Goal: Task Accomplishment & Management: Use online tool/utility

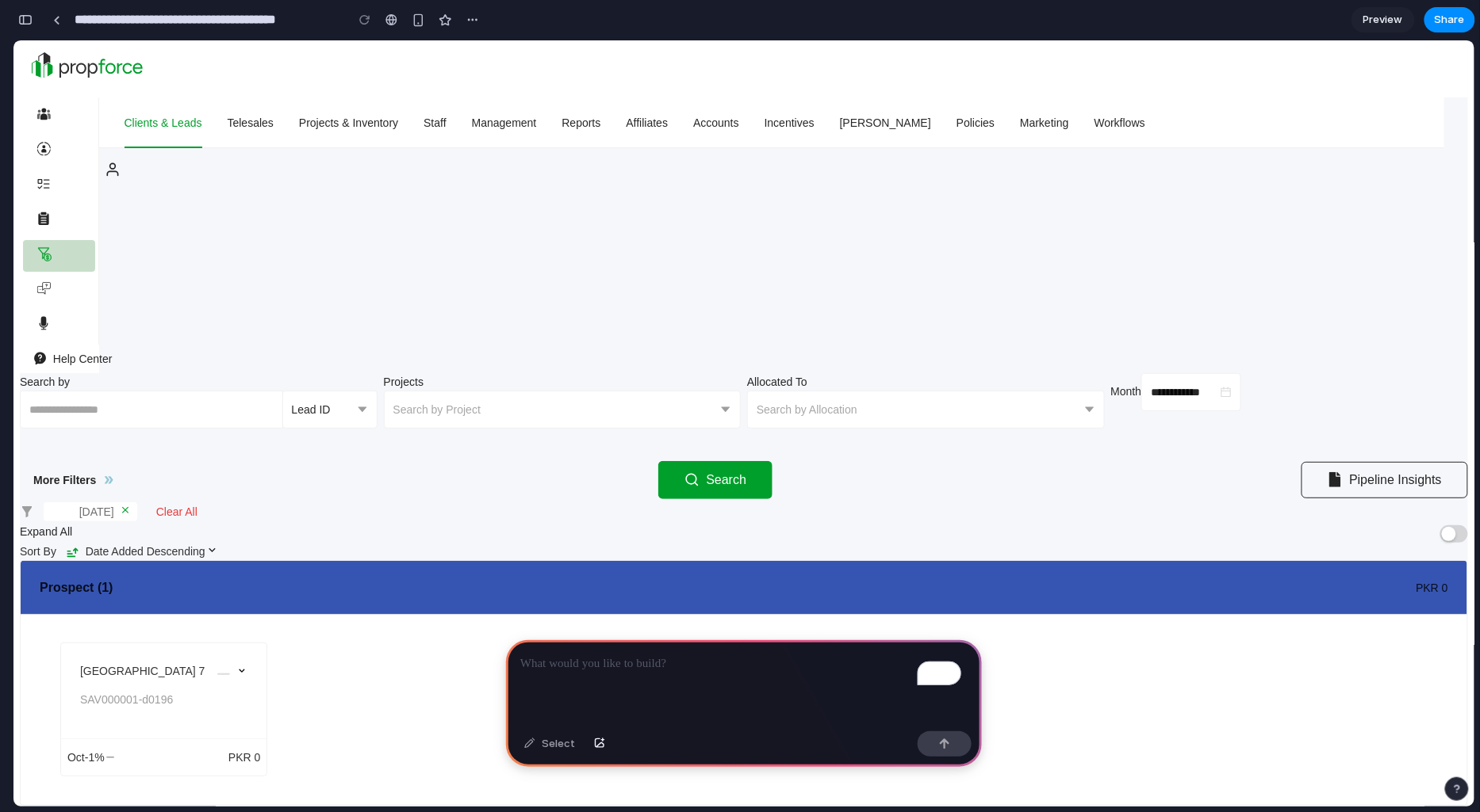
click at [247, 662] on div at bounding box center [231, 690] width 30 height 57
click at [247, 665] on icon at bounding box center [242, 670] width 11 height 11
click at [266, 643] on div "Bahria Heights 7 SAV000001-d0196" at bounding box center [164, 691] width 205 height 95
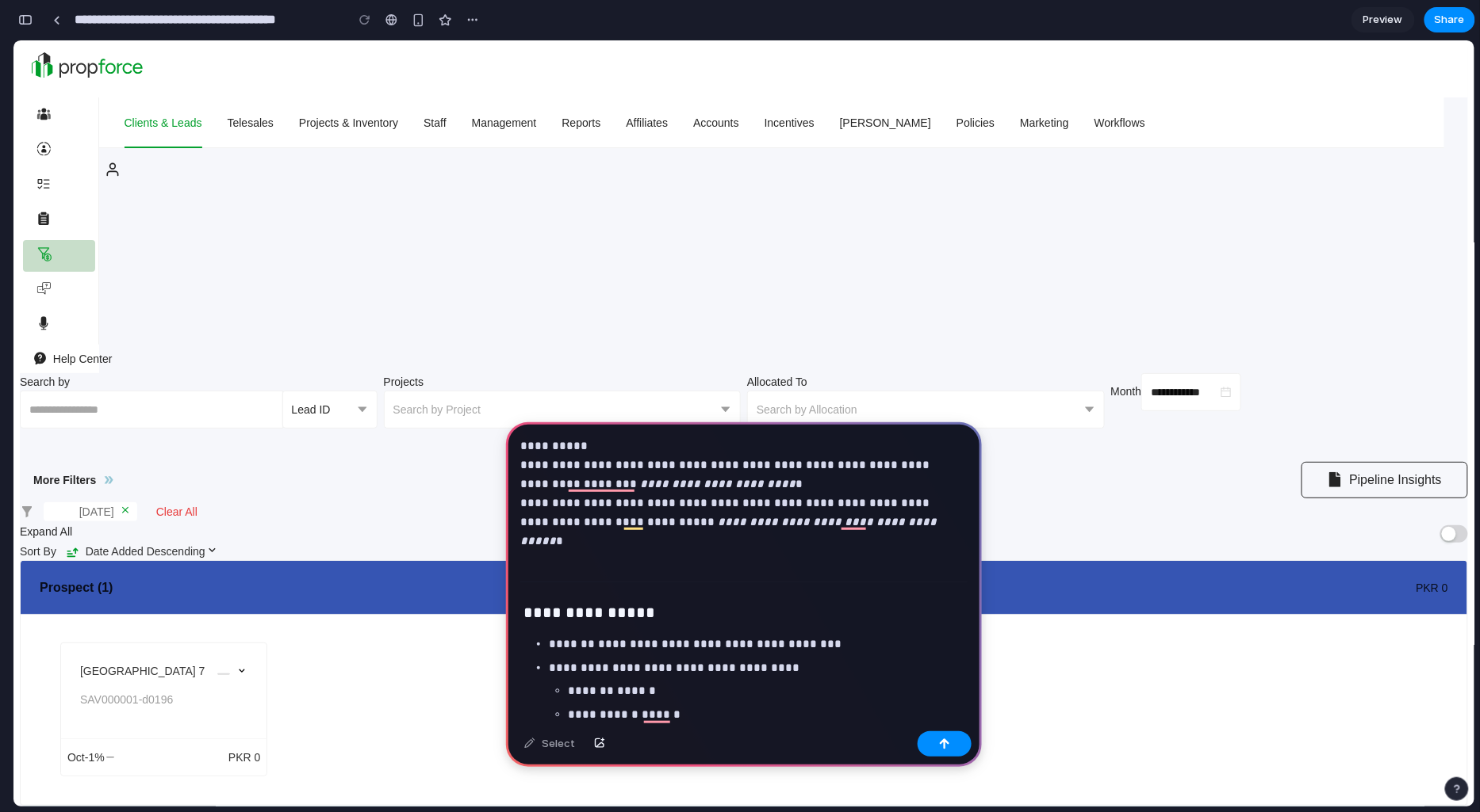
click at [640, 560] on p "To enrich screen reader interactions, please activate Accessibility in Grammarl…" at bounding box center [740, 553] width 441 height 19
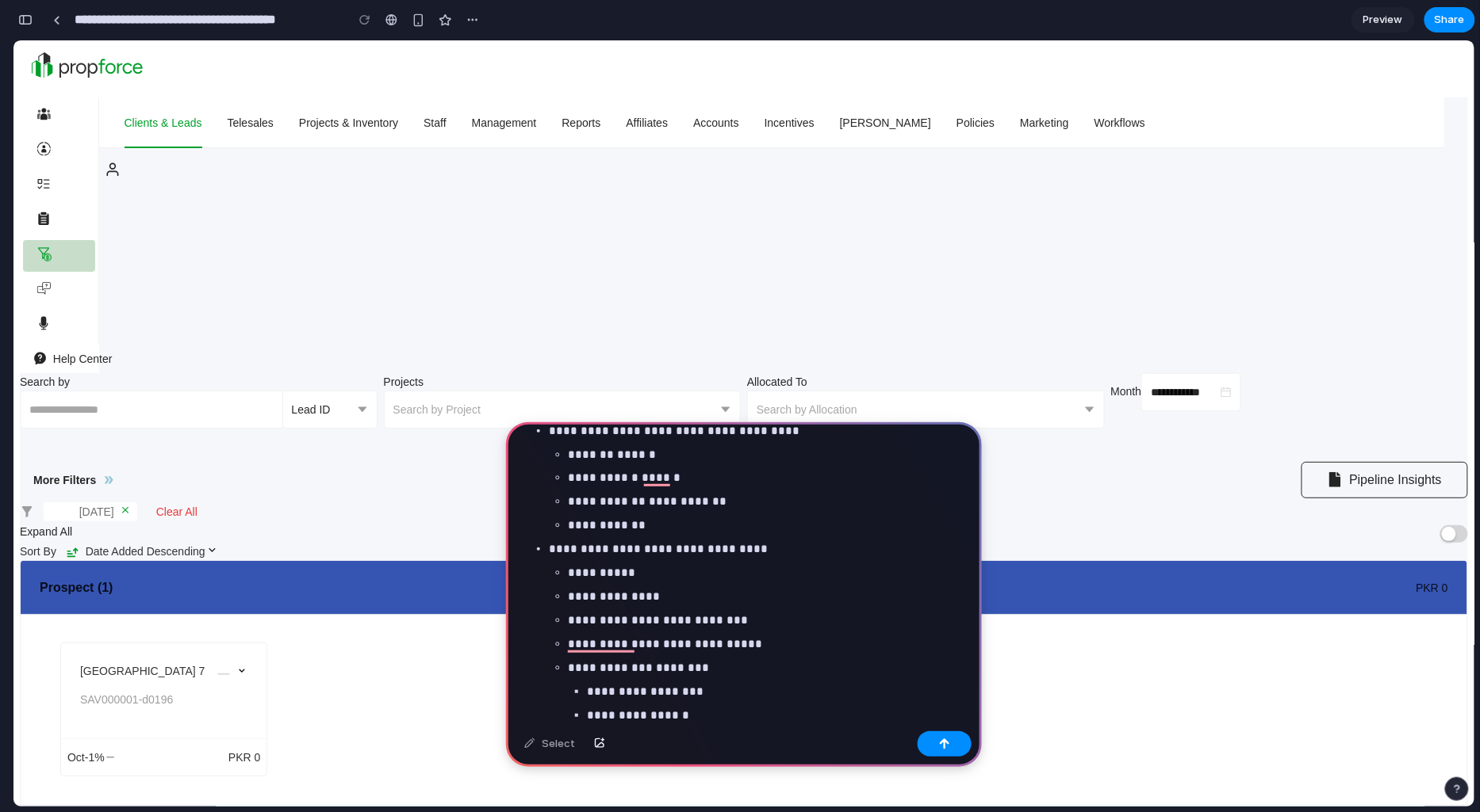
scroll to position [176, 0]
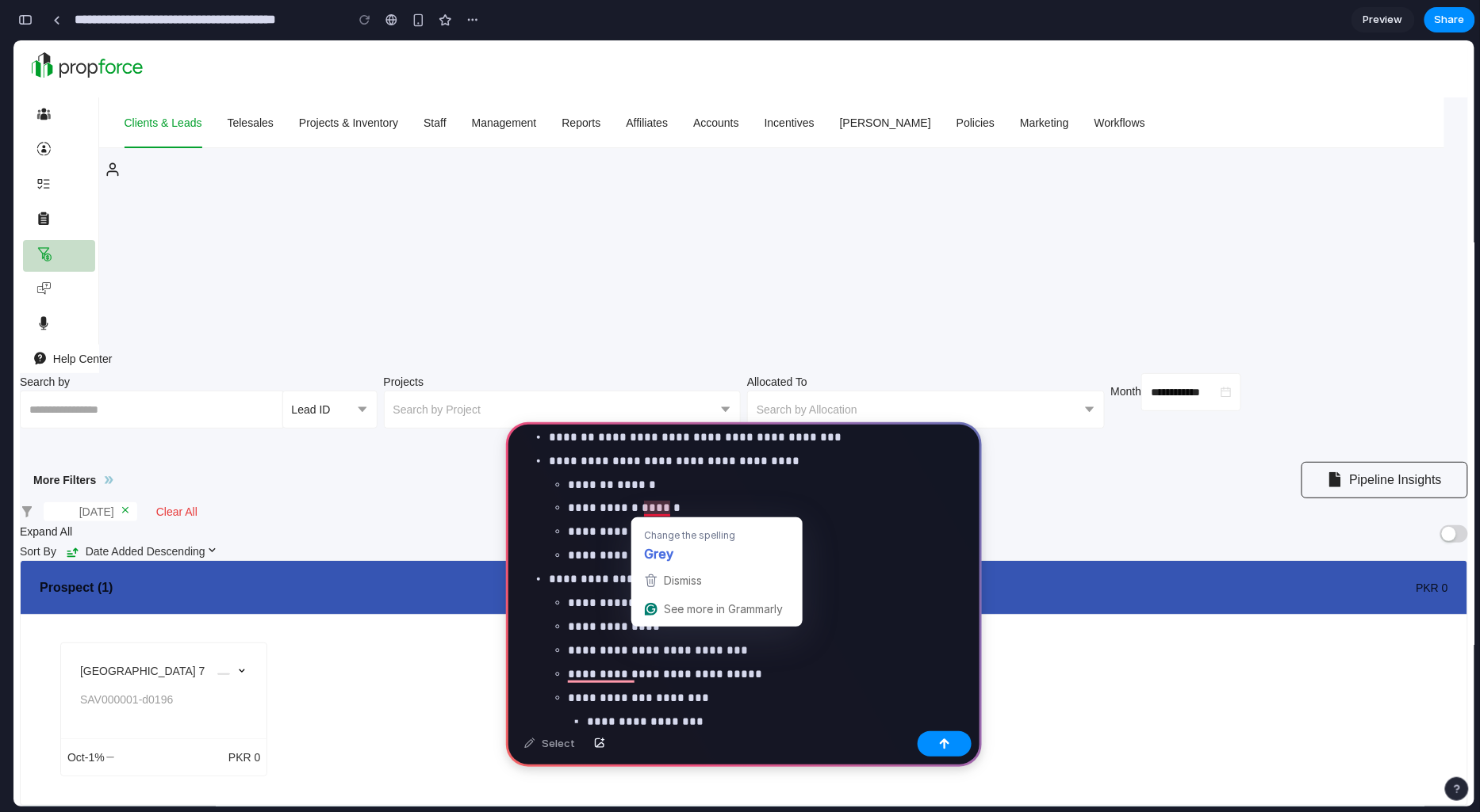
click at [838, 497] on ul "**********" at bounding box center [758, 521] width 418 height 90
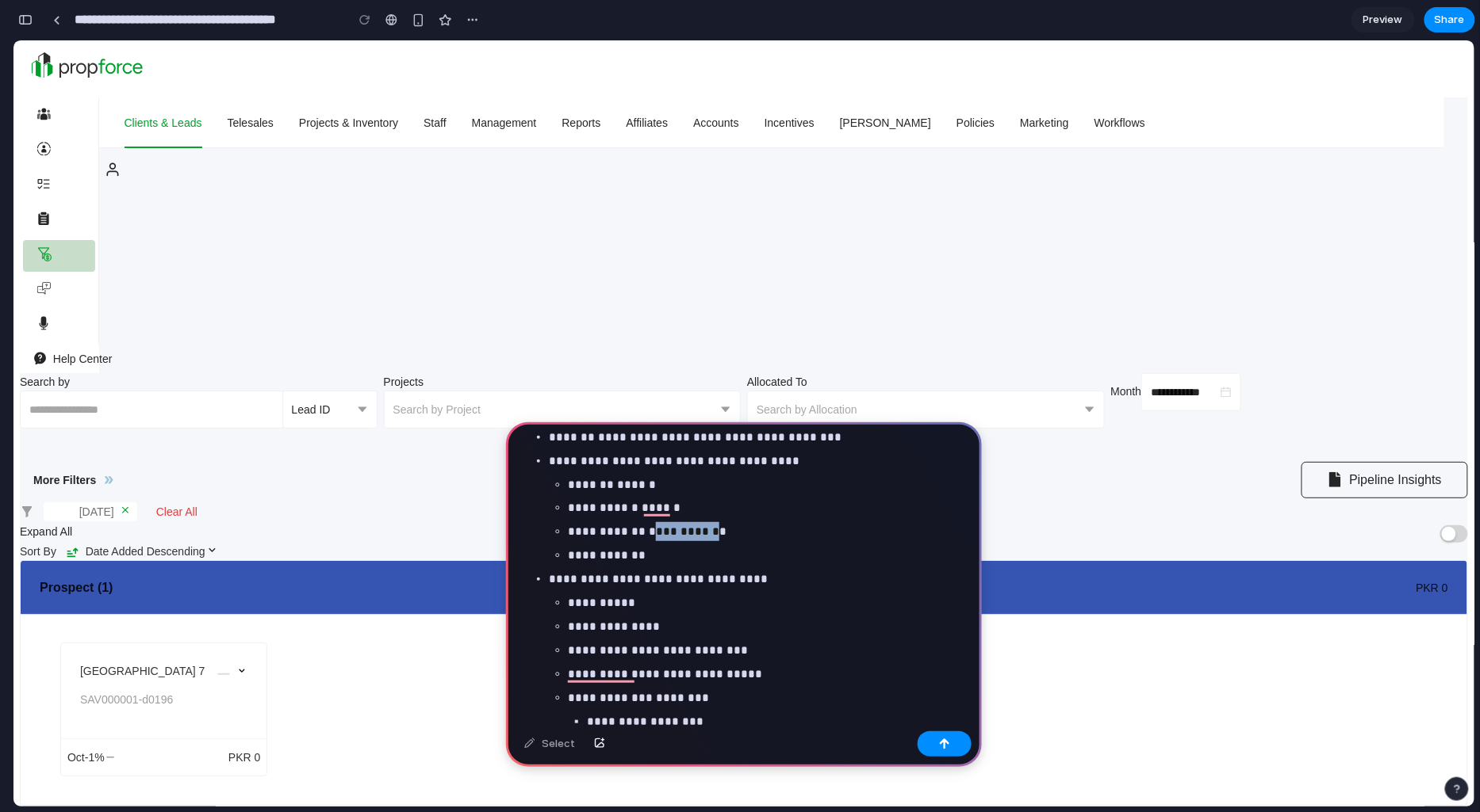
drag, startPoint x: 641, startPoint y: 532, endPoint x: 694, endPoint y: 531, distance: 53.0
click at [694, 531] on p "**********" at bounding box center [764, 531] width 393 height 19
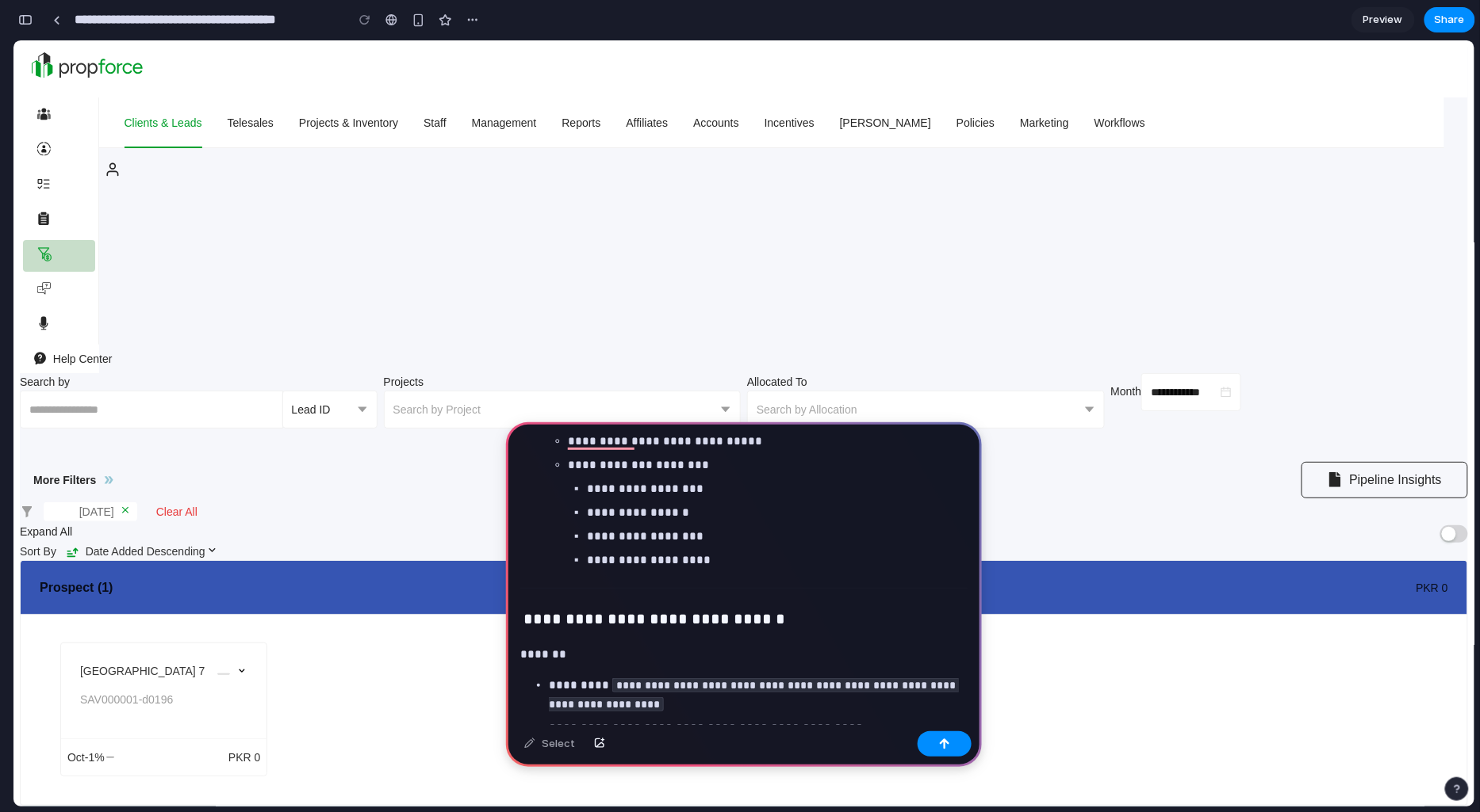
scroll to position [0, 0]
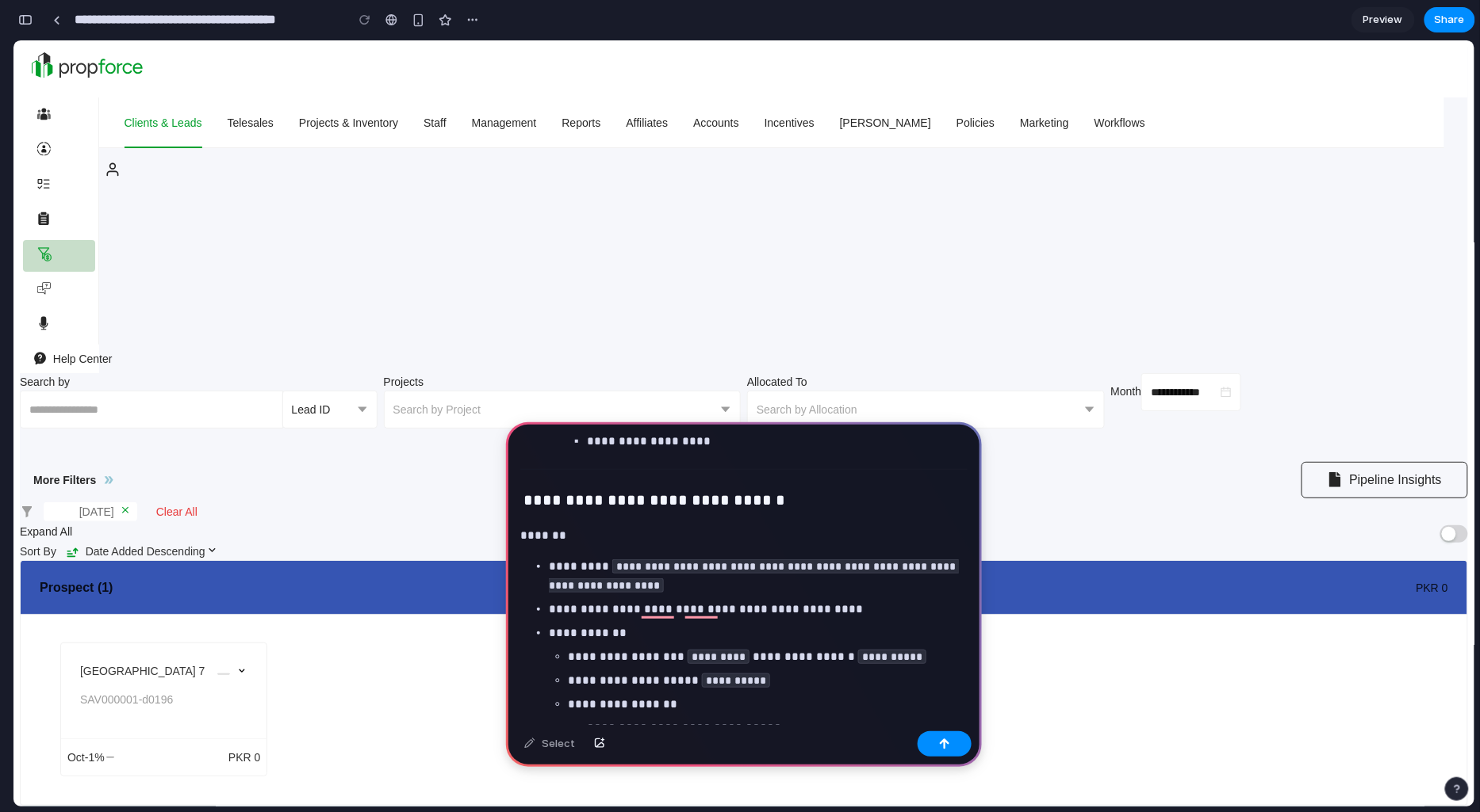
drag, startPoint x: 597, startPoint y: 564, endPoint x: 605, endPoint y: 565, distance: 8.1
click at [598, 564] on p "**********" at bounding box center [755, 576] width 412 height 38
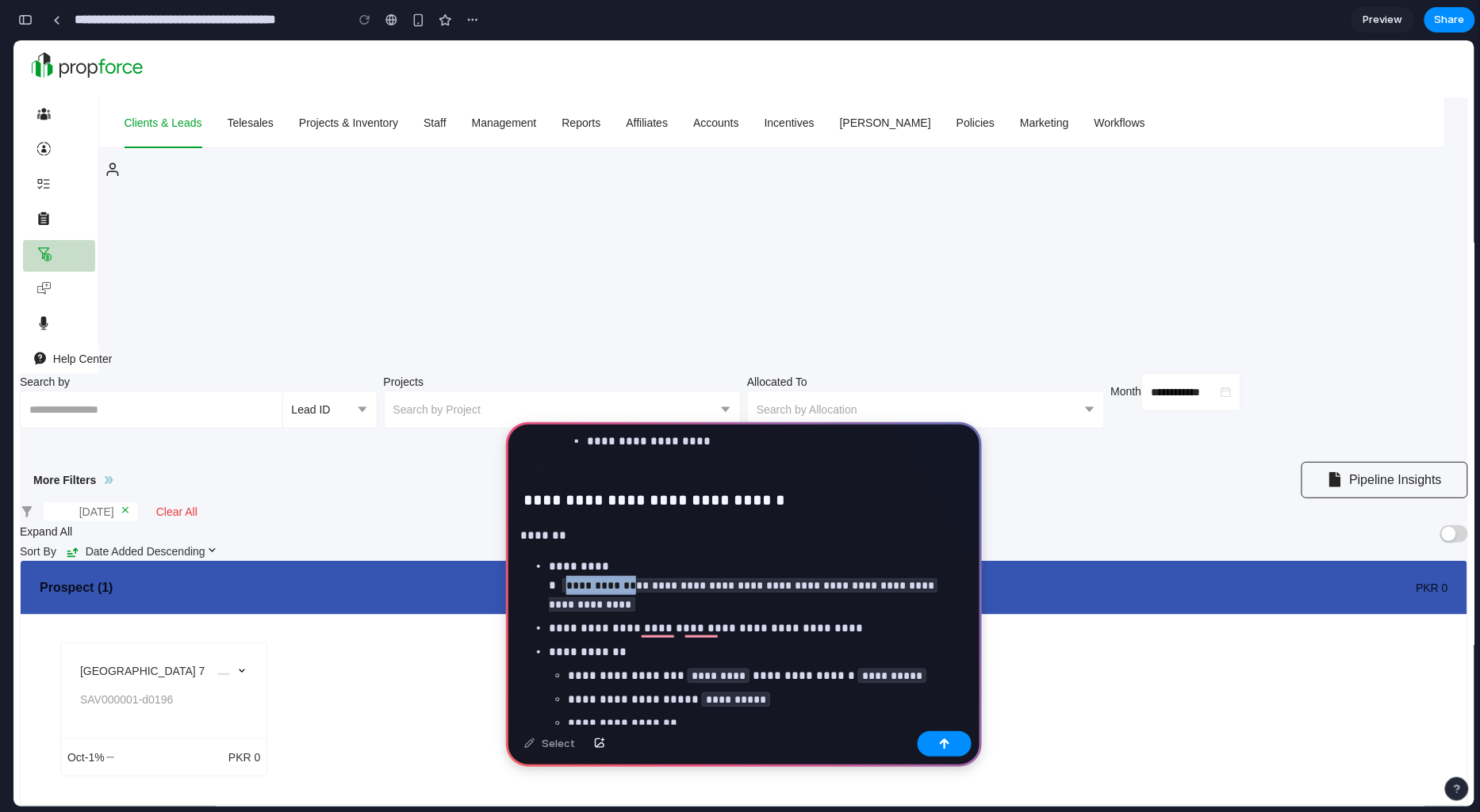
drag, startPoint x: 565, startPoint y: 584, endPoint x: 638, endPoint y: 587, distance: 73.1
click at [638, 587] on code "**********" at bounding box center [743, 594] width 389 height 33
click at [559, 590] on p "**********" at bounding box center [755, 585] width 412 height 57
click at [558, 584] on p "**********" at bounding box center [755, 585] width 412 height 57
click at [544, 604] on ul "**********" at bounding box center [743, 704] width 447 height 294
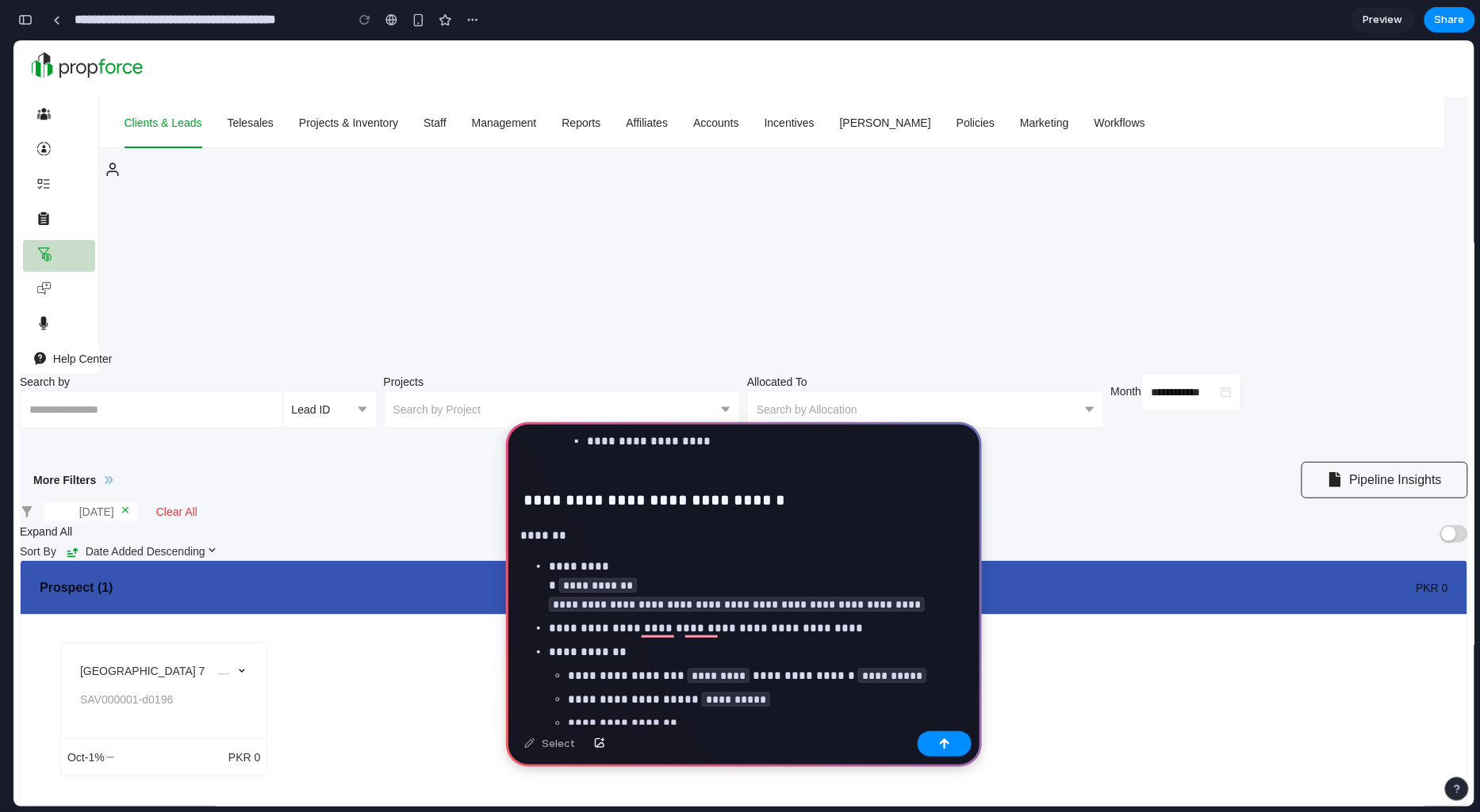
click at [669, 584] on p "**********" at bounding box center [755, 585] width 412 height 57
click at [624, 604] on code "**********" at bounding box center [737, 605] width 376 height 14
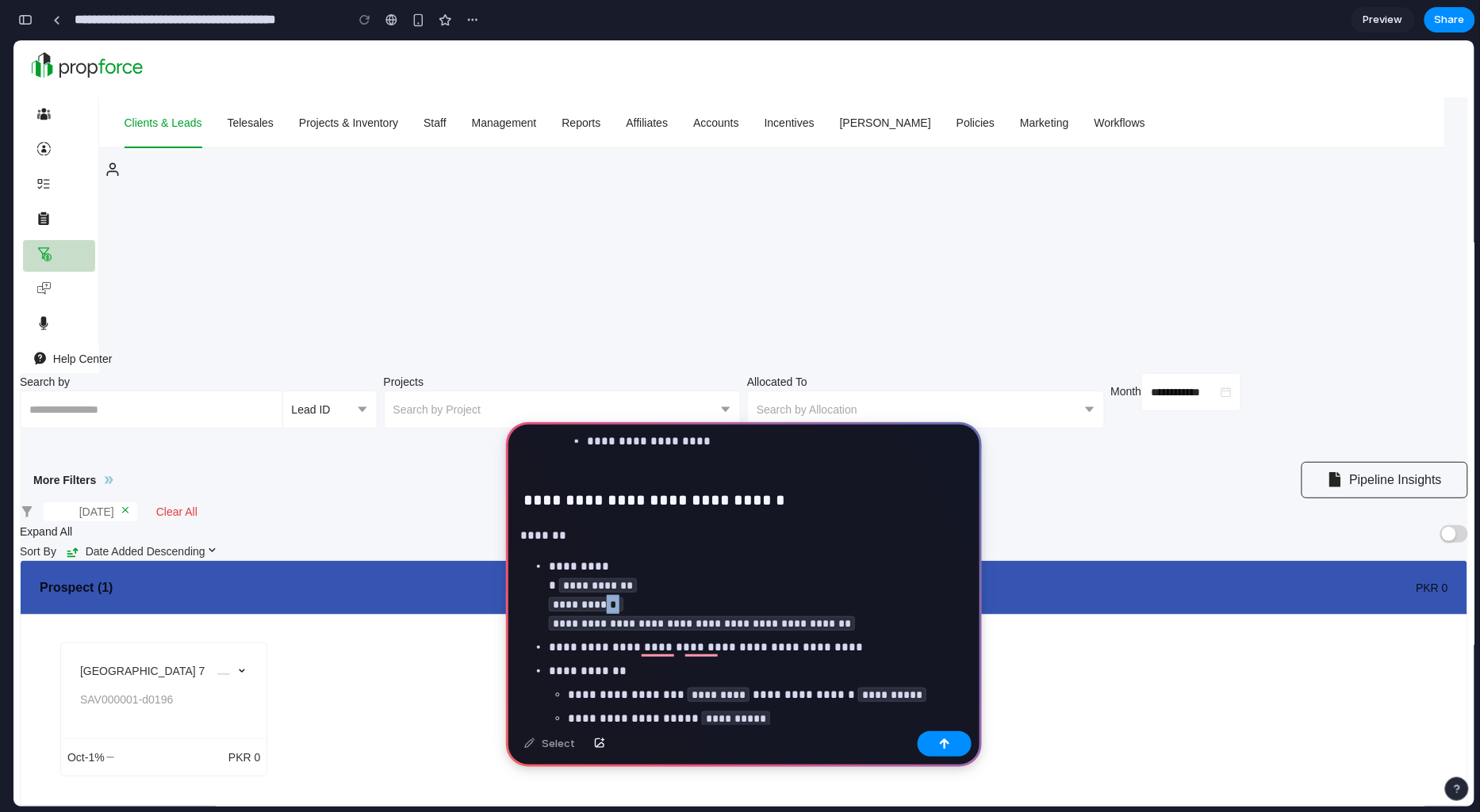
drag, startPoint x: 627, startPoint y: 604, endPoint x: 611, endPoint y: 604, distance: 16.0
click at [611, 604] on code "**********" at bounding box center [586, 605] width 75 height 14
click at [714, 627] on code "**********" at bounding box center [702, 624] width 306 height 14
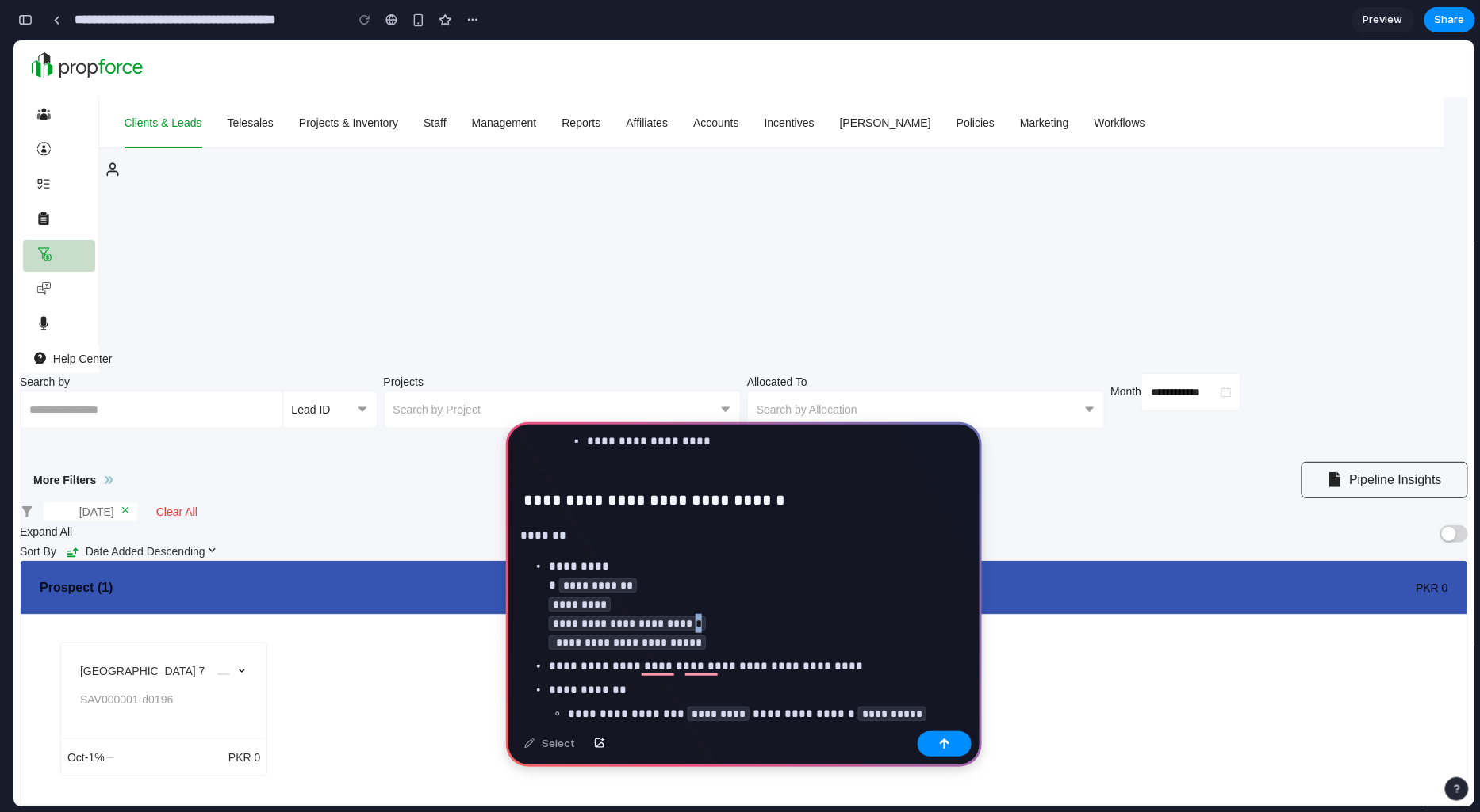
drag, startPoint x: 704, startPoint y: 622, endPoint x: 720, endPoint y: 622, distance: 16.0
click at [720, 622] on p "**********" at bounding box center [755, 605] width 412 height 95
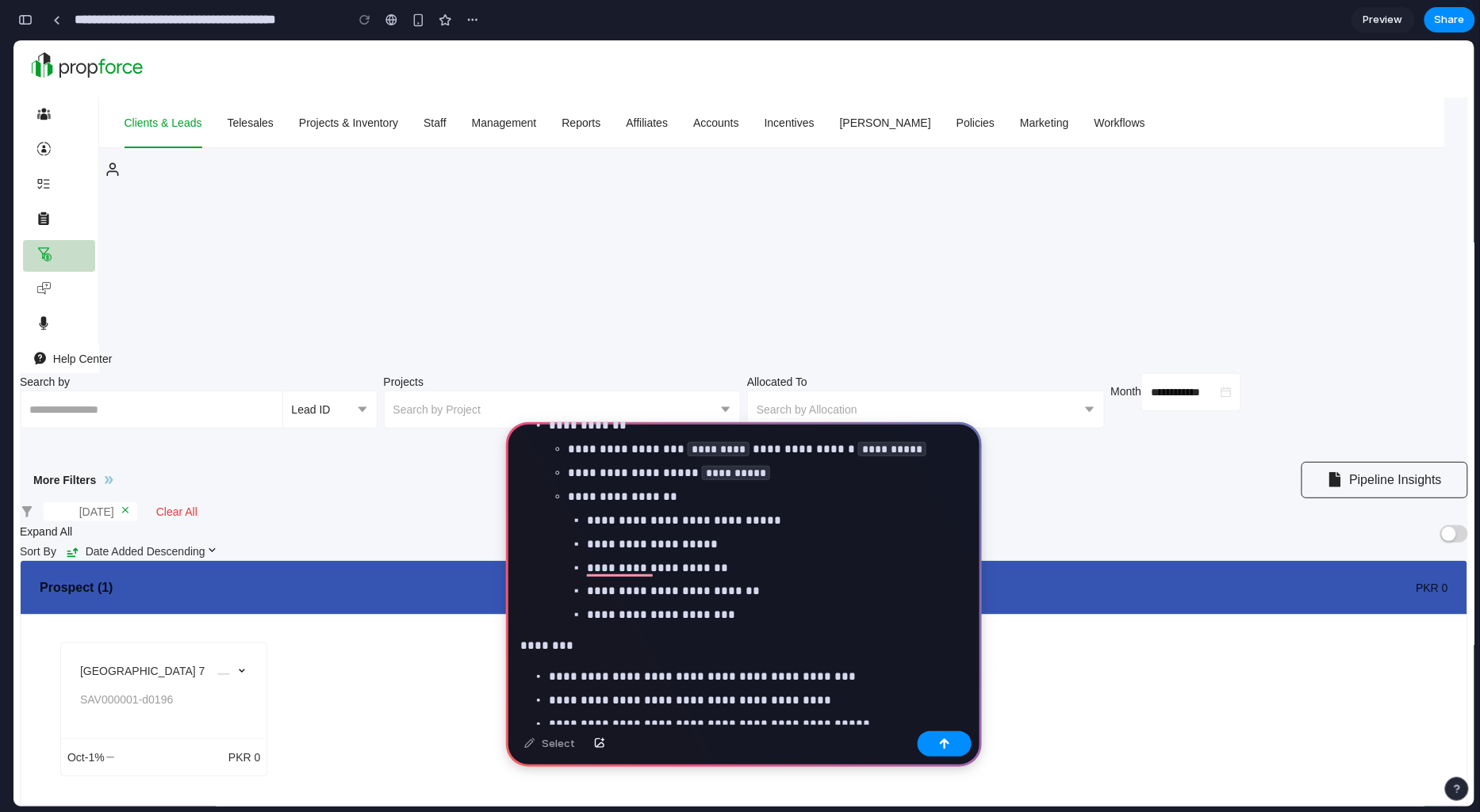
scroll to position [852, 0]
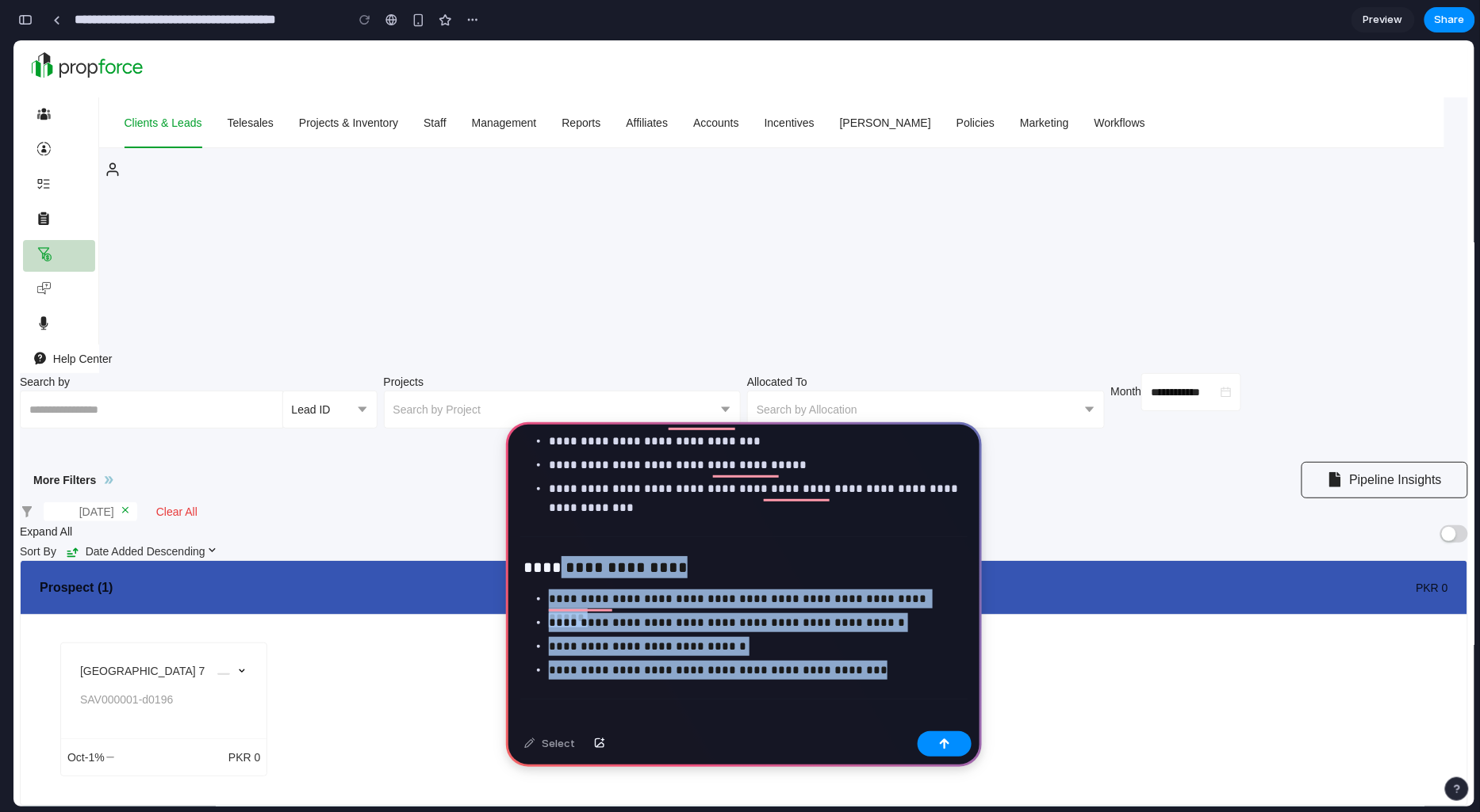
drag, startPoint x: 547, startPoint y: 571, endPoint x: 886, endPoint y: 679, distance: 355.8
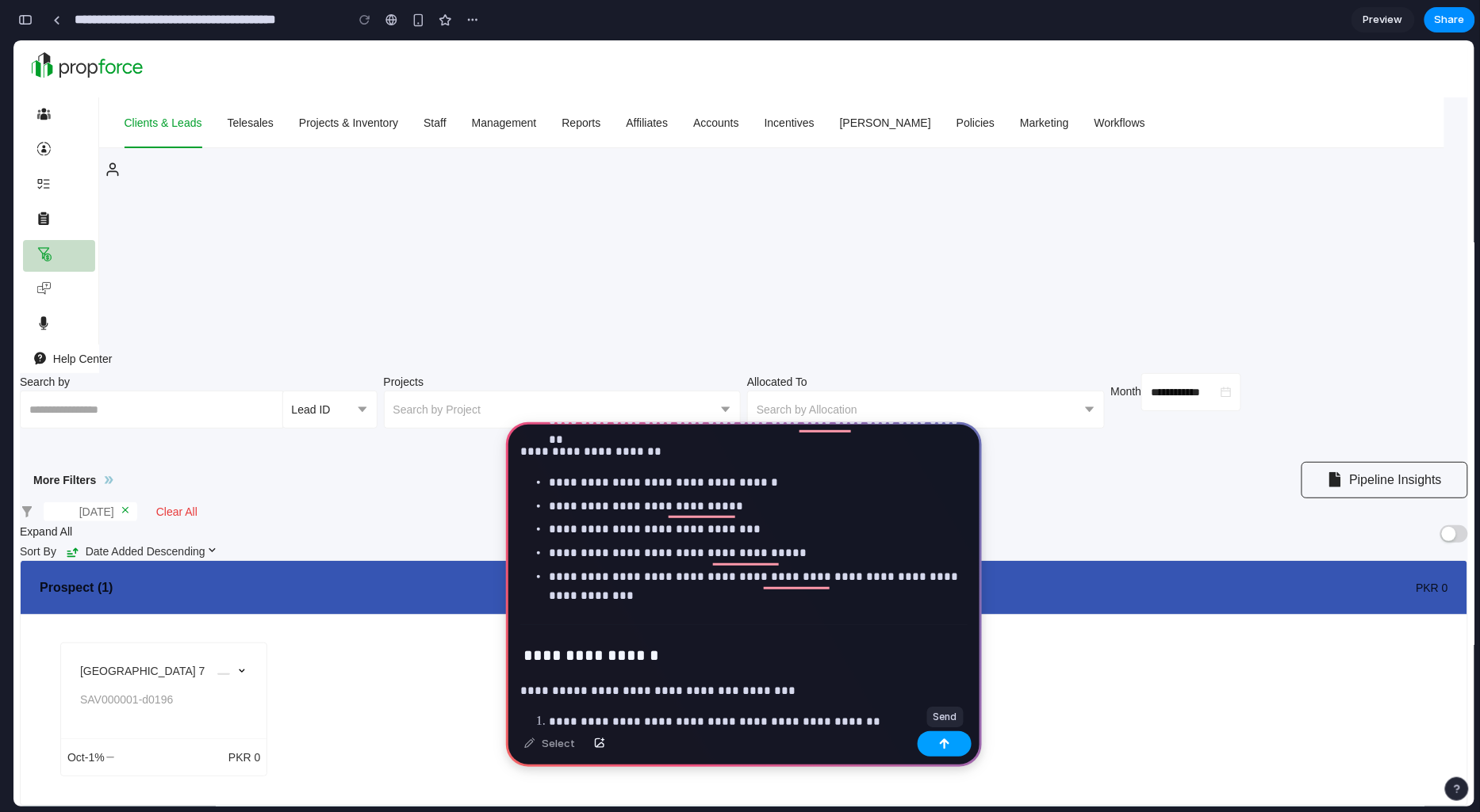
click at [942, 749] on div "button" at bounding box center [944, 744] width 11 height 11
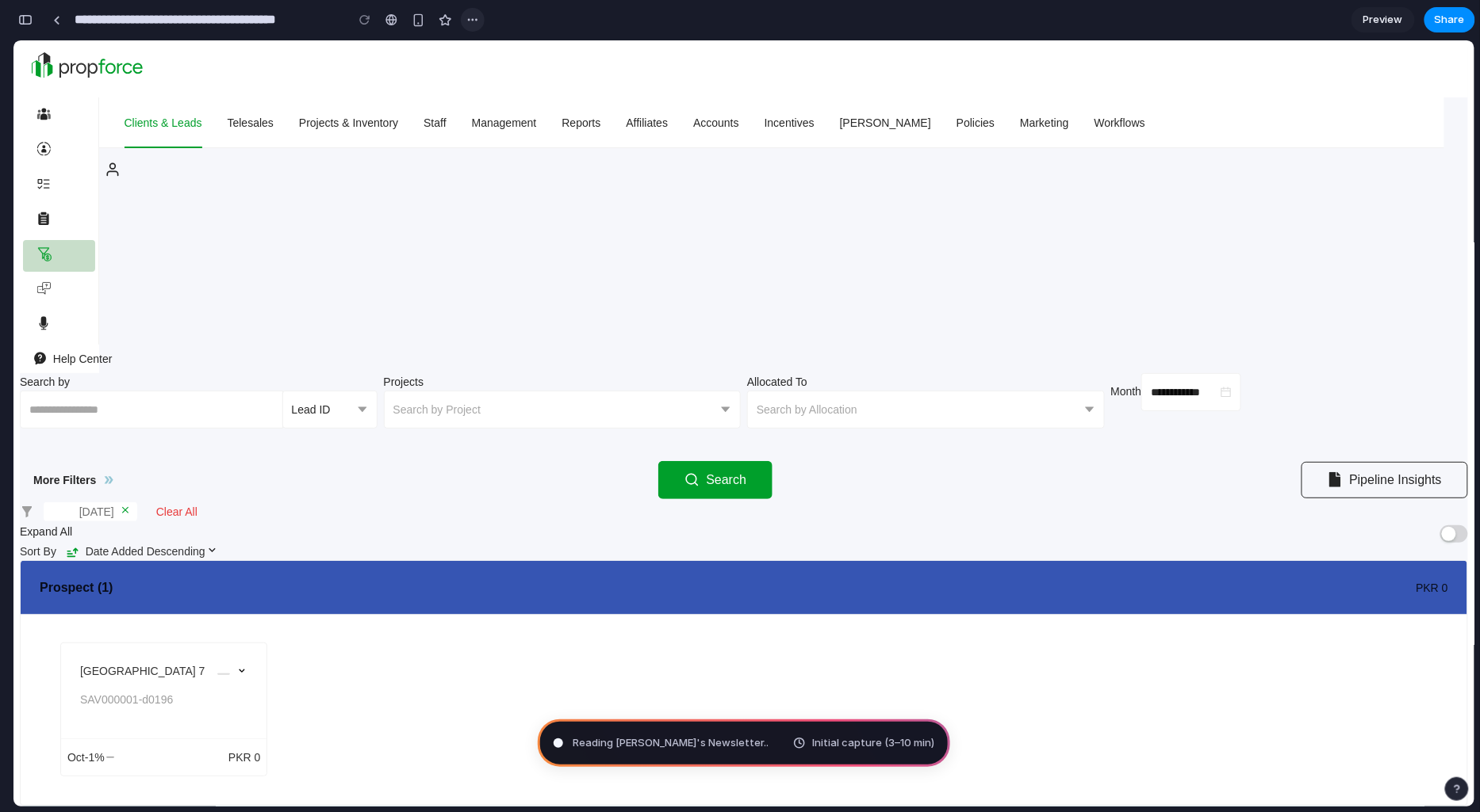
click at [473, 21] on div "button" at bounding box center [472, 20] width 13 height 13
click at [473, 21] on div "Duplicate Delete" at bounding box center [740, 406] width 1480 height 812
click at [579, 21] on section "**********" at bounding box center [743, 20] width 1462 height 40
click at [952, 24] on section "**********" at bounding box center [743, 20] width 1462 height 40
type input "**********"
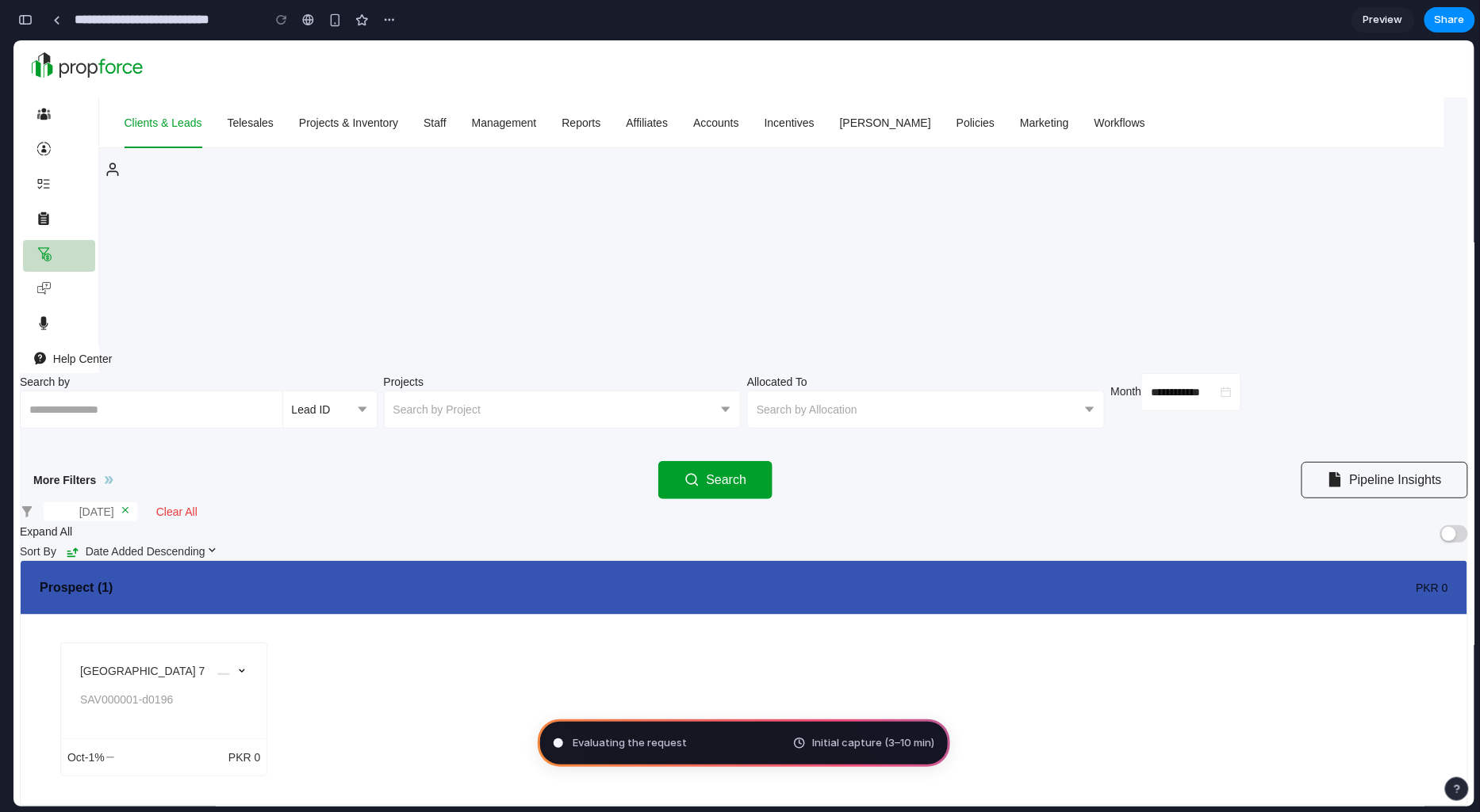
click at [1460, 795] on button "button" at bounding box center [1457, 790] width 23 height 23
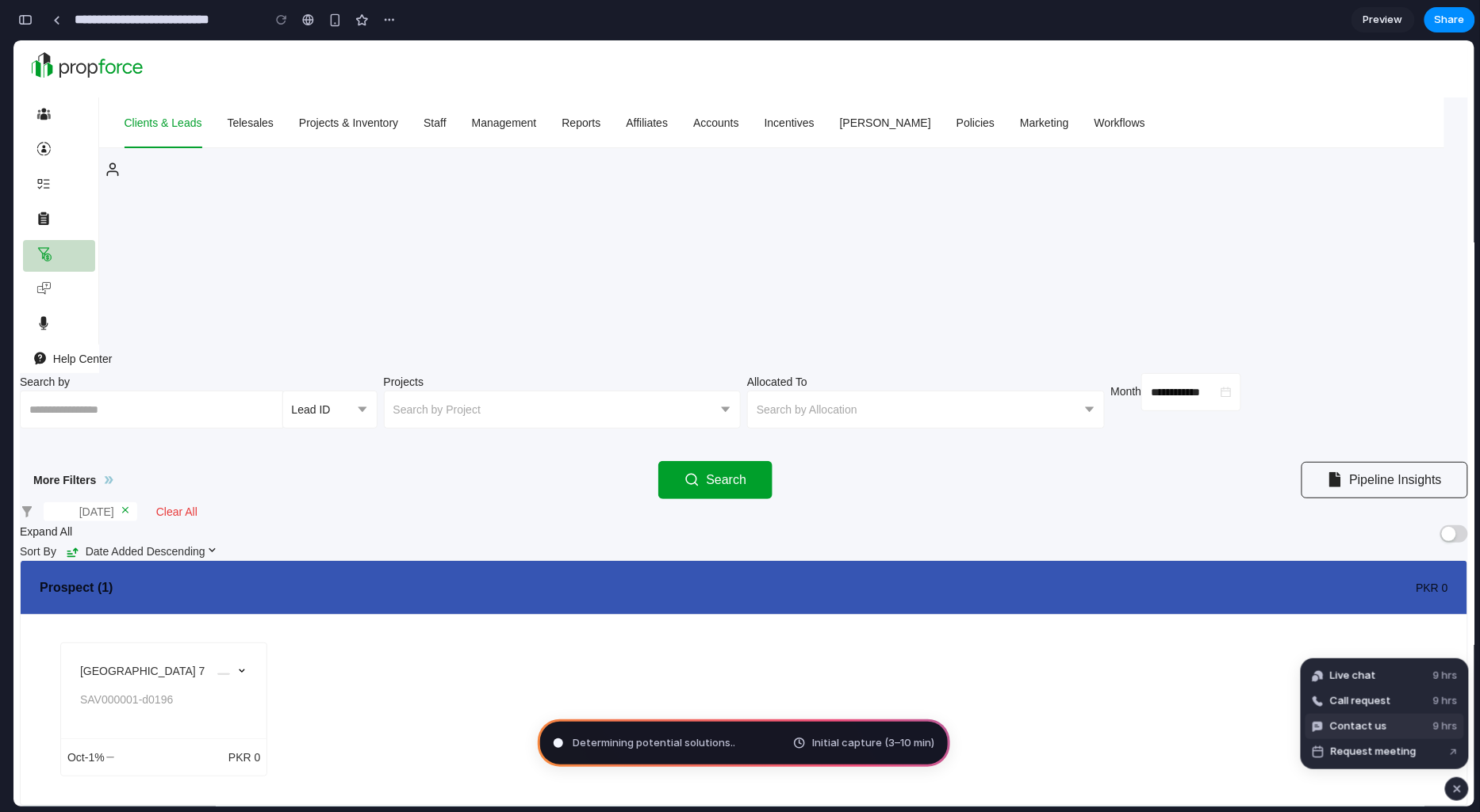
click at [1353, 727] on span "Contact us" at bounding box center [1358, 727] width 57 height 16
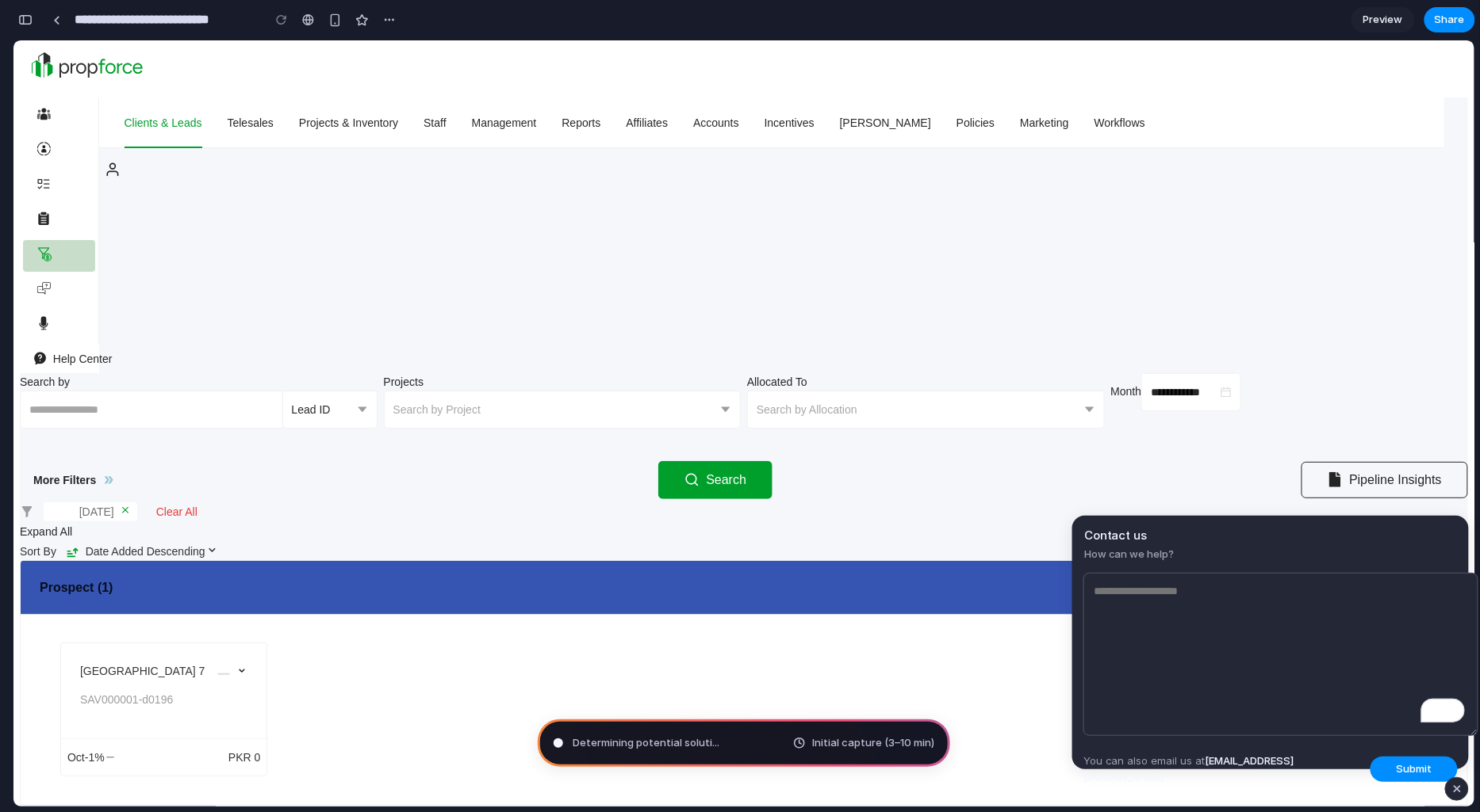
click at [1163, 596] on textarea "To enrich screen reader interactions, please activate Accessibility in Grammarl…" at bounding box center [1280, 655] width 395 height 164
type textarea "*"
type textarea "**********"
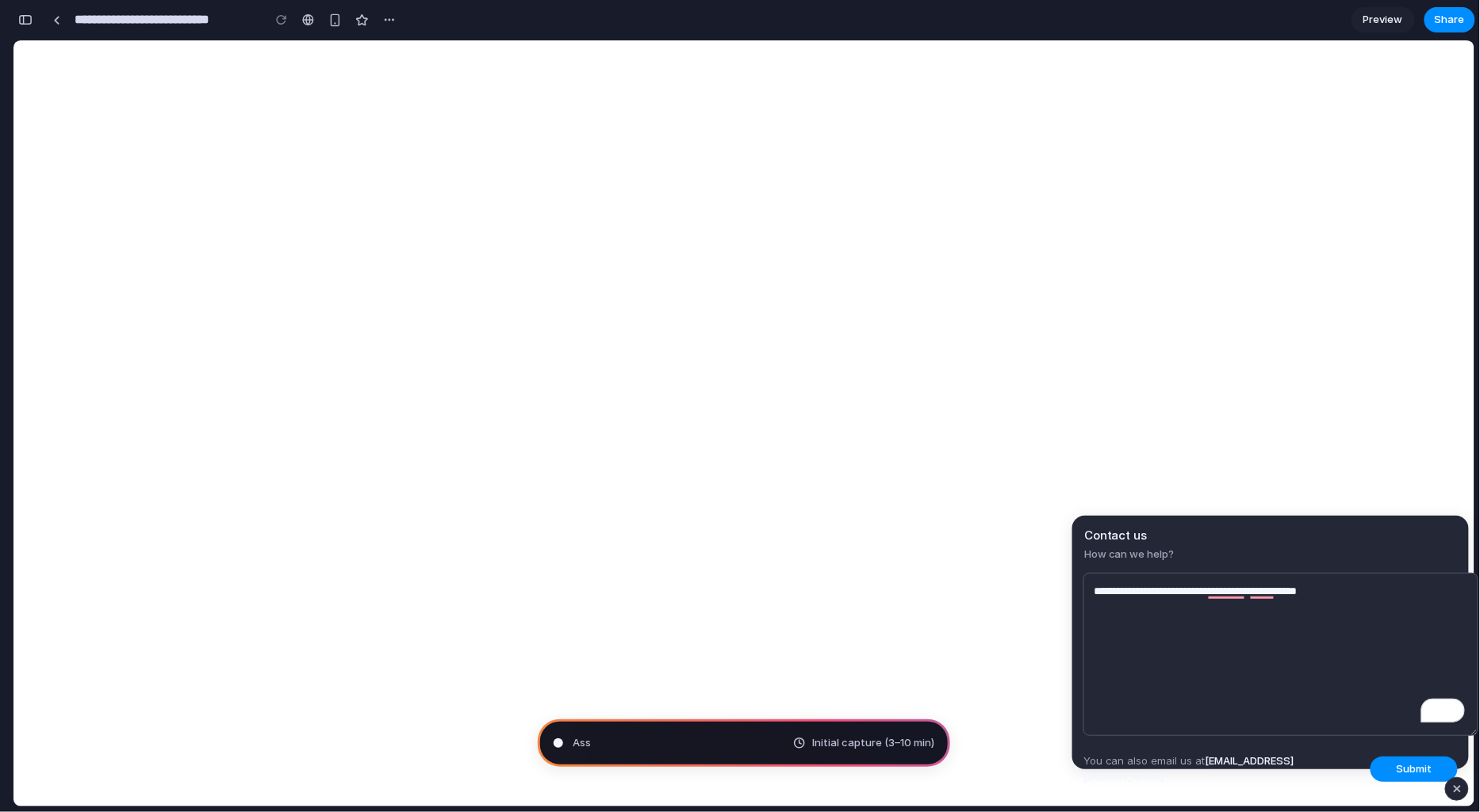
scroll to position [5068, 0]
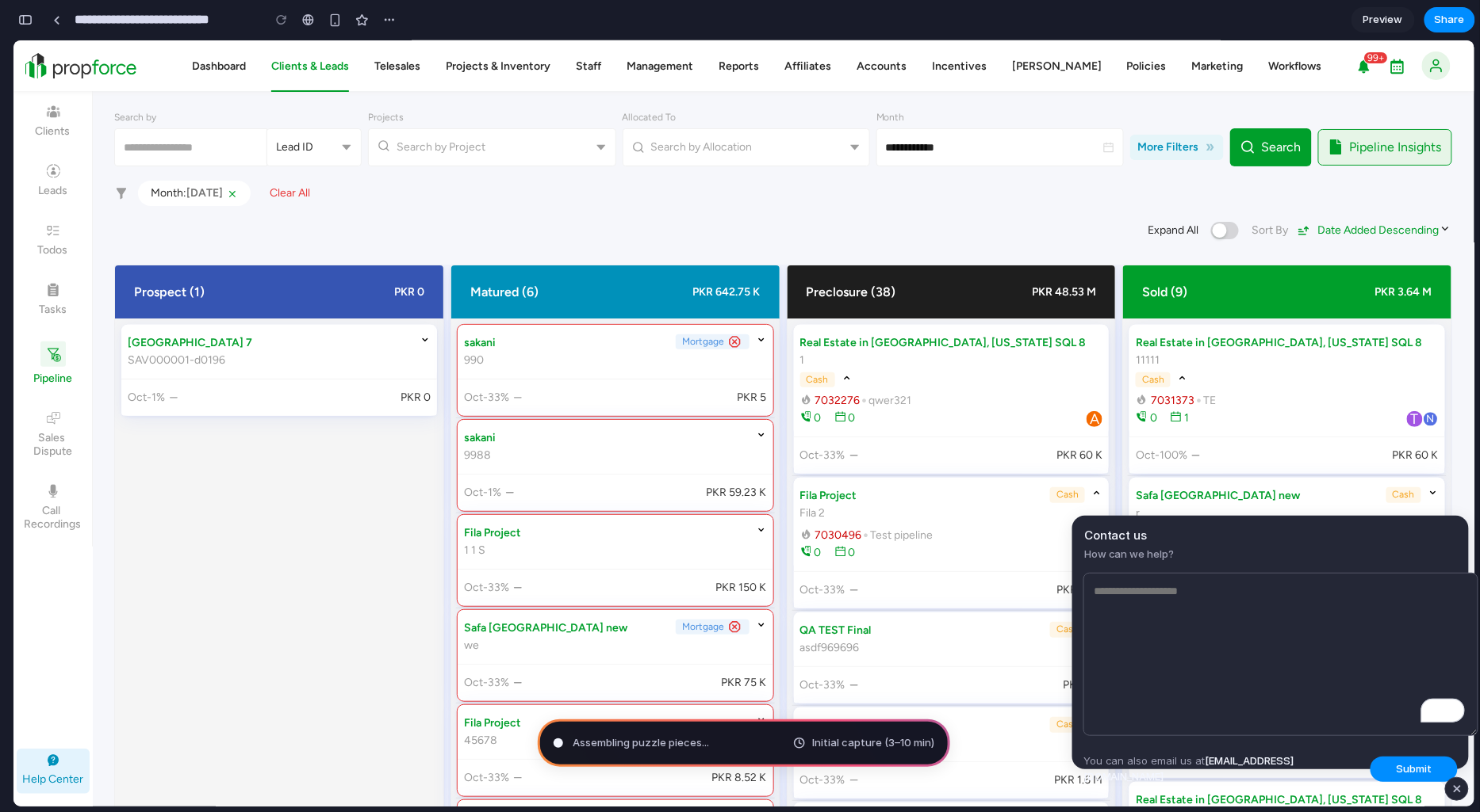
click at [451, 545] on div "sakani 990 Mortgage Oct-33% PKR 5 sakani 9988 Oct-1% PKR 59.23 K Fila Project 1…" at bounding box center [614, 607] width 328 height 579
click at [1460, 790] on div "button" at bounding box center [1457, 789] width 13 height 19
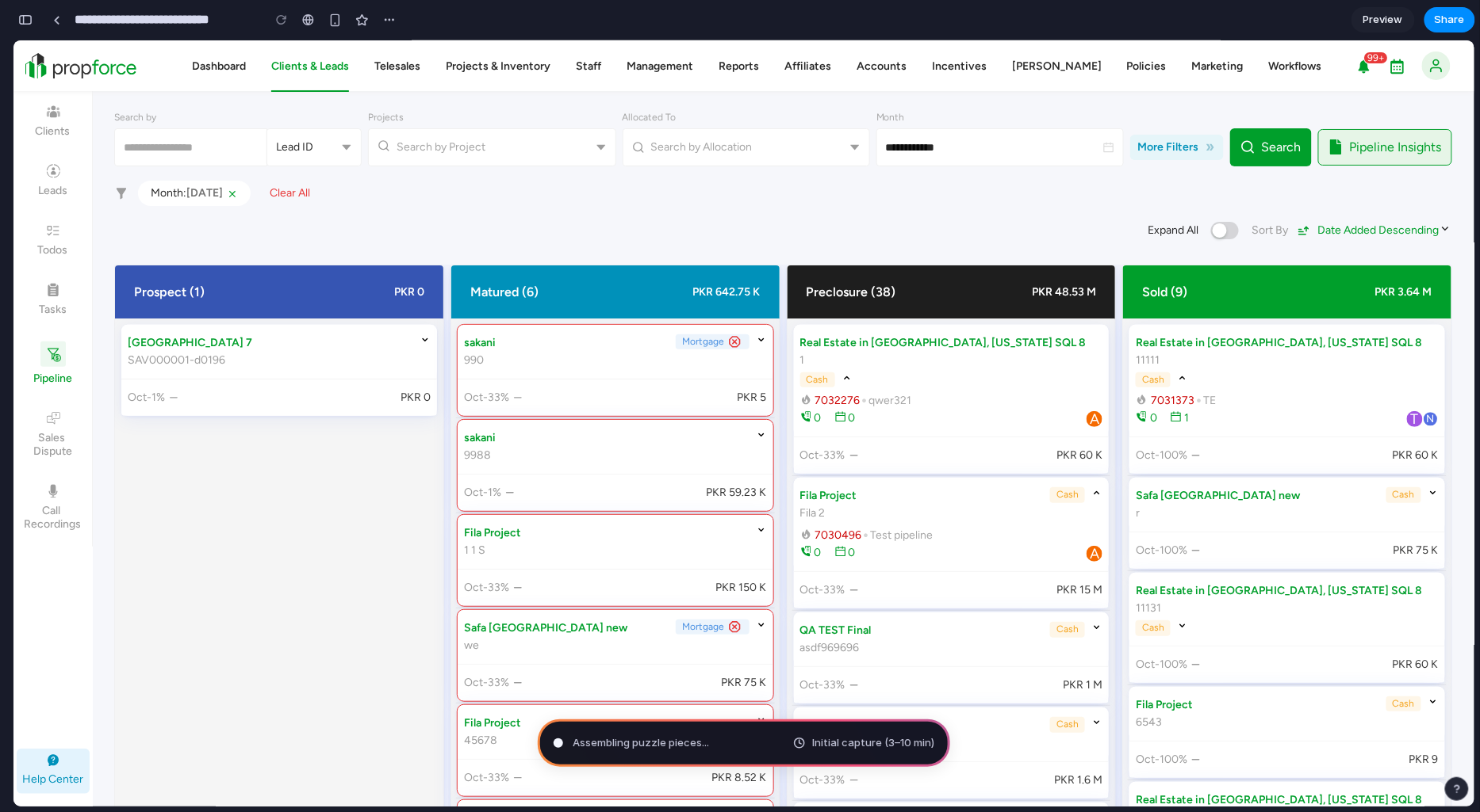
scroll to position [5019, 0]
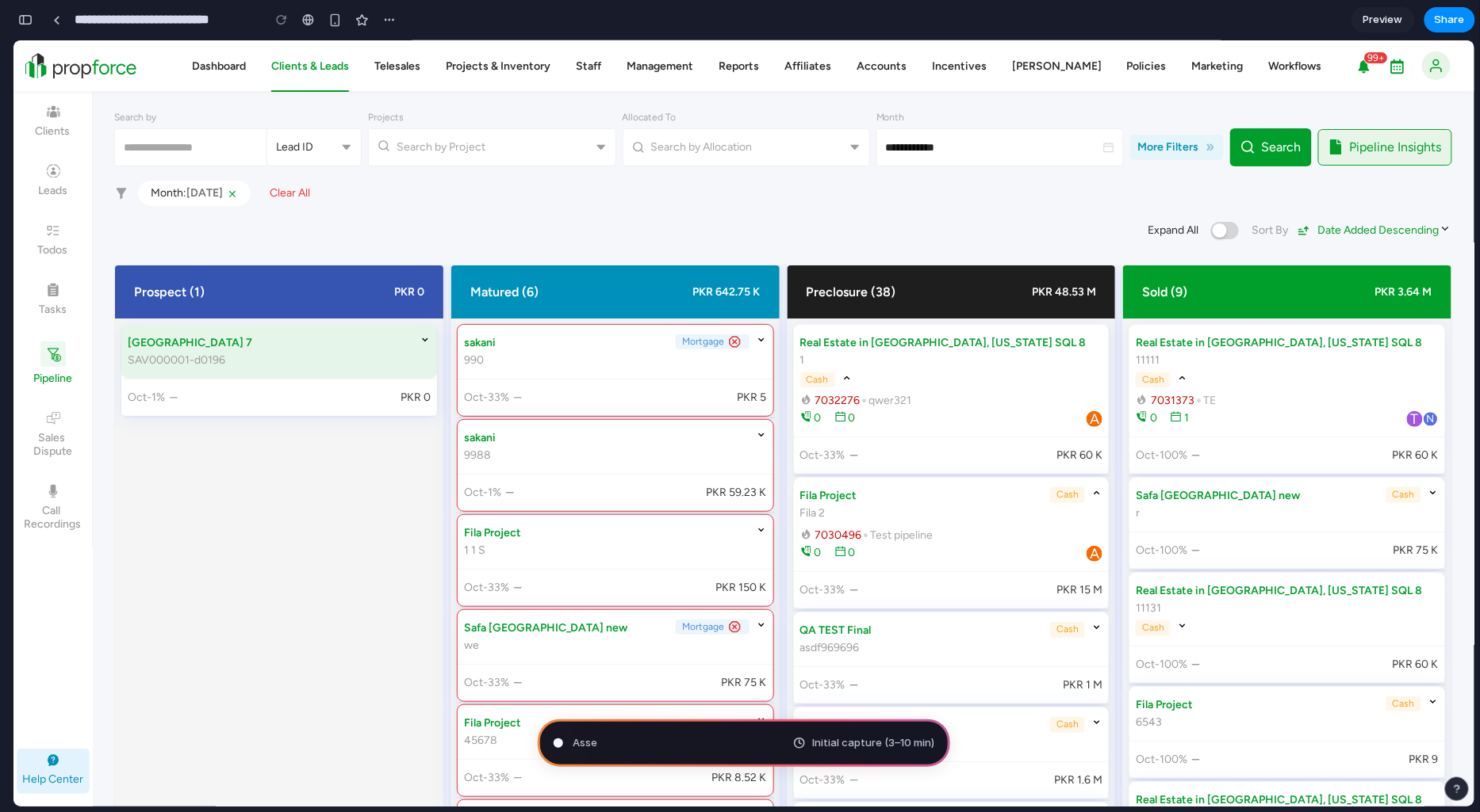
click at [173, 360] on span "SAV000001-d0196" at bounding box center [176, 359] width 97 height 13
click at [426, 350] on div at bounding box center [415, 351] width 30 height 35
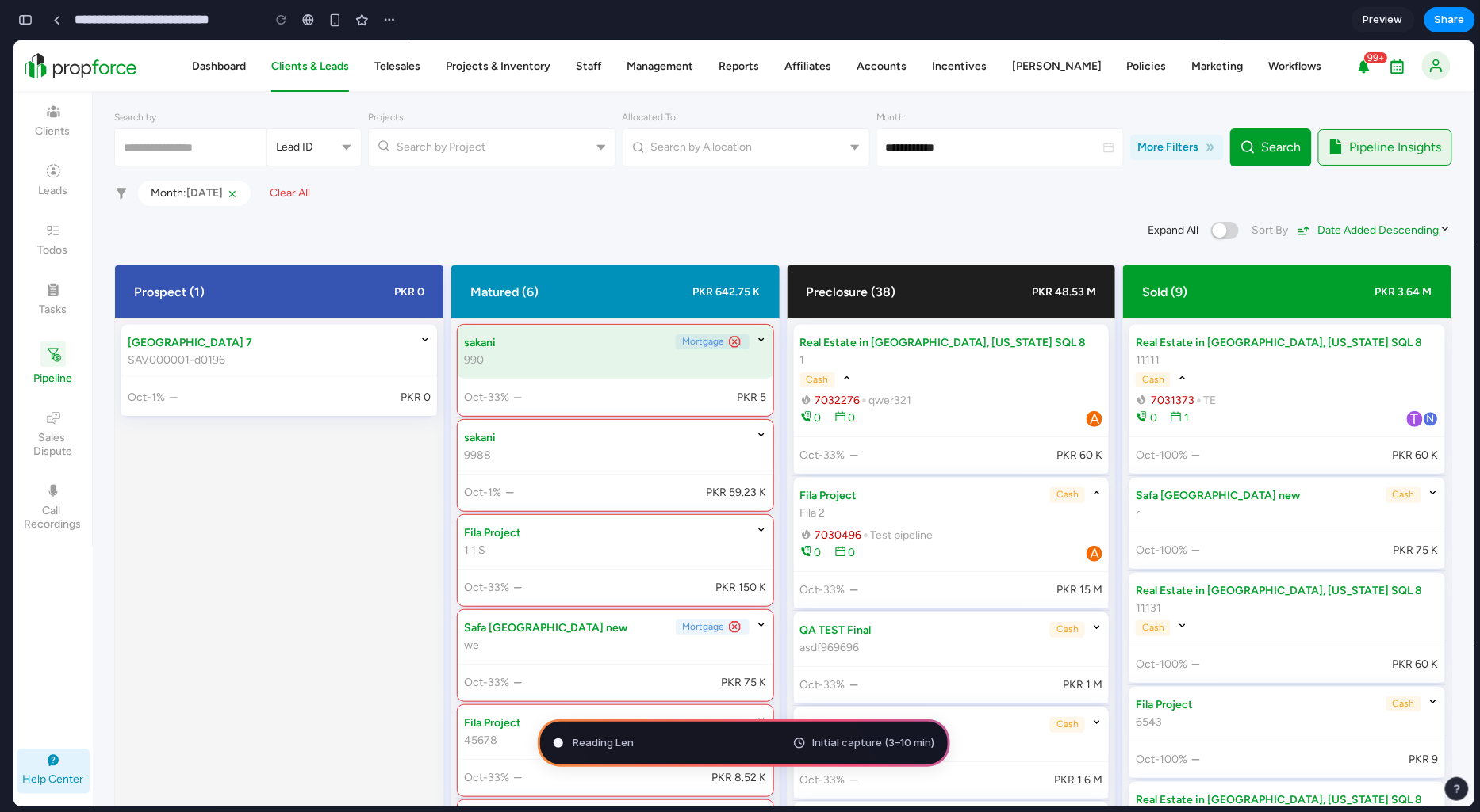
drag, startPoint x: 425, startPoint y: 344, endPoint x: 458, endPoint y: 342, distance: 33.1
click at [425, 343] on icon at bounding box center [425, 339] width 11 height 11
drag, startPoint x: 590, startPoint y: 342, endPoint x: 636, endPoint y: 344, distance: 46.0
click at [592, 342] on div "sakani 990 Mortgage" at bounding box center [615, 351] width 303 height 35
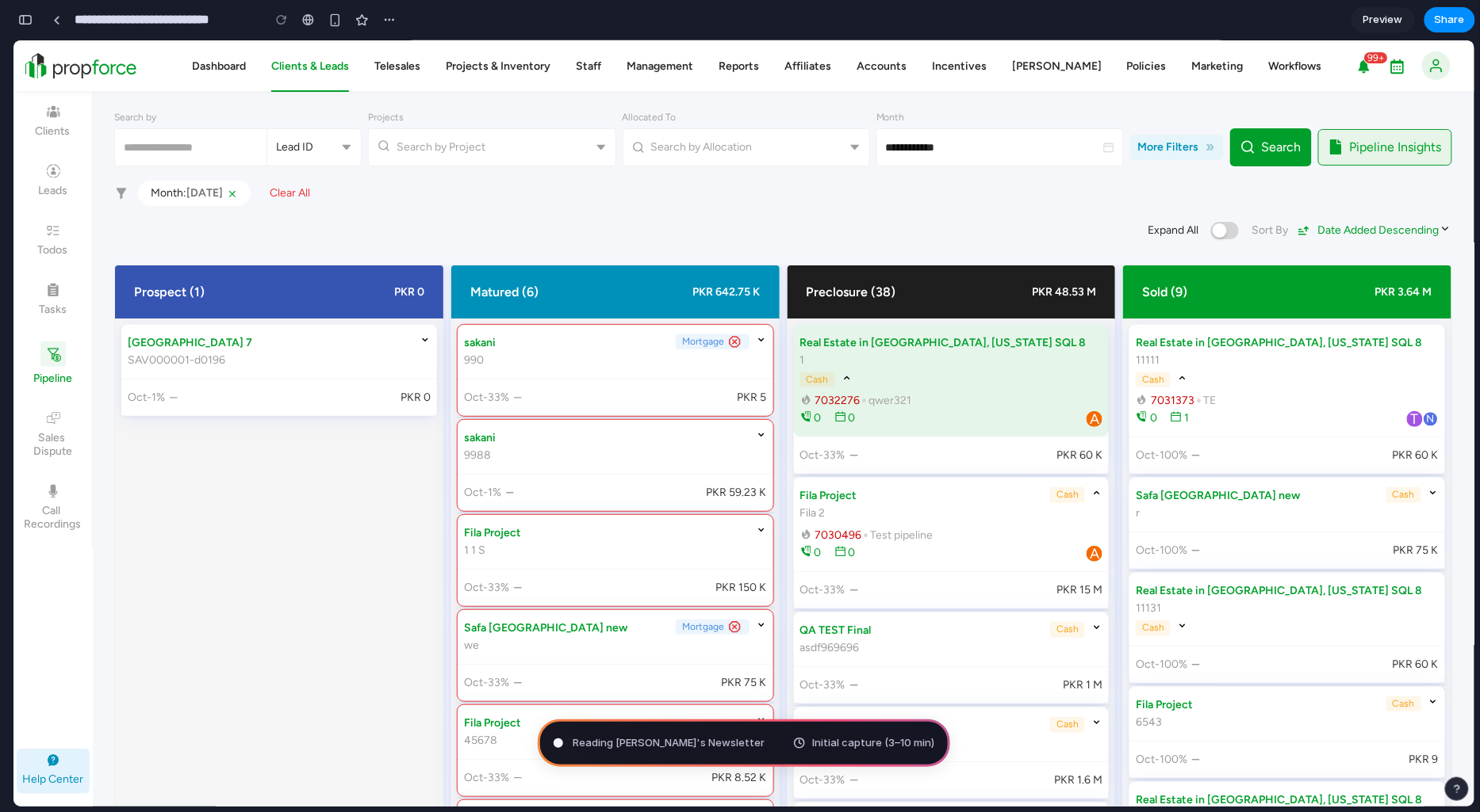
click at [1003, 404] on div "7032276 • qwer321 0 0 A" at bounding box center [951, 408] width 303 height 35
click at [852, 371] on div "Cash" at bounding box center [826, 379] width 52 height 15
click at [852, 371] on icon at bounding box center [847, 377] width 11 height 11
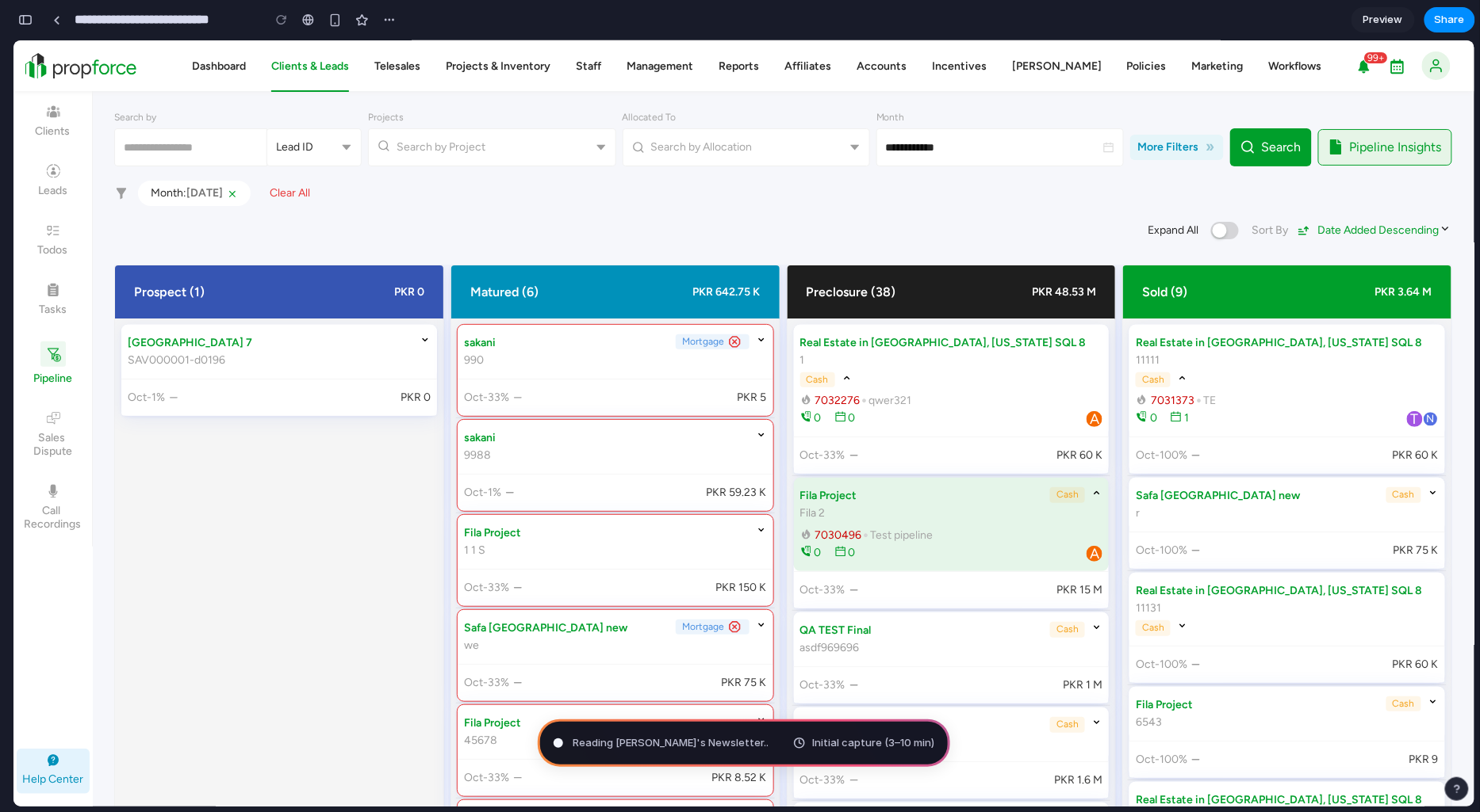
click at [1091, 486] on icon at bounding box center [1097, 492] width 11 height 11
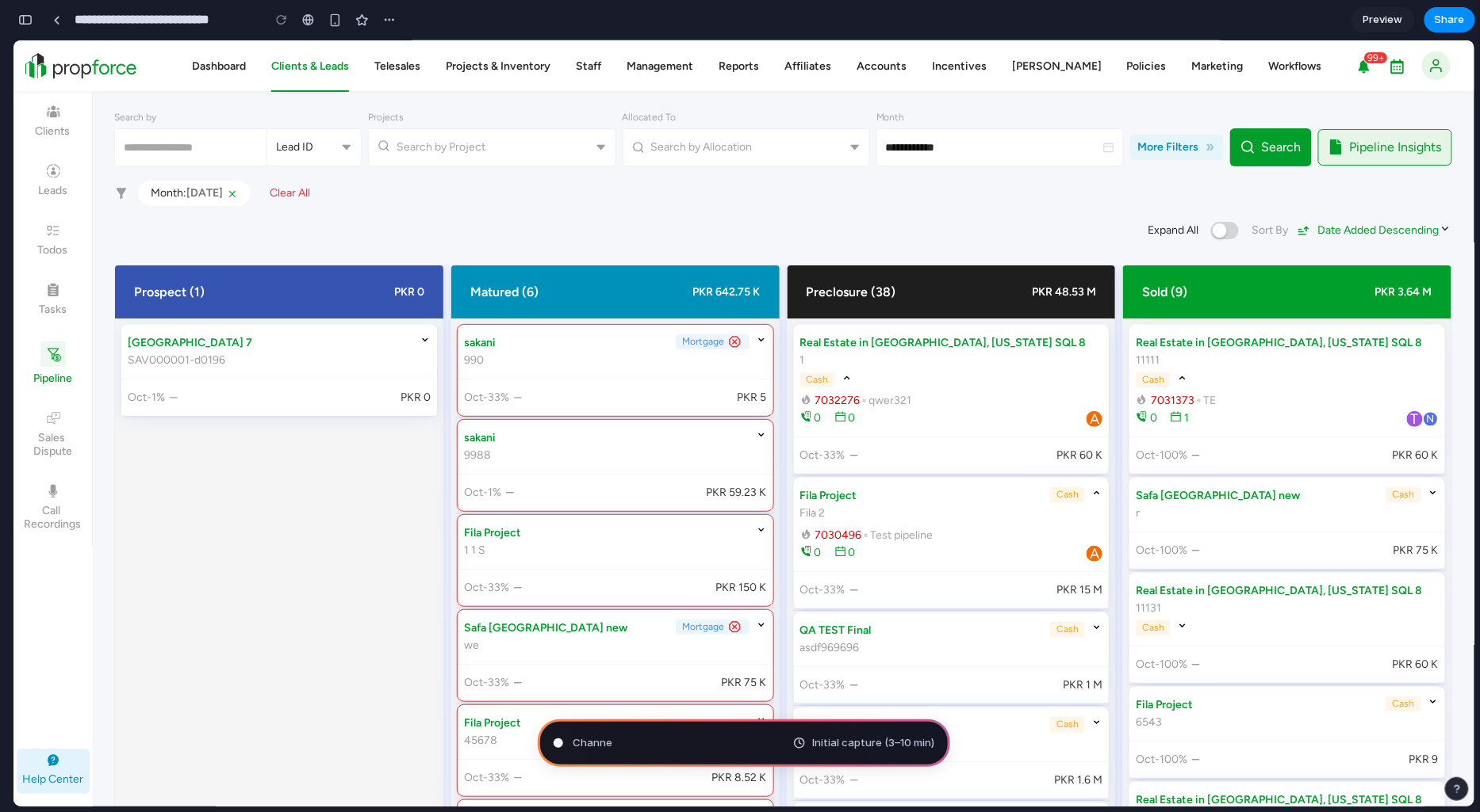
click at [558, 743] on div at bounding box center [558, 743] width 8 height 8
click at [623, 743] on span "Channeling [PERSON_NAME]" at bounding box center [642, 744] width 140 height 16
click at [890, 742] on span "Initial capture (3–10 min)" at bounding box center [873, 744] width 122 height 16
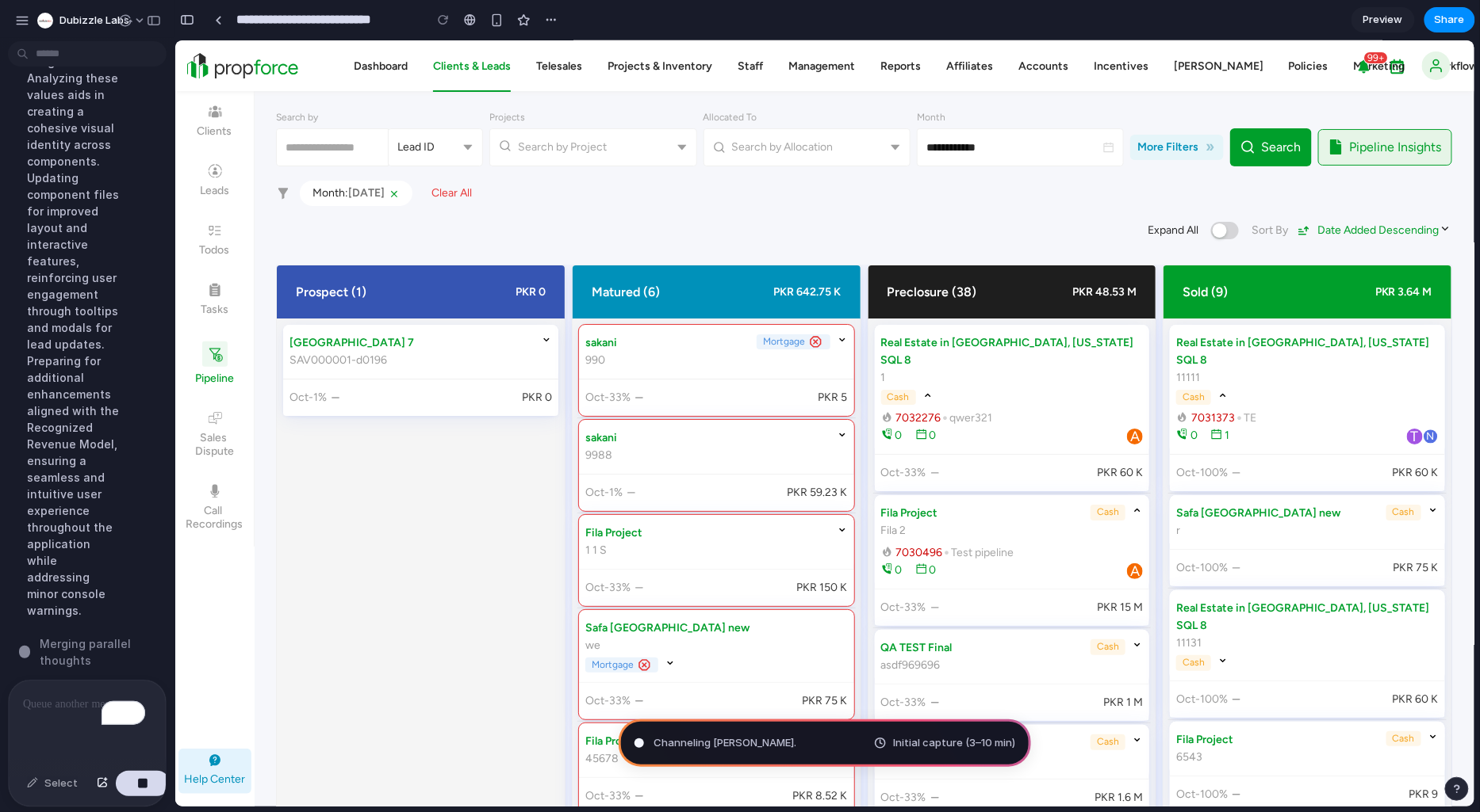
click at [71, 640] on span "Merging parallel thoughts" at bounding box center [102, 652] width 125 height 33
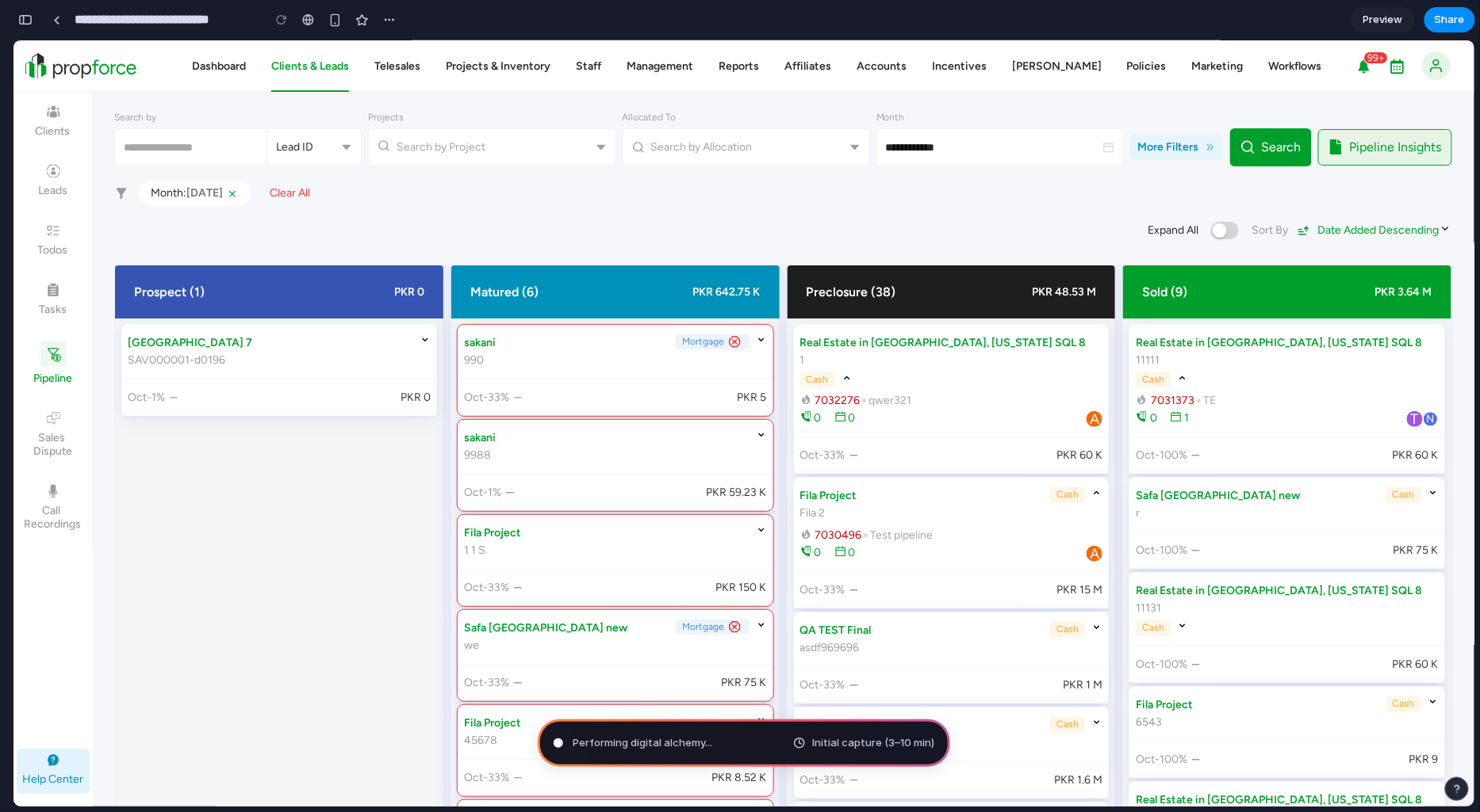
click at [22, 16] on div "button" at bounding box center [25, 20] width 14 height 11
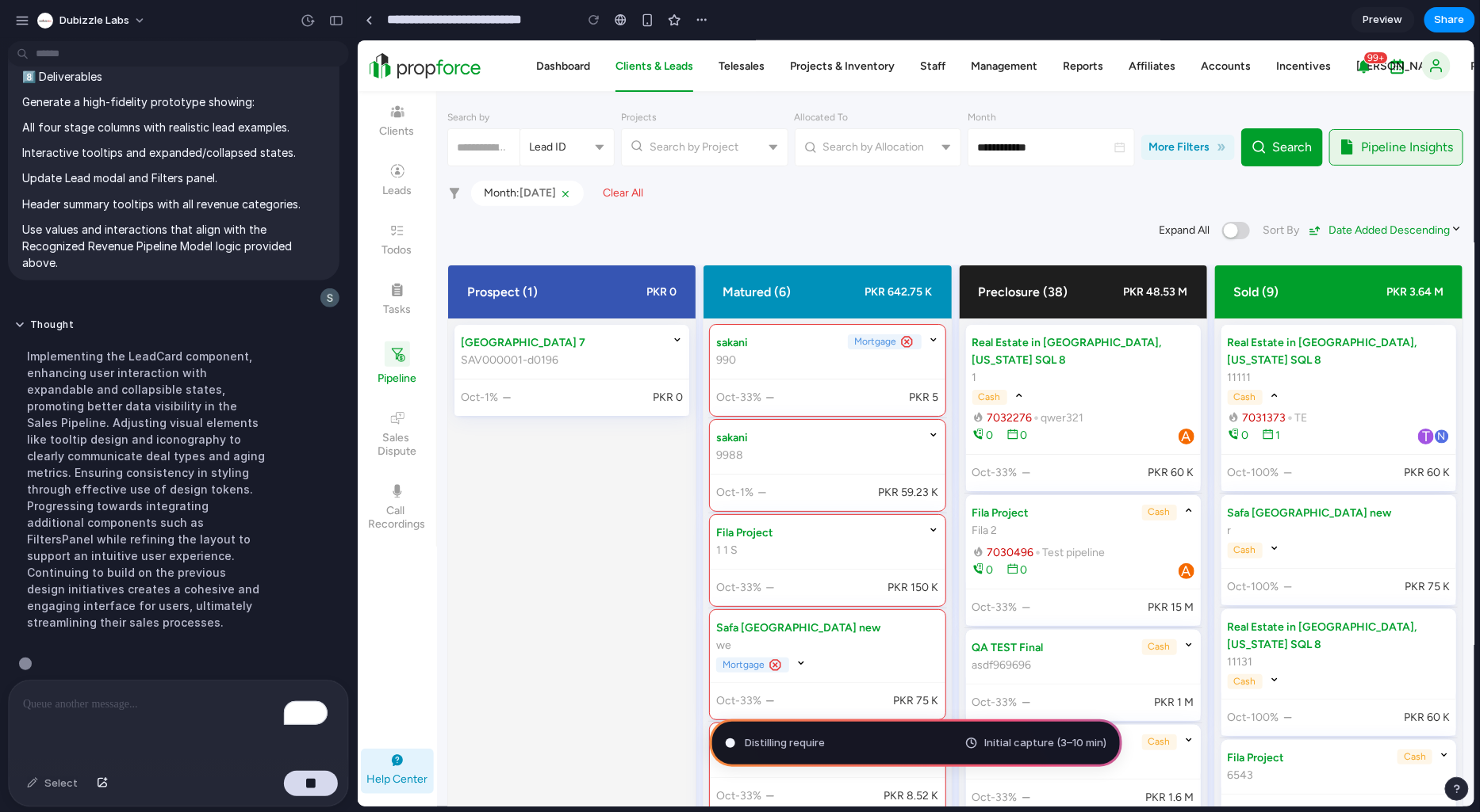
scroll to position [2623, 0]
click at [973, 739] on div "Initial capture (3–10 min)" at bounding box center [1036, 744] width 141 height 16
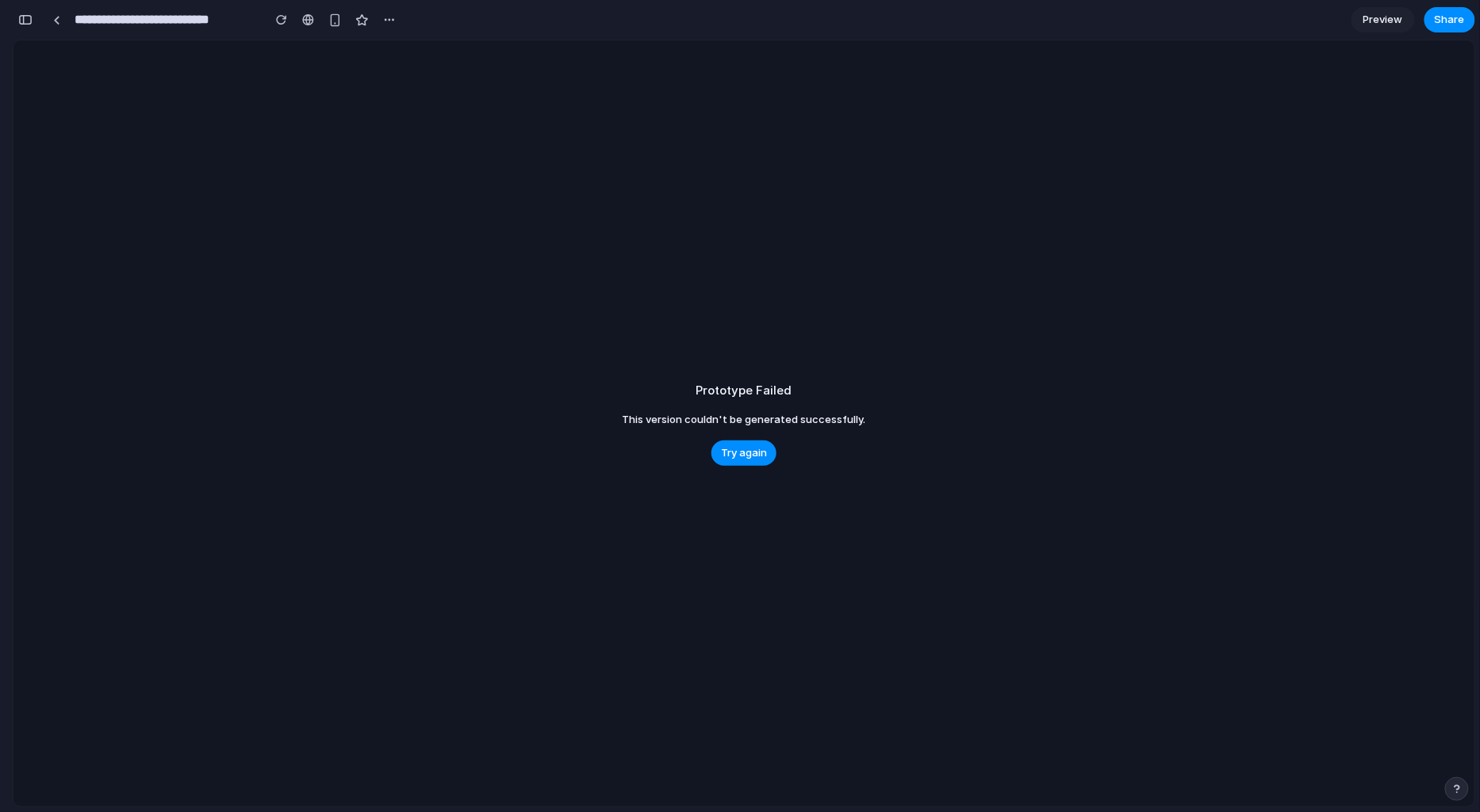
scroll to position [2656, 0]
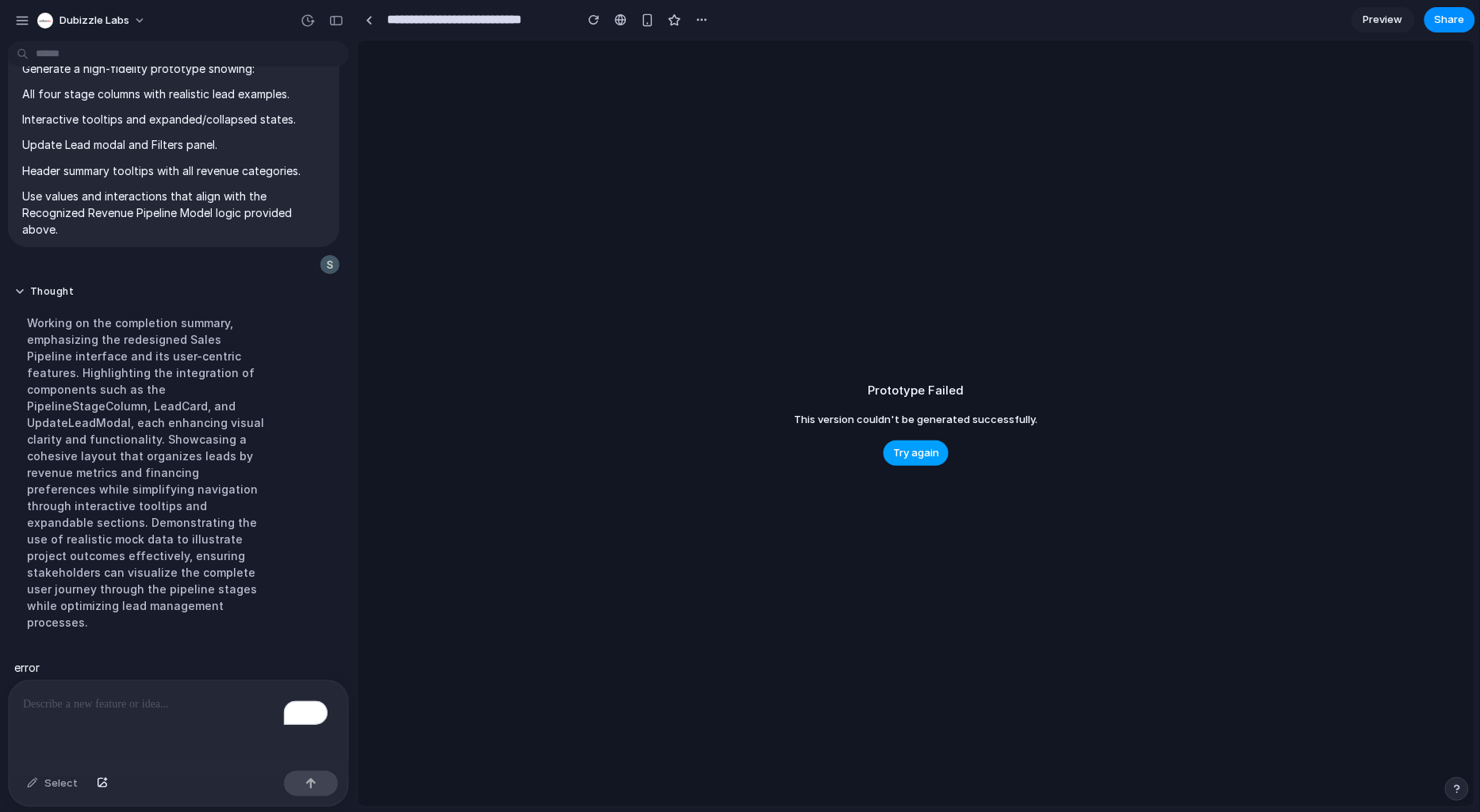
click at [905, 450] on span "Try again" at bounding box center [915, 453] width 46 height 16
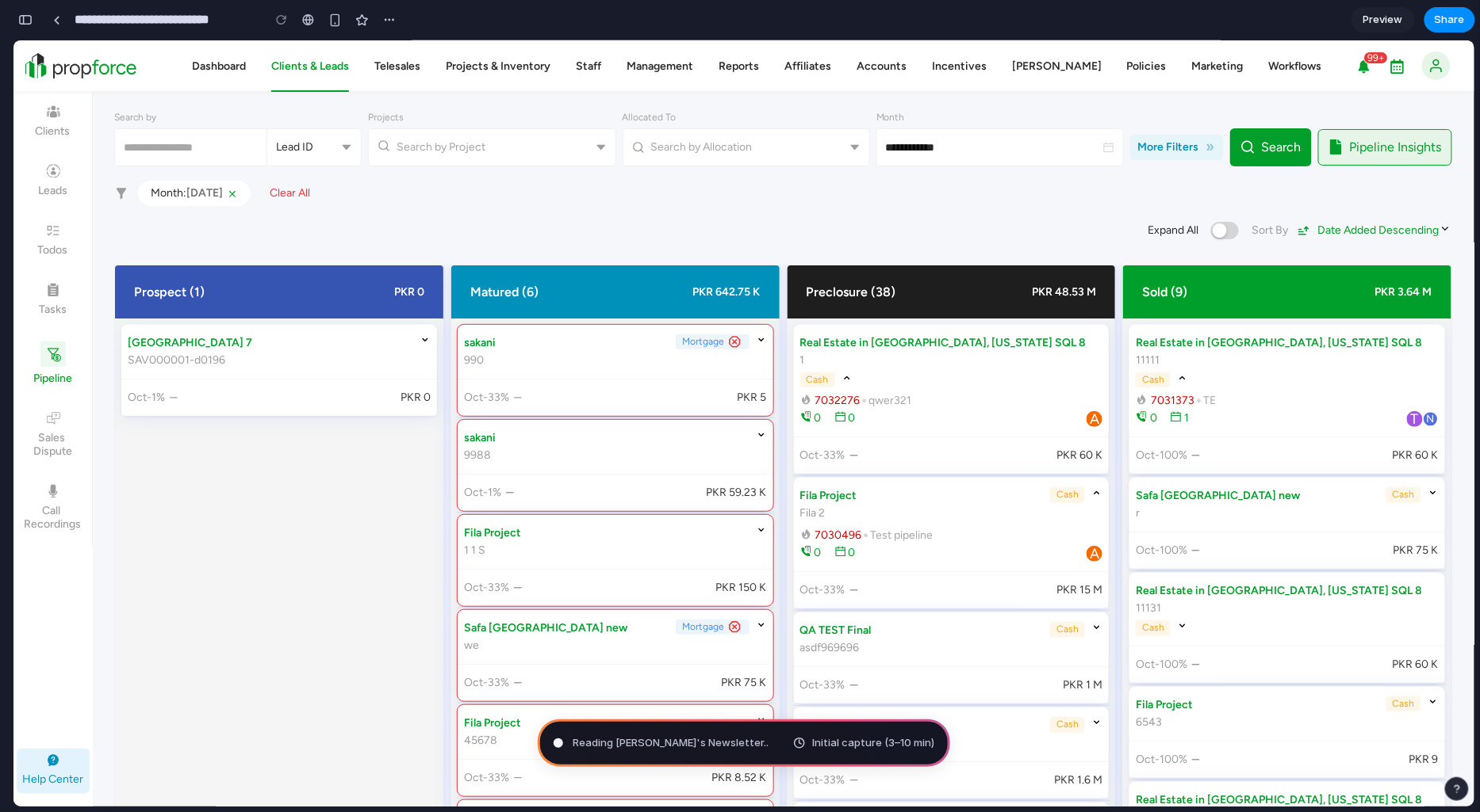
scroll to position [2691, 0]
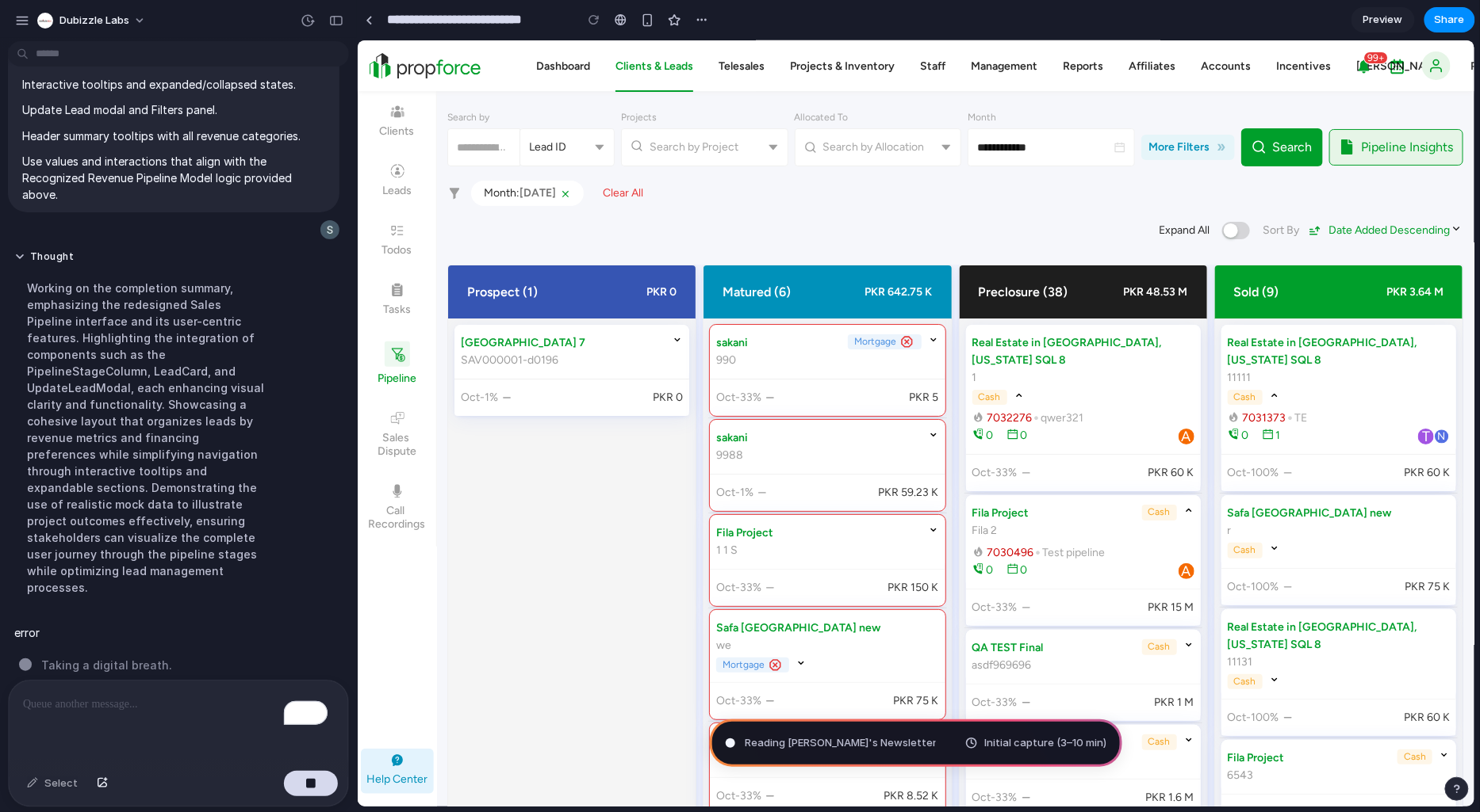
click at [140, 424] on div "Working on the completion summary, emphasizing the redesigned Sales Pipeline in…" at bounding box center [147, 438] width 265 height 335
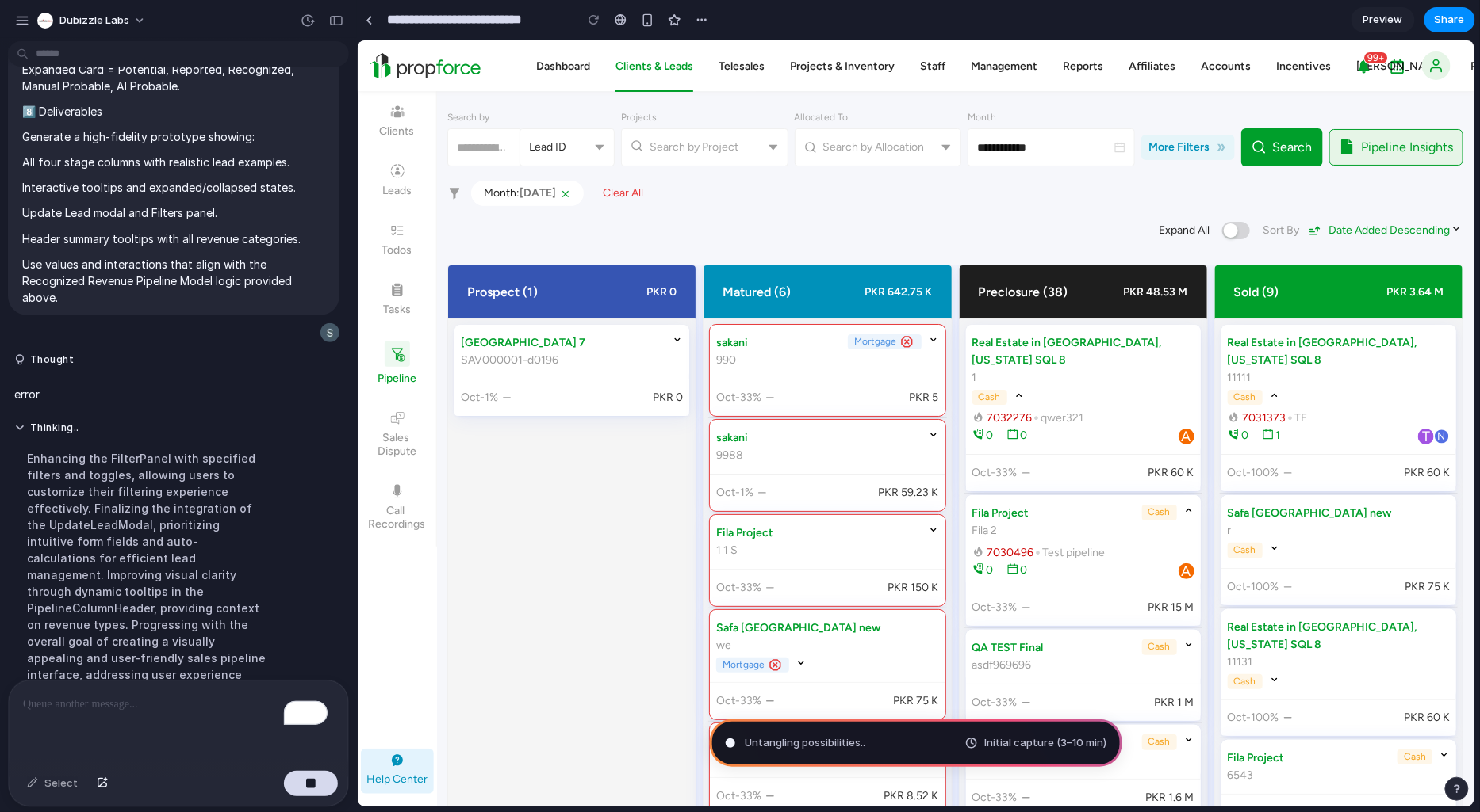
scroll to position [2674, 0]
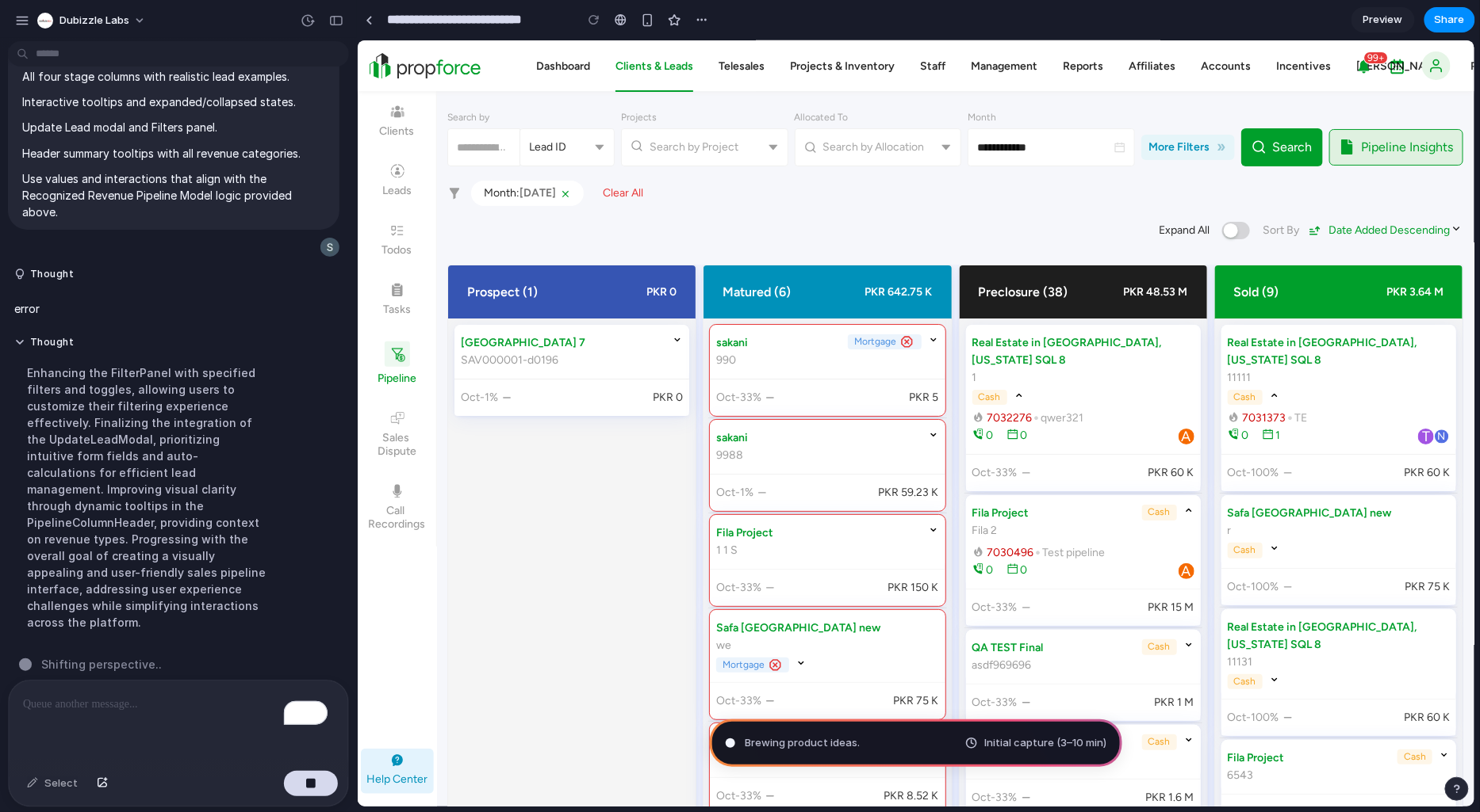
click at [1345, 152] on icon "button" at bounding box center [1345, 146] width 11 height 15
click at [1423, 138] on span "Pipeline Insights" at bounding box center [1405, 146] width 92 height 19
drag, startPoint x: 1260, startPoint y: 161, endPoint x: 1351, endPoint y: 151, distance: 91.5
click at [1265, 161] on button "Search" at bounding box center [1280, 147] width 82 height 38
click at [1373, 150] on span "Pipeline Insights" at bounding box center [1405, 146] width 92 height 19
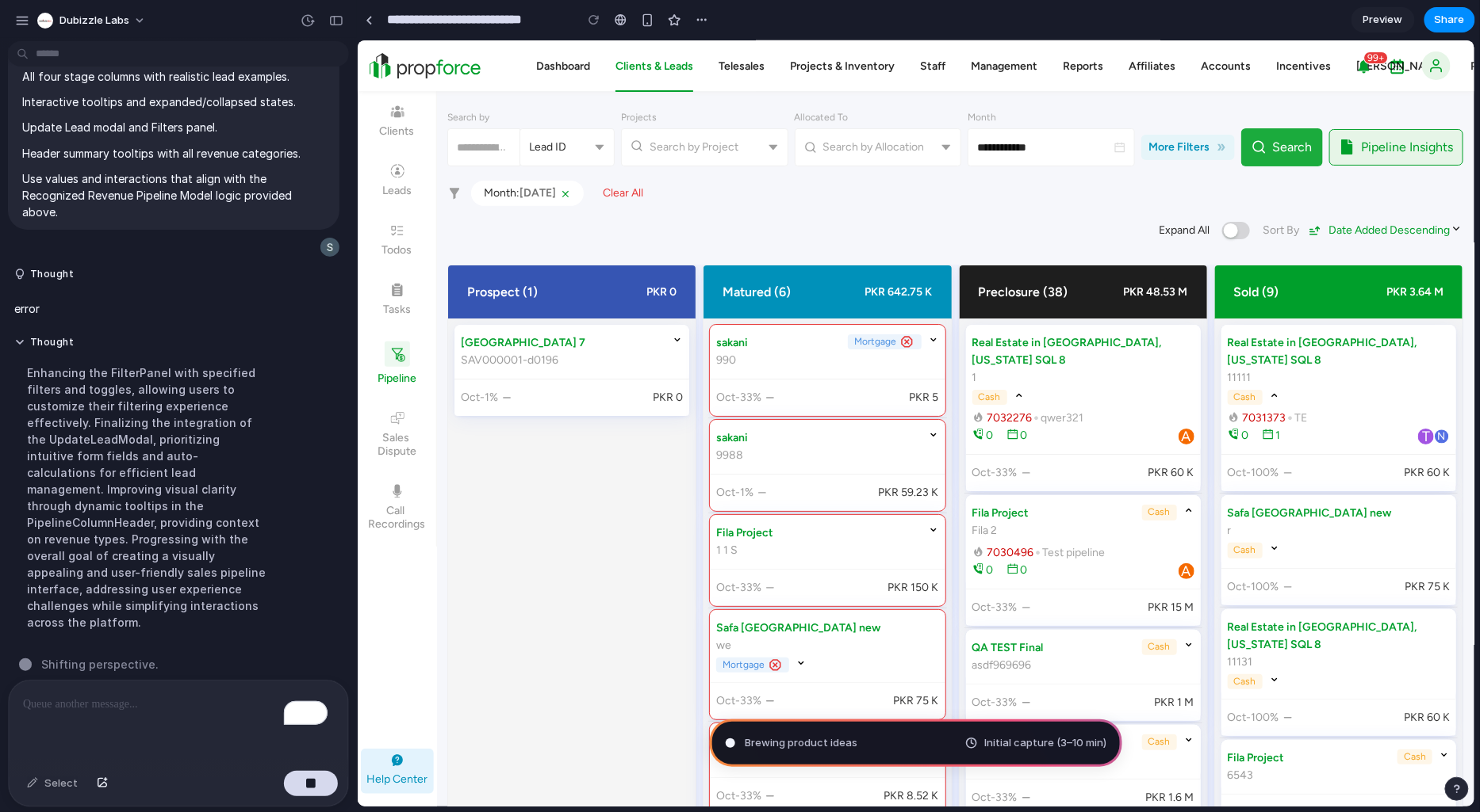
click at [1272, 147] on span "Search" at bounding box center [1292, 146] width 40 height 19
click at [1173, 144] on span "More Filters" at bounding box center [1178, 146] width 61 height 17
click at [1223, 235] on div "button" at bounding box center [1230, 230] width 14 height 14
click at [1224, 232] on div "button" at bounding box center [1230, 230] width 14 height 14
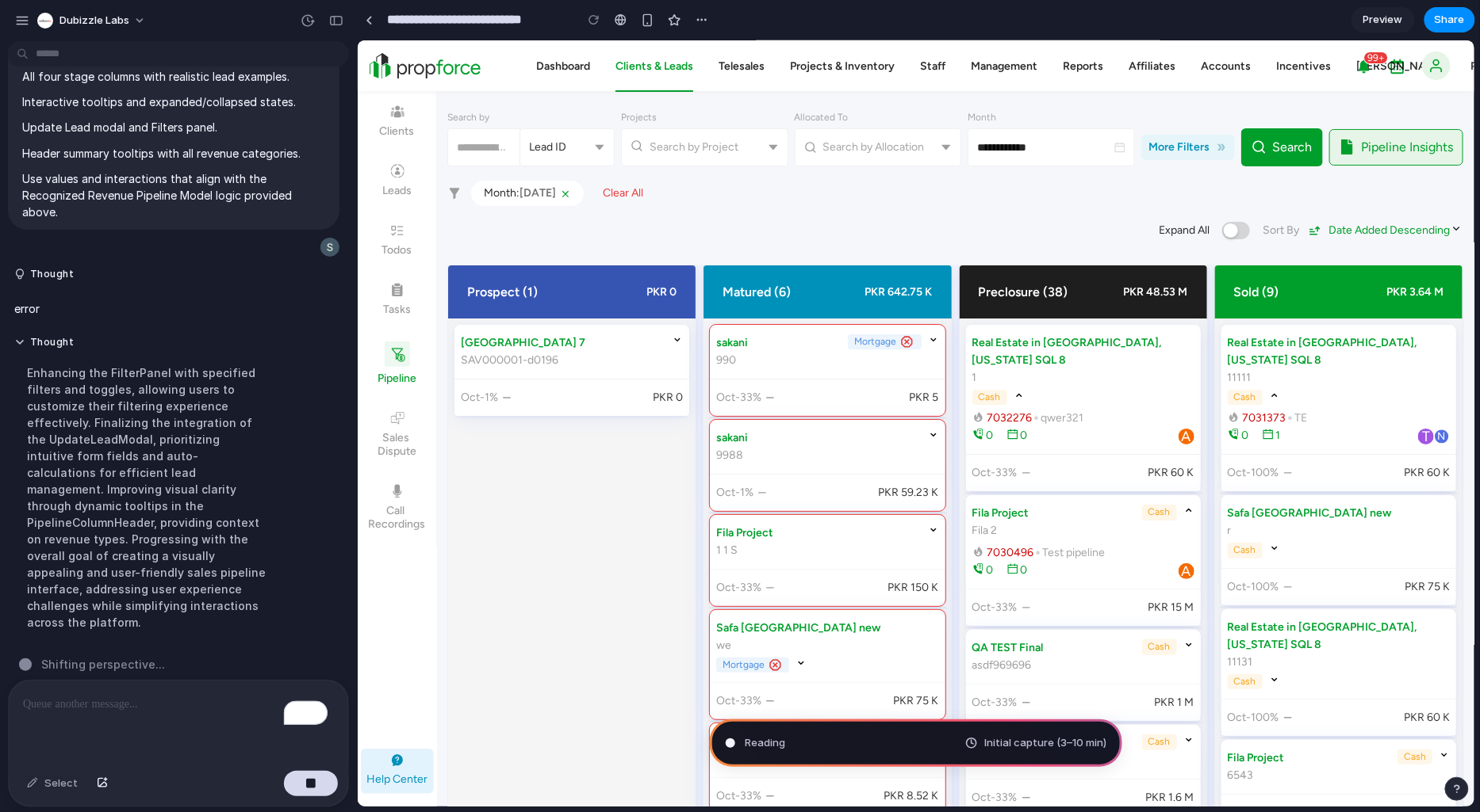
click at [1065, 751] on div "Reading Initial capture (3–10 min)" at bounding box center [916, 743] width 412 height 48
click at [727, 739] on div at bounding box center [730, 743] width 8 height 8
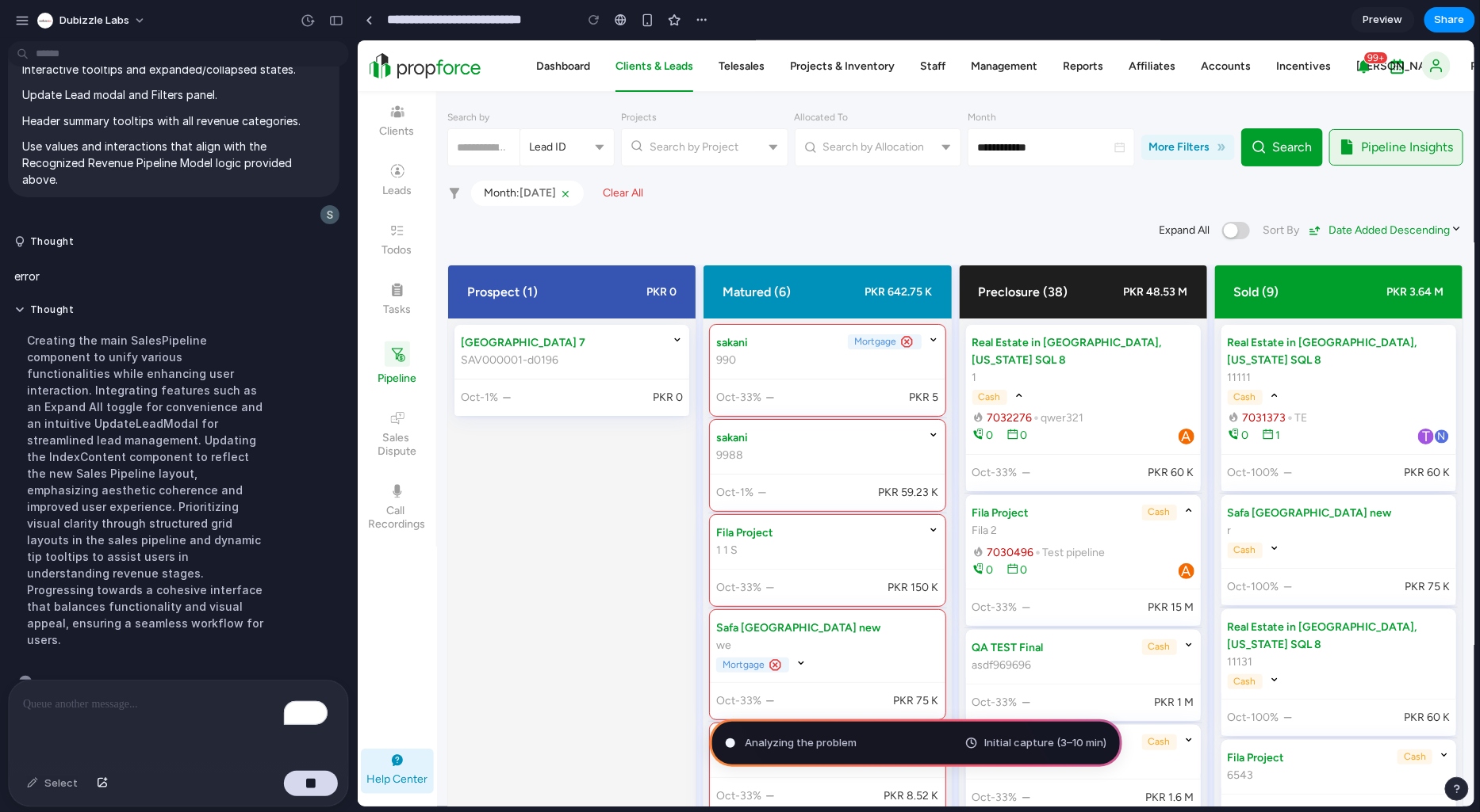
scroll to position [2708, 0]
click at [58, 306] on button "Thought" at bounding box center [147, 309] width 265 height 13
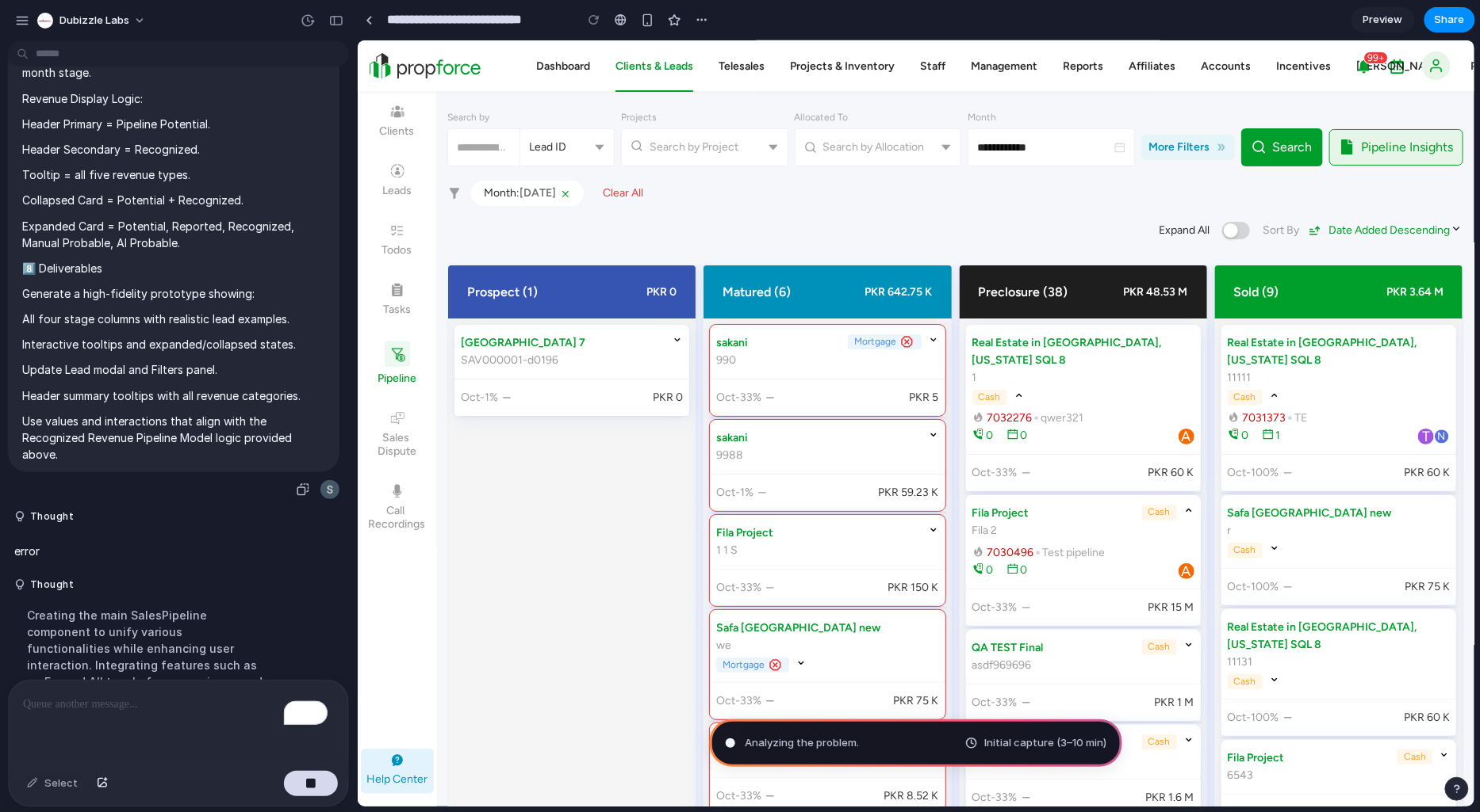
scroll to position [2399, 0]
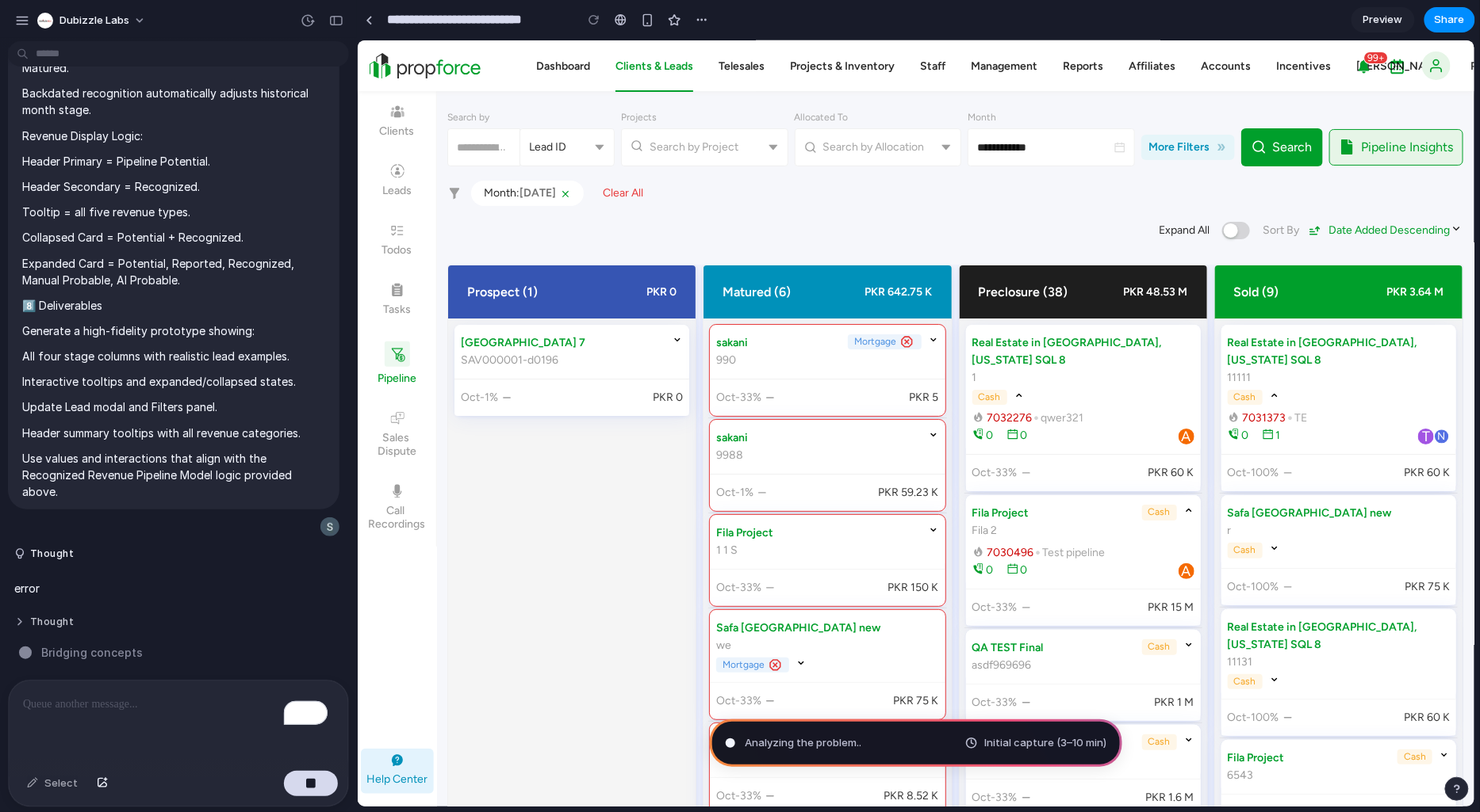
click at [52, 616] on button "Thought" at bounding box center [147, 622] width 265 height 13
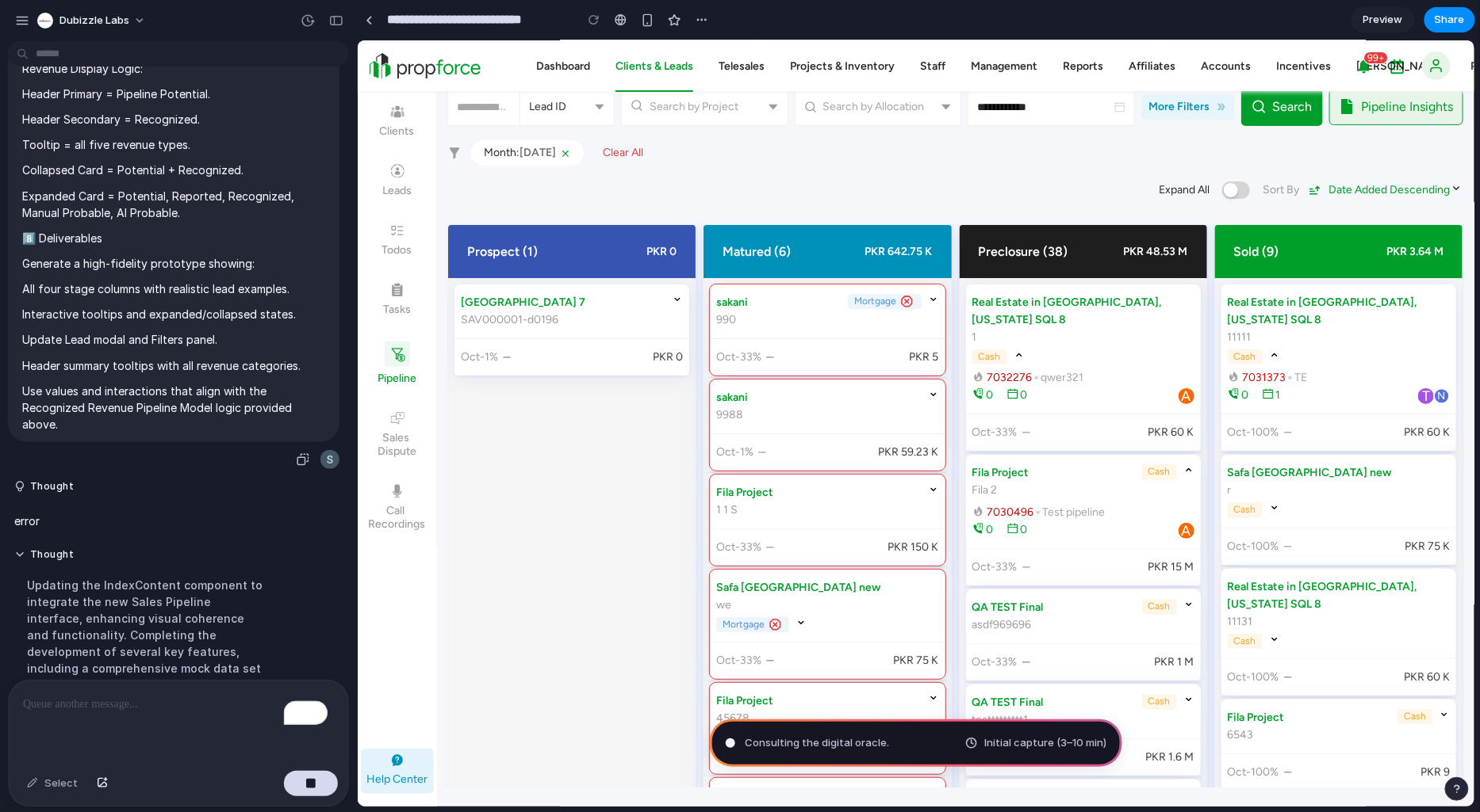
scroll to position [2460, 0]
click at [26, 519] on p "error" at bounding box center [27, 522] width 25 height 17
click at [32, 482] on button "Thought" at bounding box center [147, 488] width 265 height 13
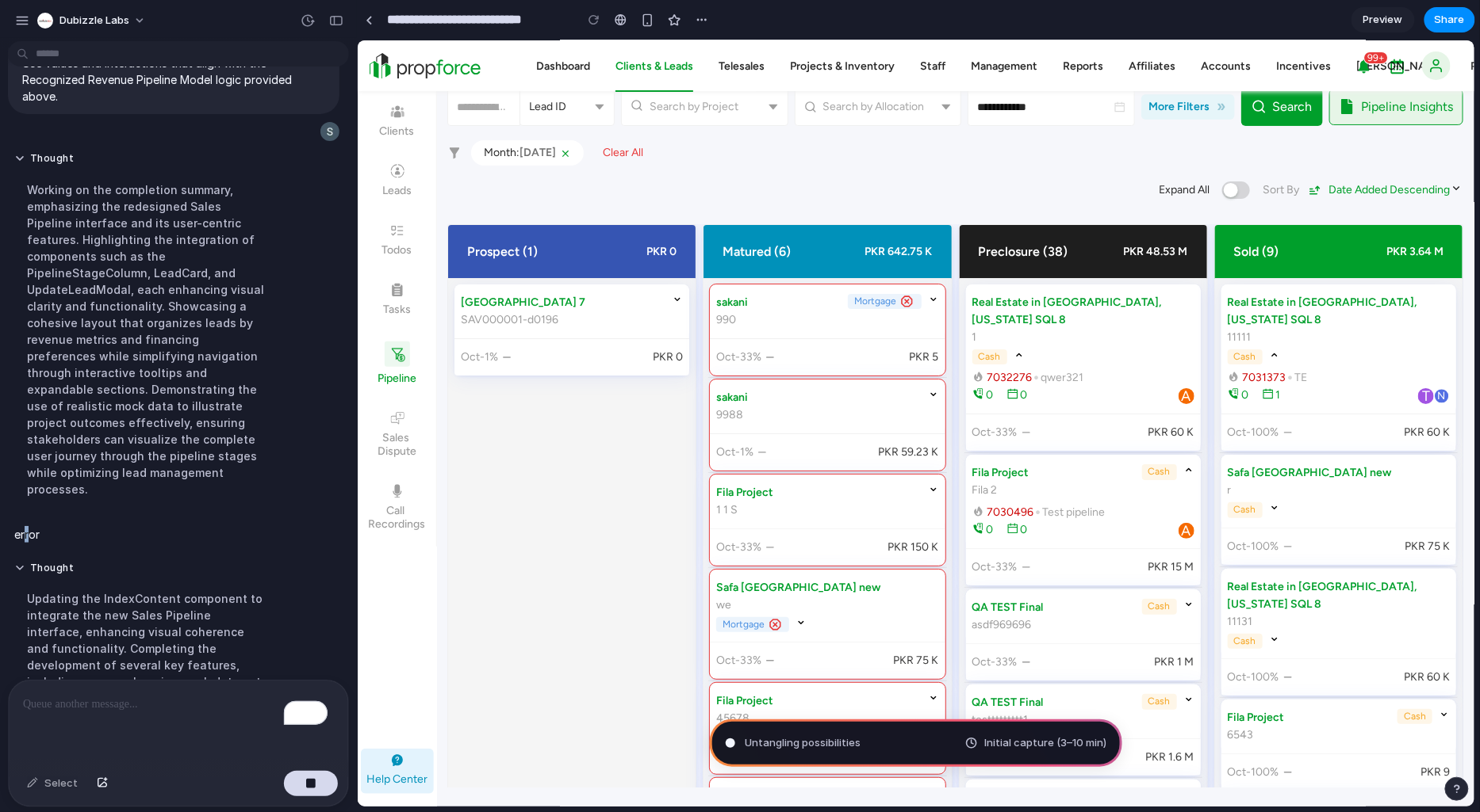
scroll to position [2812, 0]
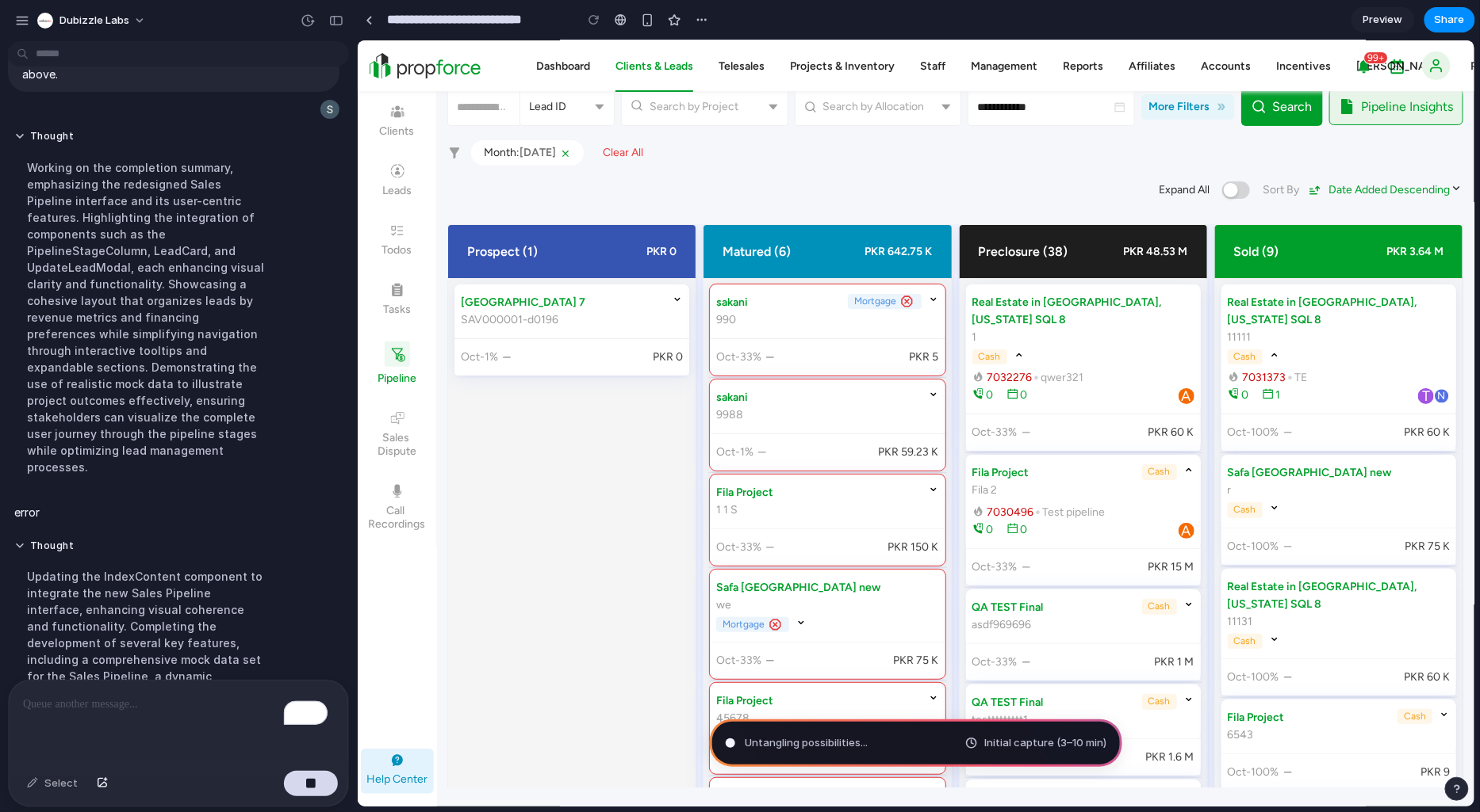
click at [33, 504] on p "error" at bounding box center [27, 513] width 25 height 17
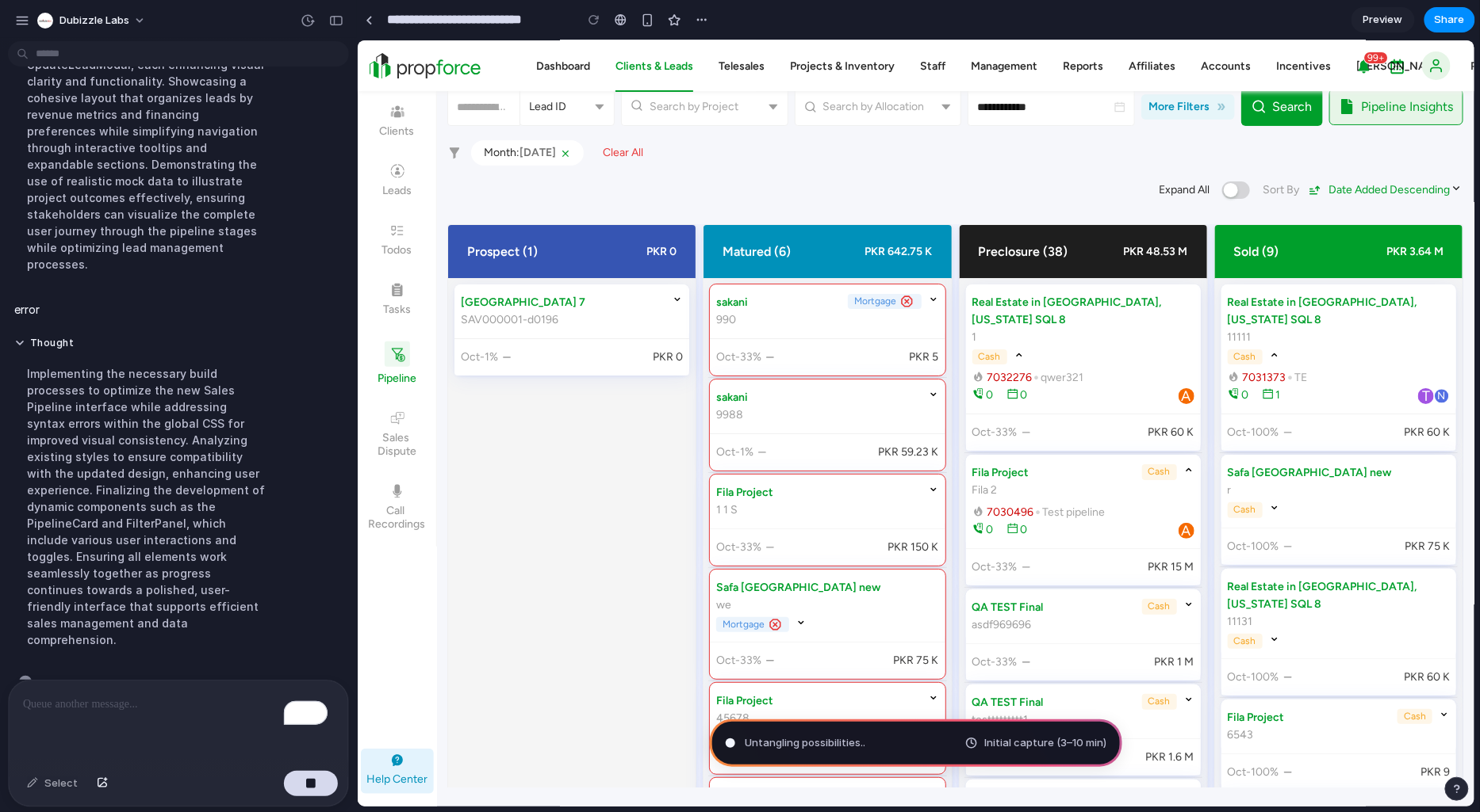
scroll to position [3015, 0]
click at [29, 336] on button "Thought" at bounding box center [147, 343] width 265 height 13
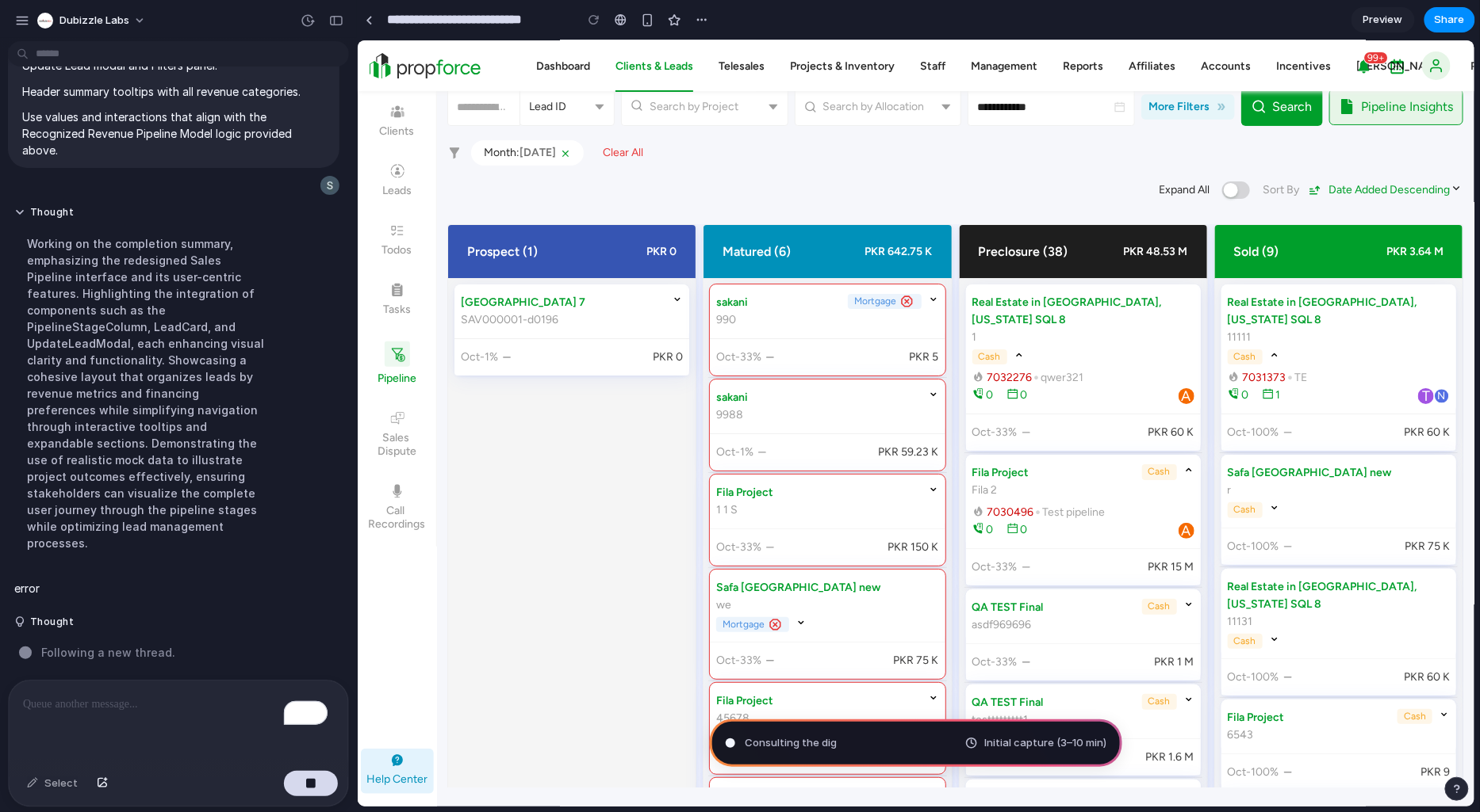
scroll to position [2724, 0]
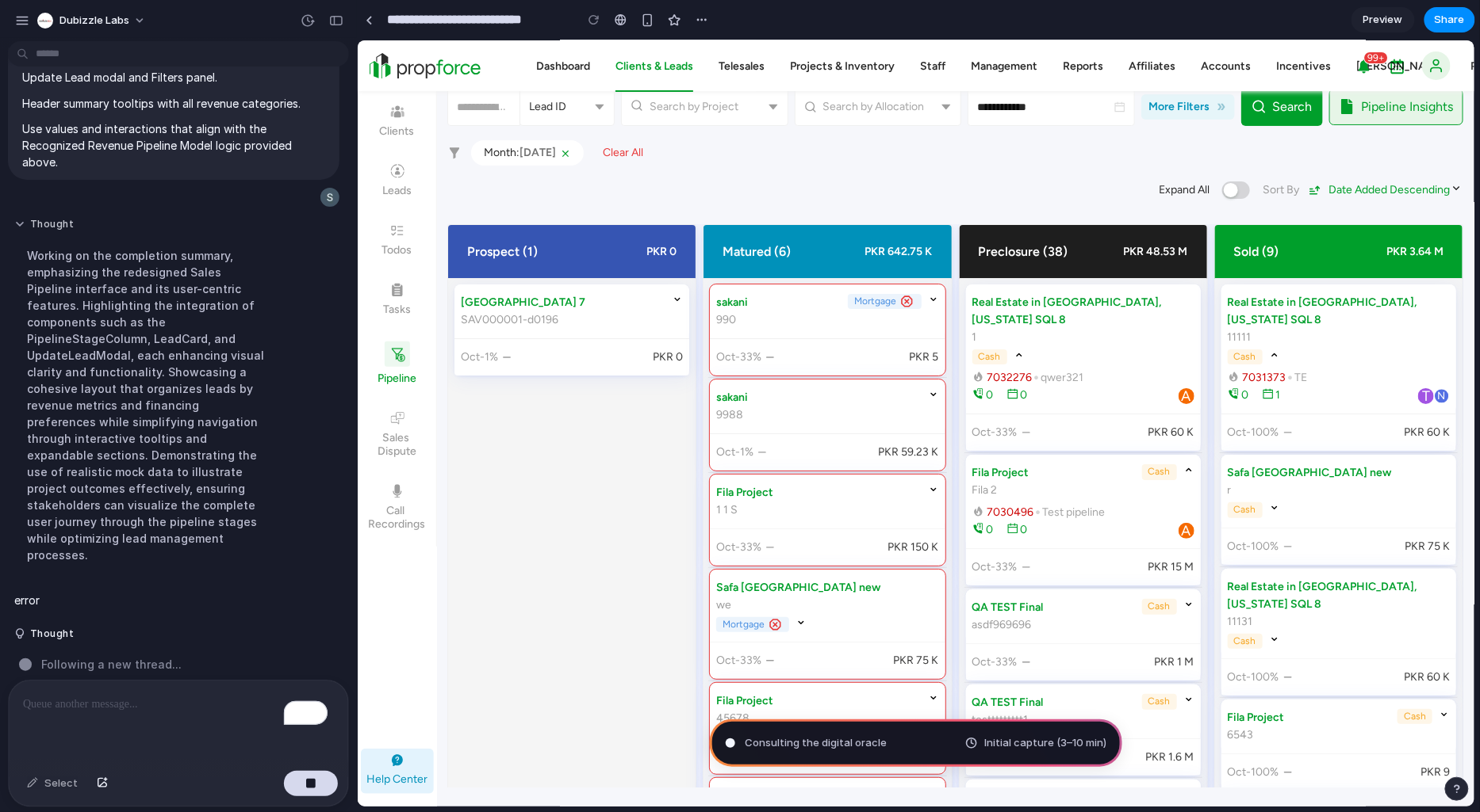
click at [25, 225] on button "Thought" at bounding box center [147, 224] width 265 height 13
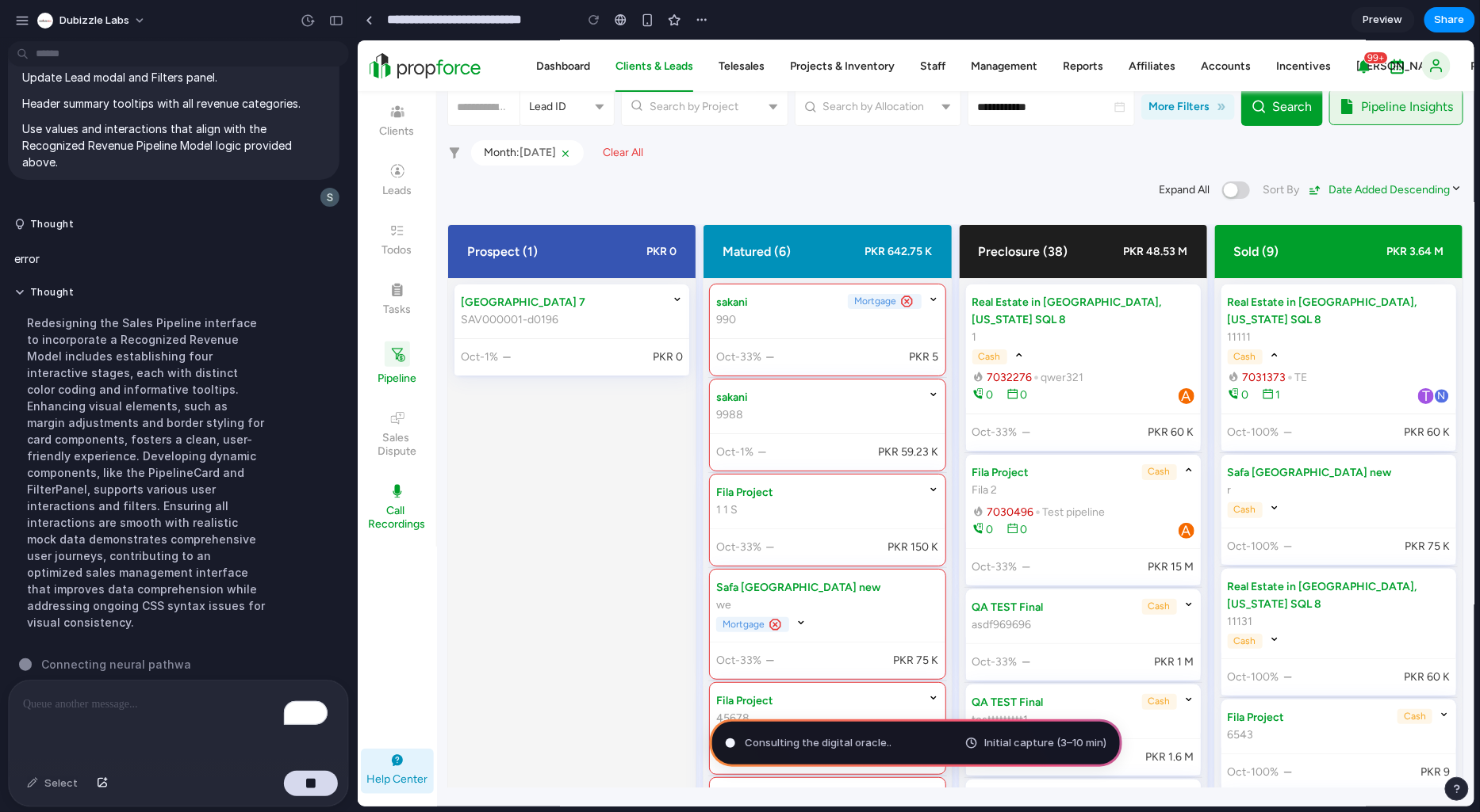
click at [390, 522] on link "Call Recordings" at bounding box center [396, 506] width 66 height 48
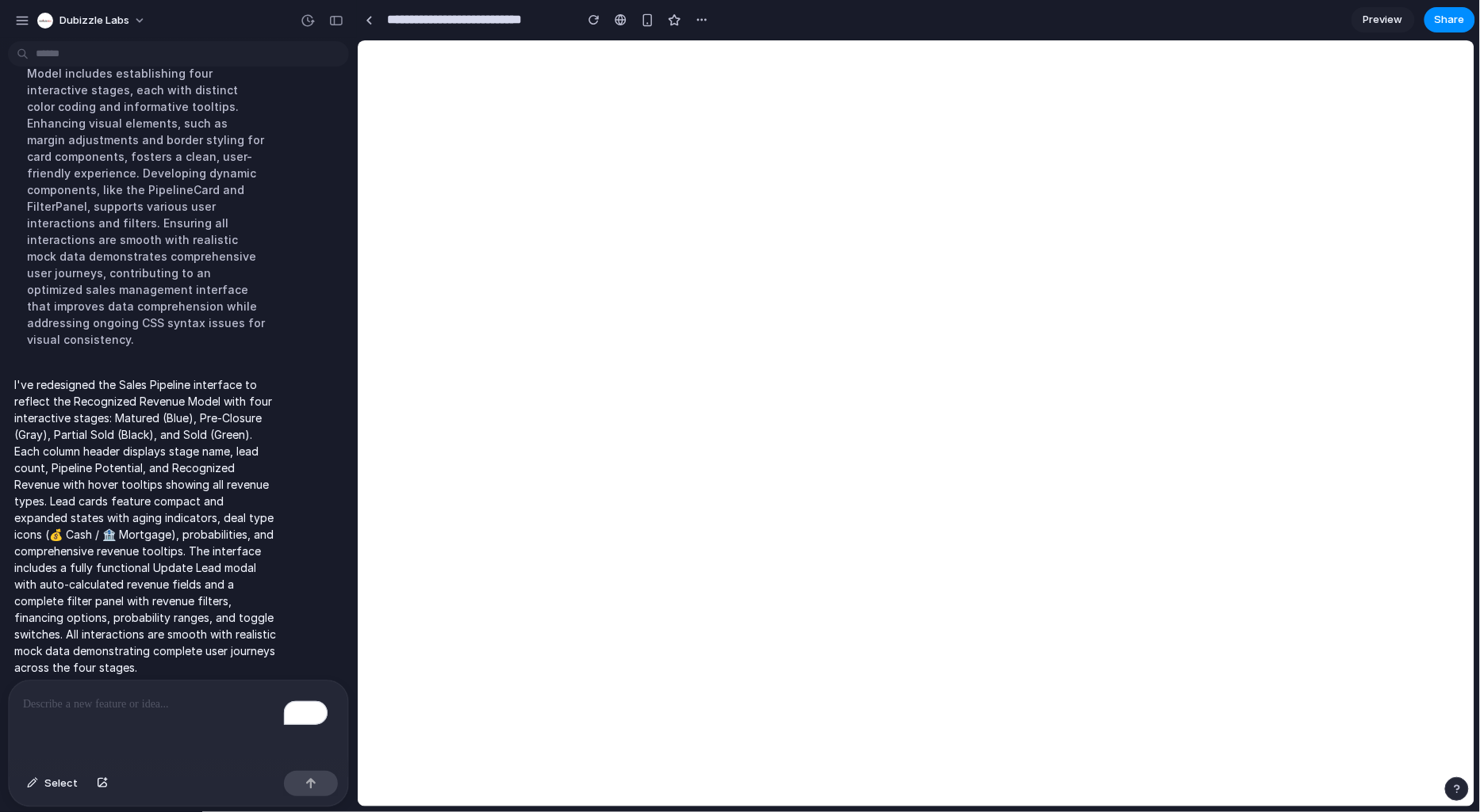
scroll to position [0, 0]
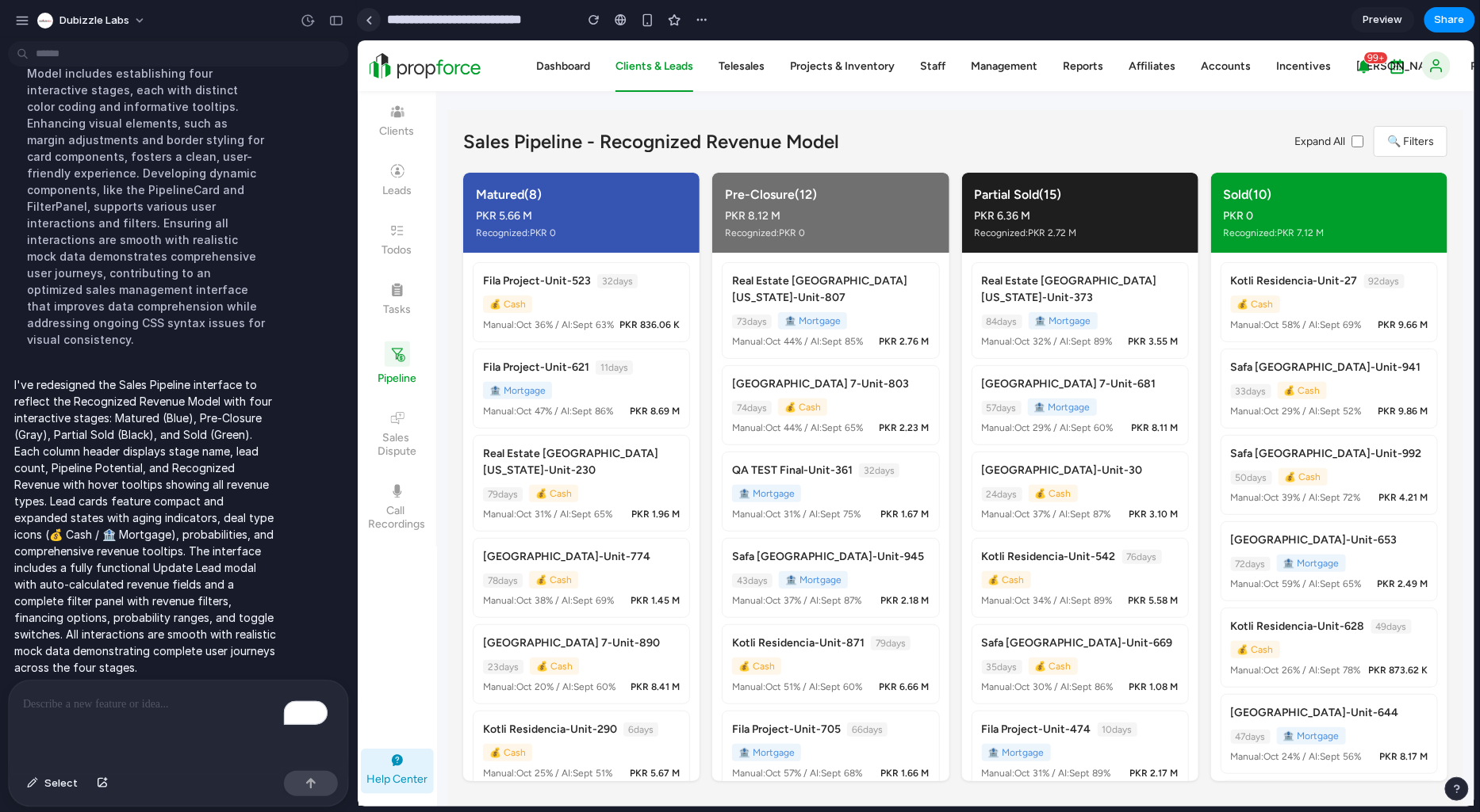
click at [367, 18] on div at bounding box center [369, 21] width 7 height 9
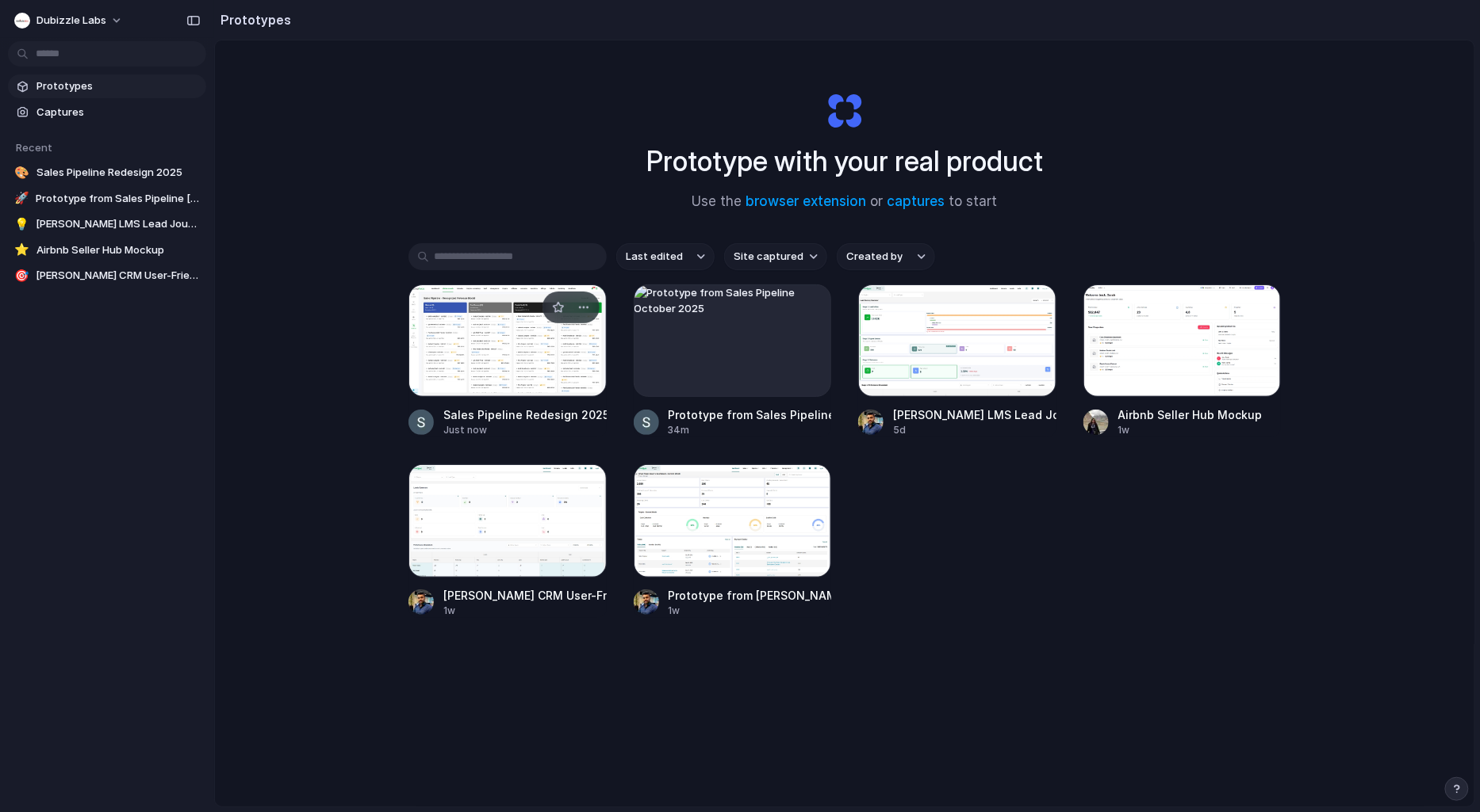
click at [480, 372] on div at bounding box center [507, 340] width 198 height 112
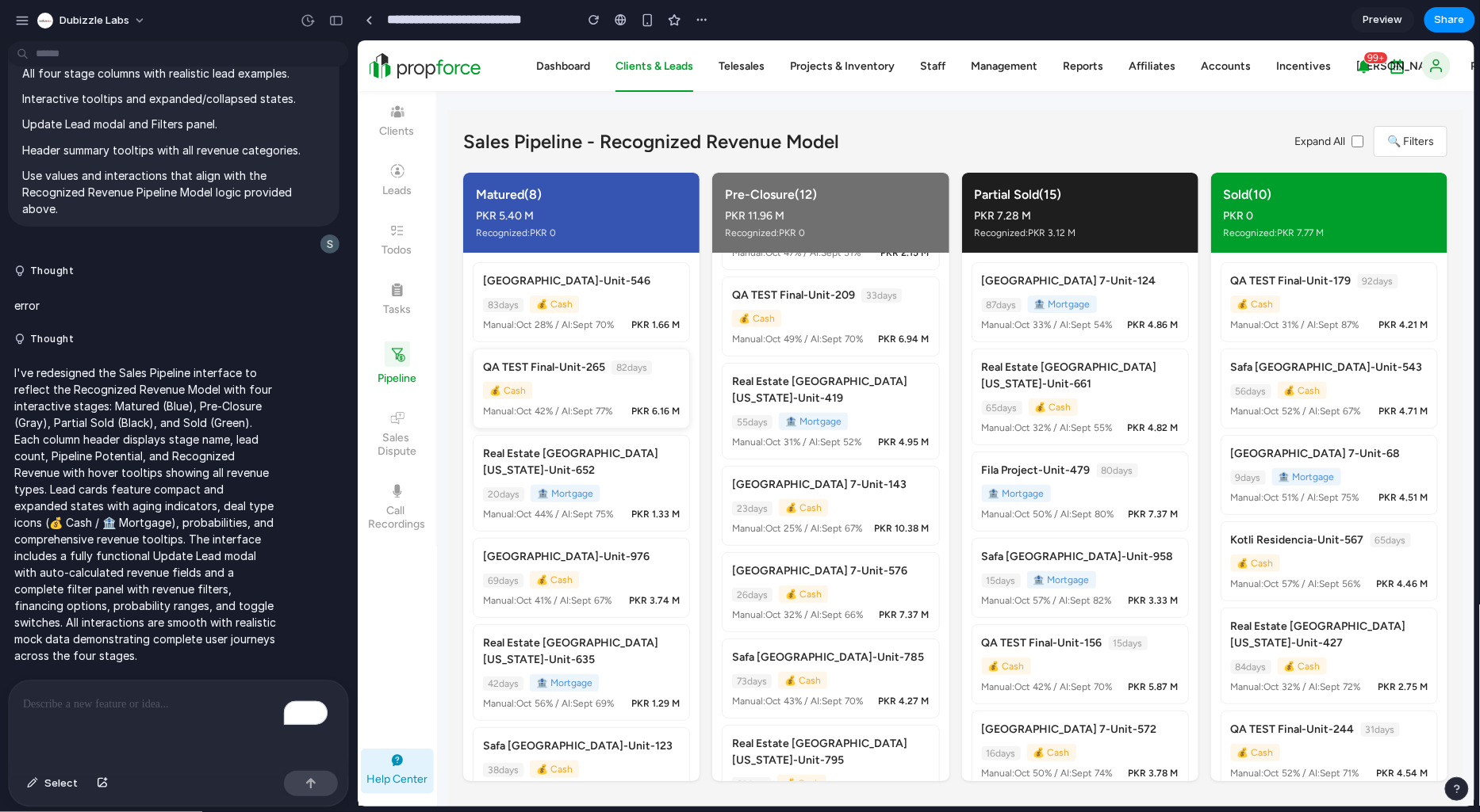
scroll to position [88, 0]
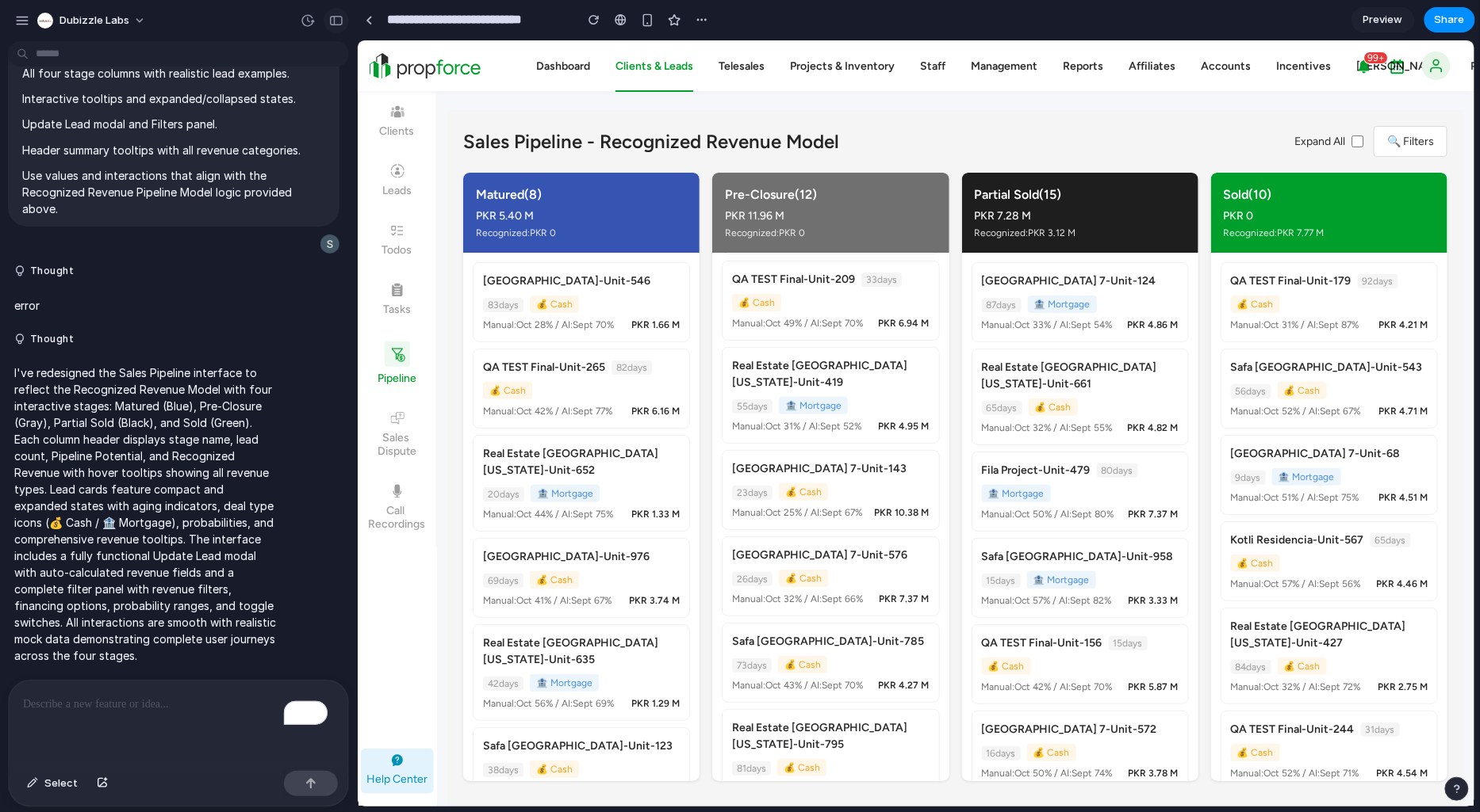
click at [337, 26] on button "button" at bounding box center [336, 21] width 25 height 25
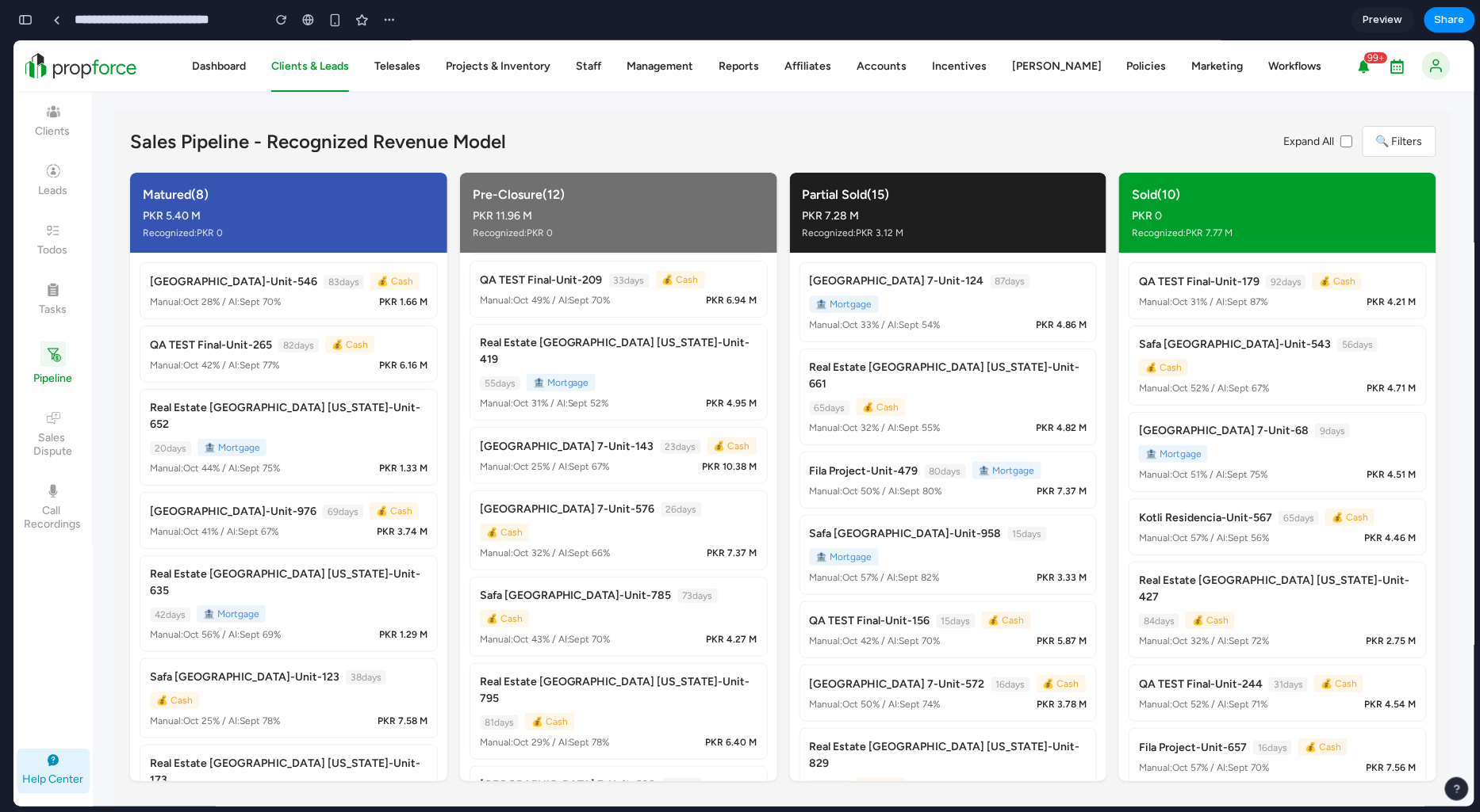
scroll to position [4828, 0]
click at [379, 299] on div "PKR 1.66 M" at bounding box center [403, 301] width 49 height 14
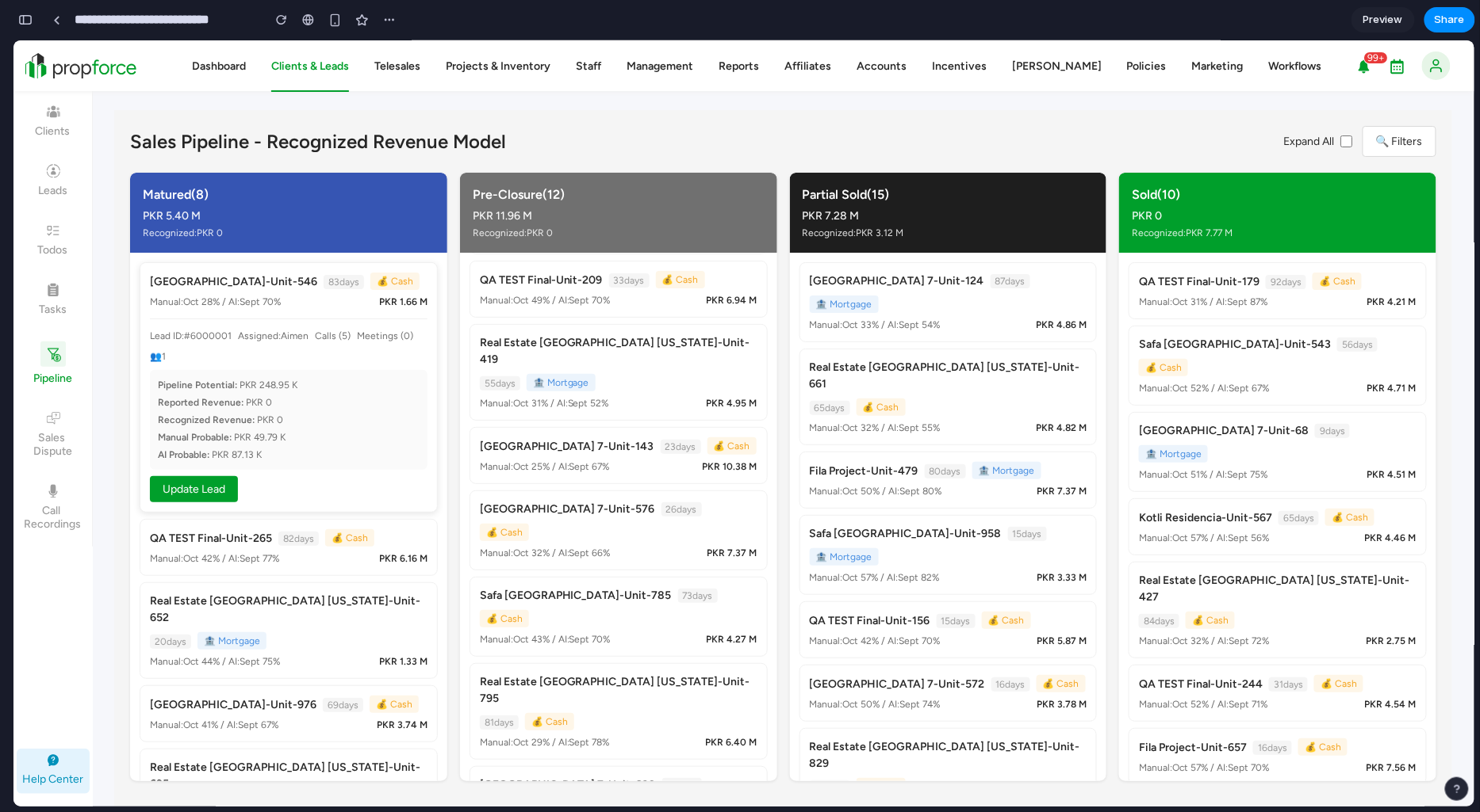
drag, startPoint x: 187, startPoint y: 373, endPoint x: 203, endPoint y: 401, distance: 32.2
click at [187, 380] on div "Pipeline Potential: PKR 248.95 K Reported Revenue: PKR 0 Recognized Revenue: PK…" at bounding box center [289, 419] width 277 height 100
click at [193, 486] on button "Update Lead" at bounding box center [194, 488] width 88 height 26
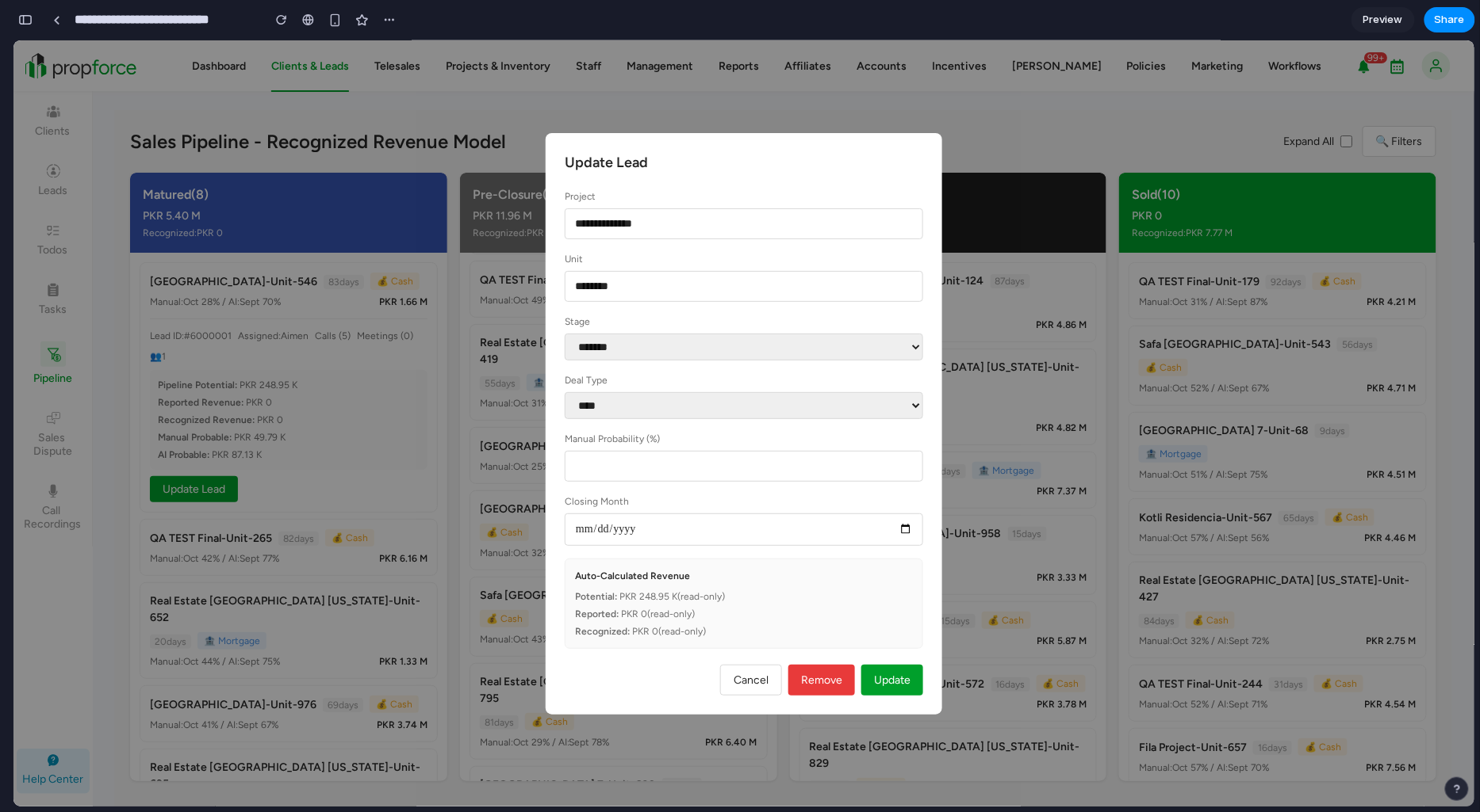
click at [767, 680] on button "Cancel" at bounding box center [750, 680] width 62 height 31
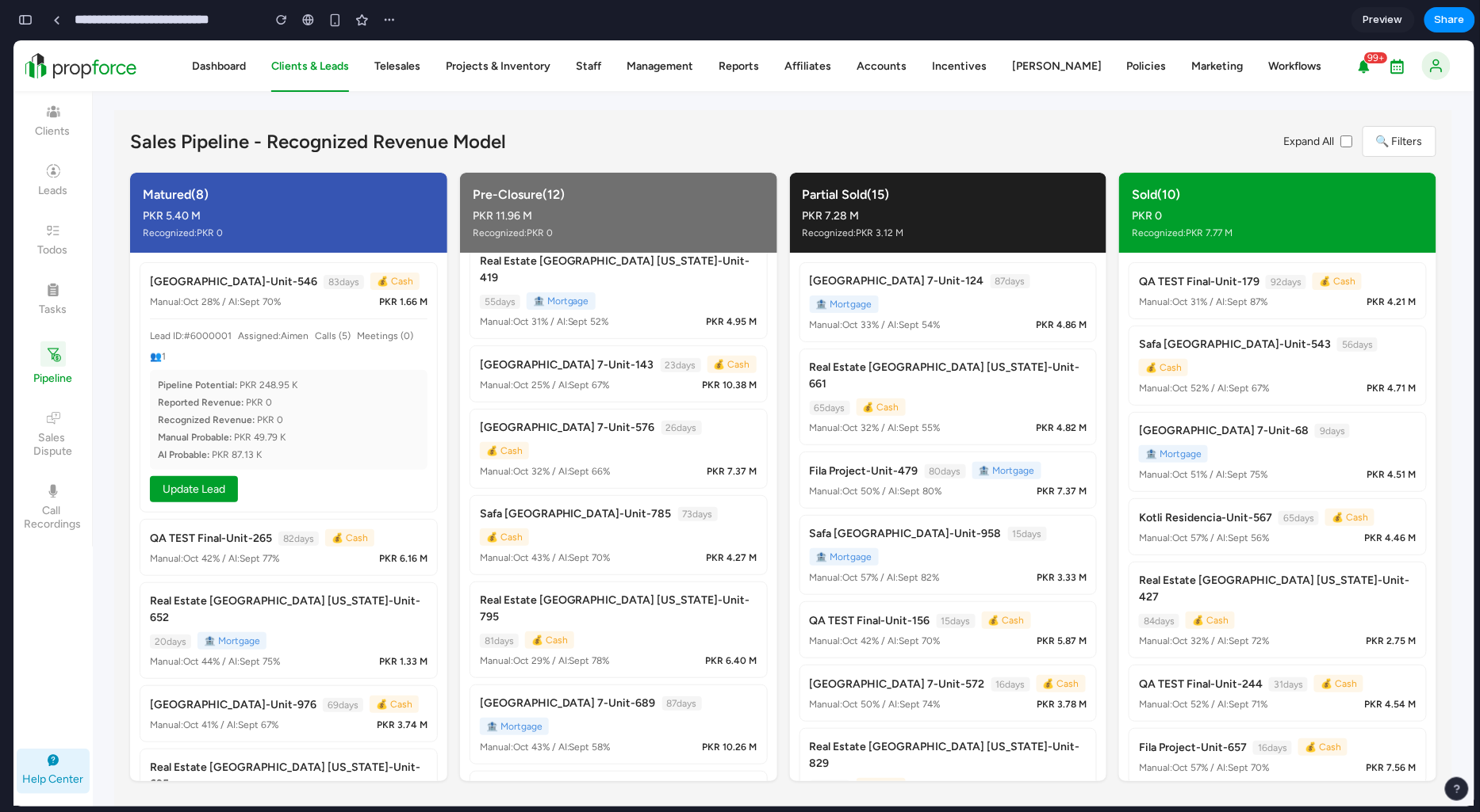
scroll to position [0, 0]
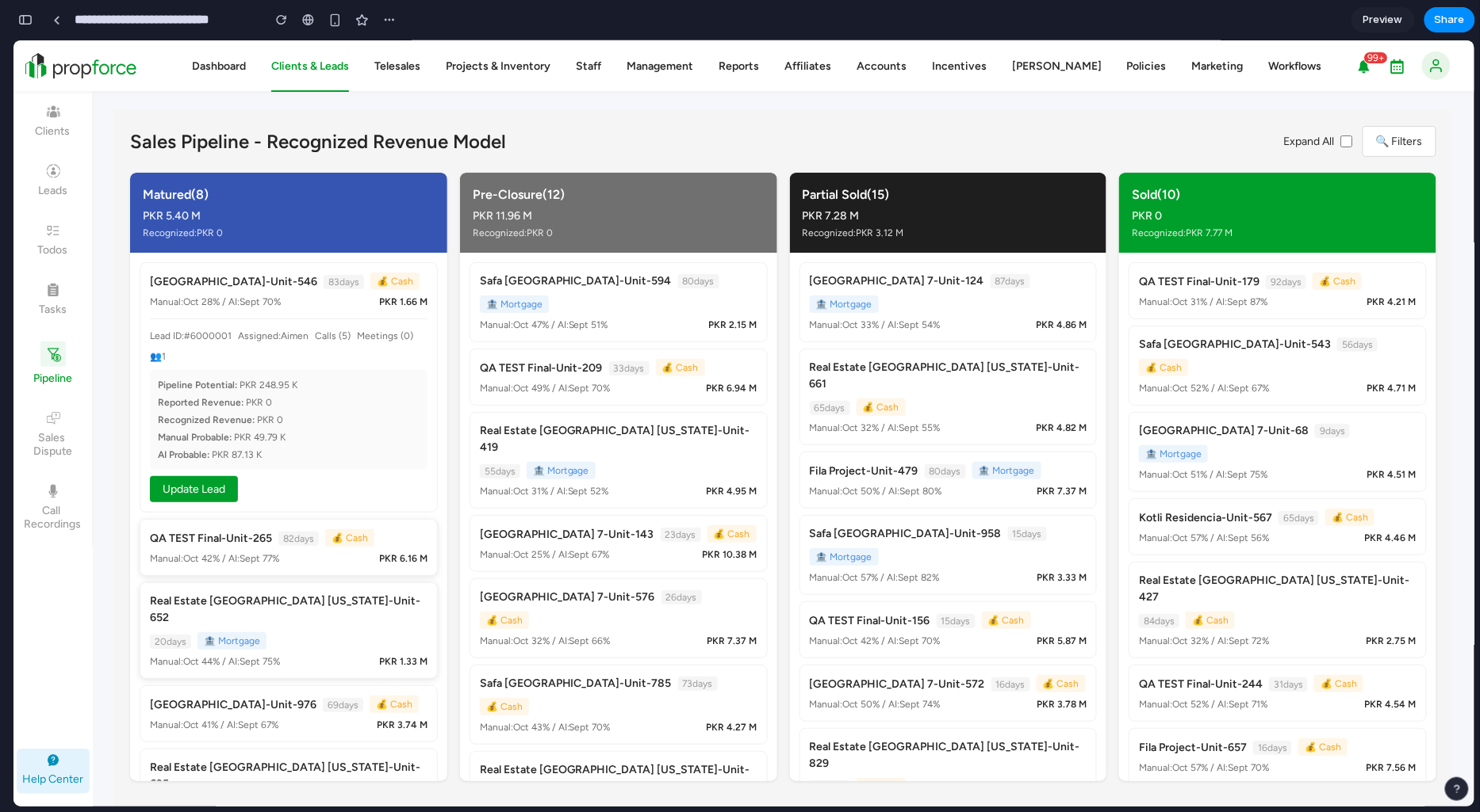
click at [533, 158] on div "Sales Pipeline - Recognized Revenue Model Expand All 🔍 Filters Matured ( 8 ) PK…" at bounding box center [783, 493] width 1338 height 766
click at [34, 16] on button "button" at bounding box center [25, 20] width 25 height 25
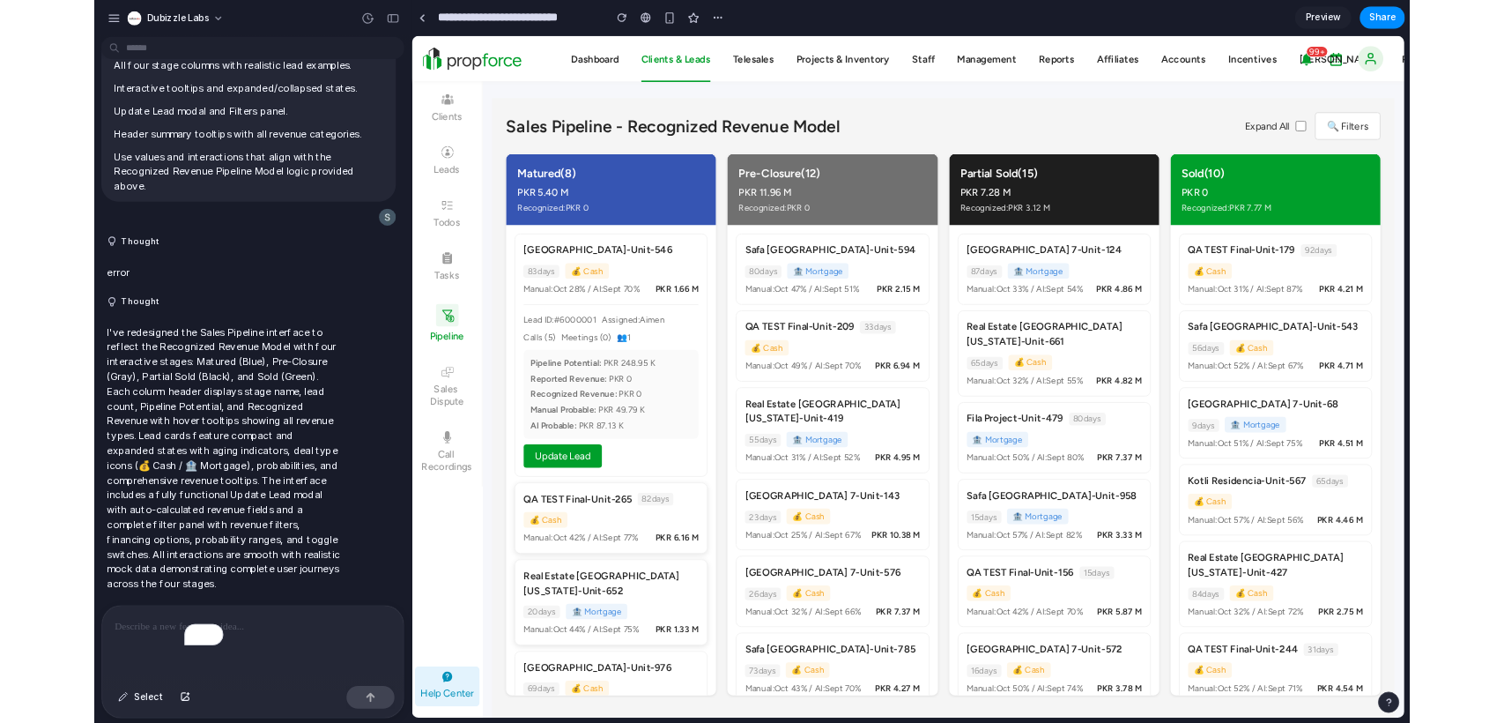
scroll to position [2982, 0]
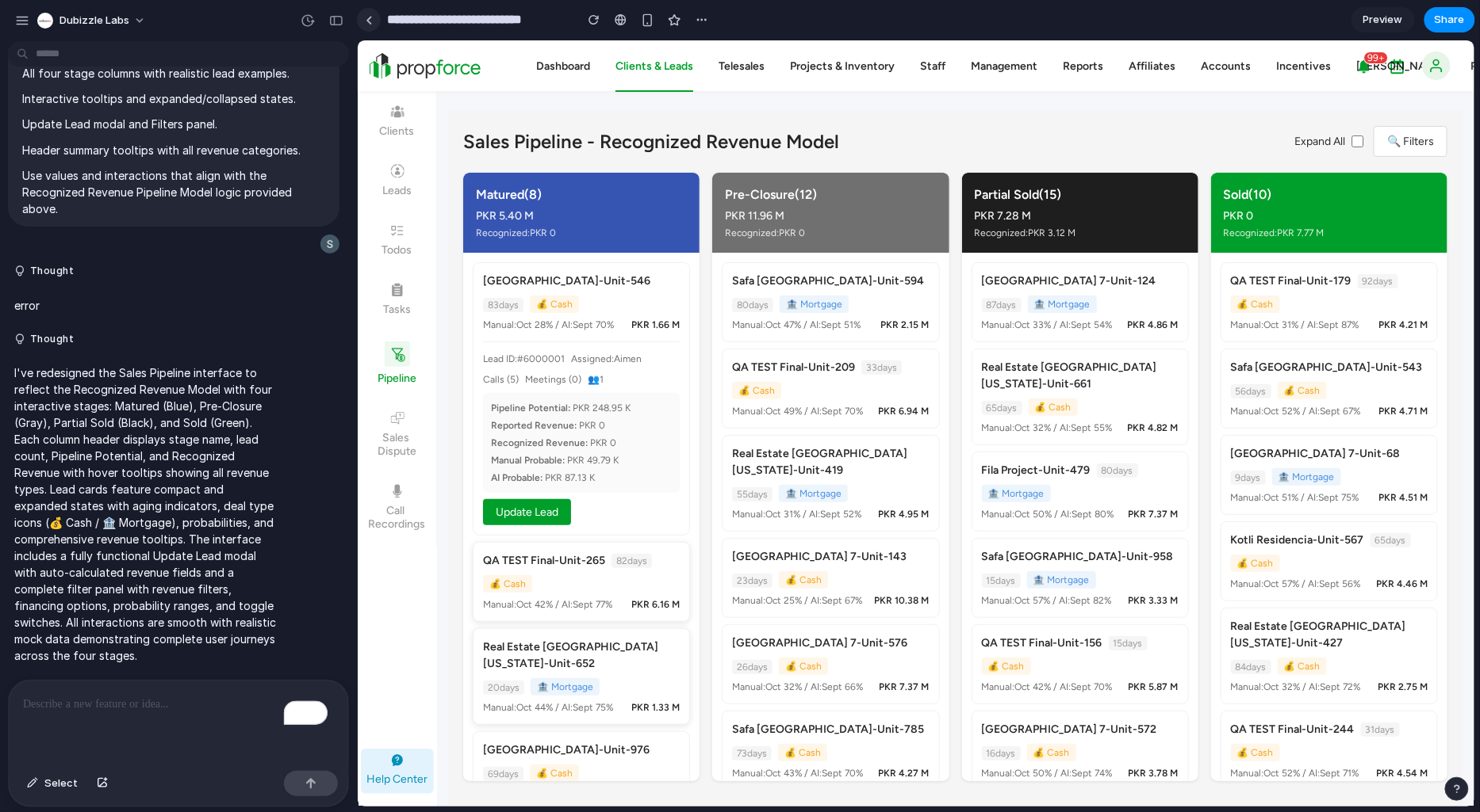
click at [357, 16] on link at bounding box center [369, 20] width 23 height 23
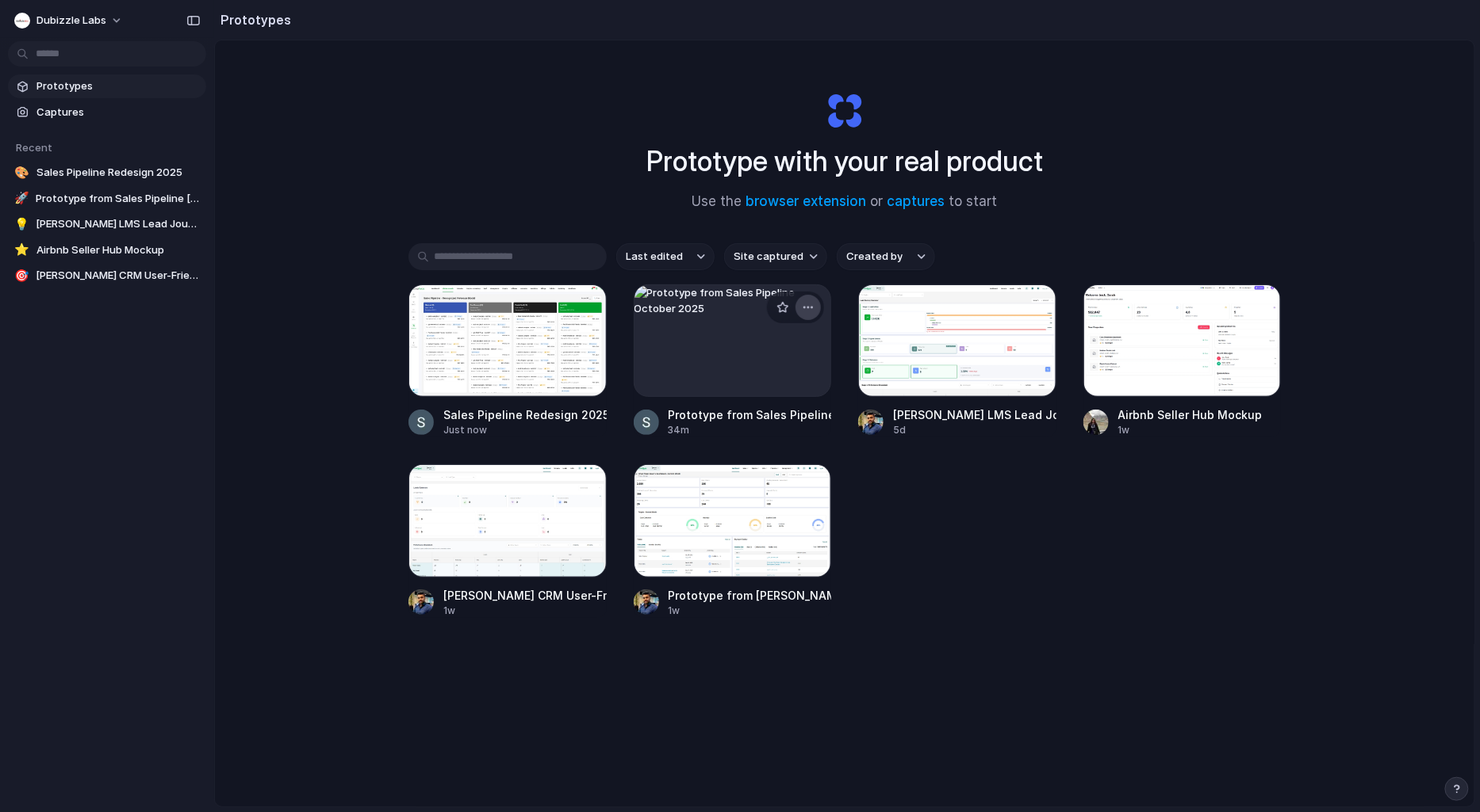
click at [802, 304] on div "button" at bounding box center [808, 308] width 13 height 13
click at [777, 415] on li "Delete" at bounding box center [759, 419] width 112 height 25
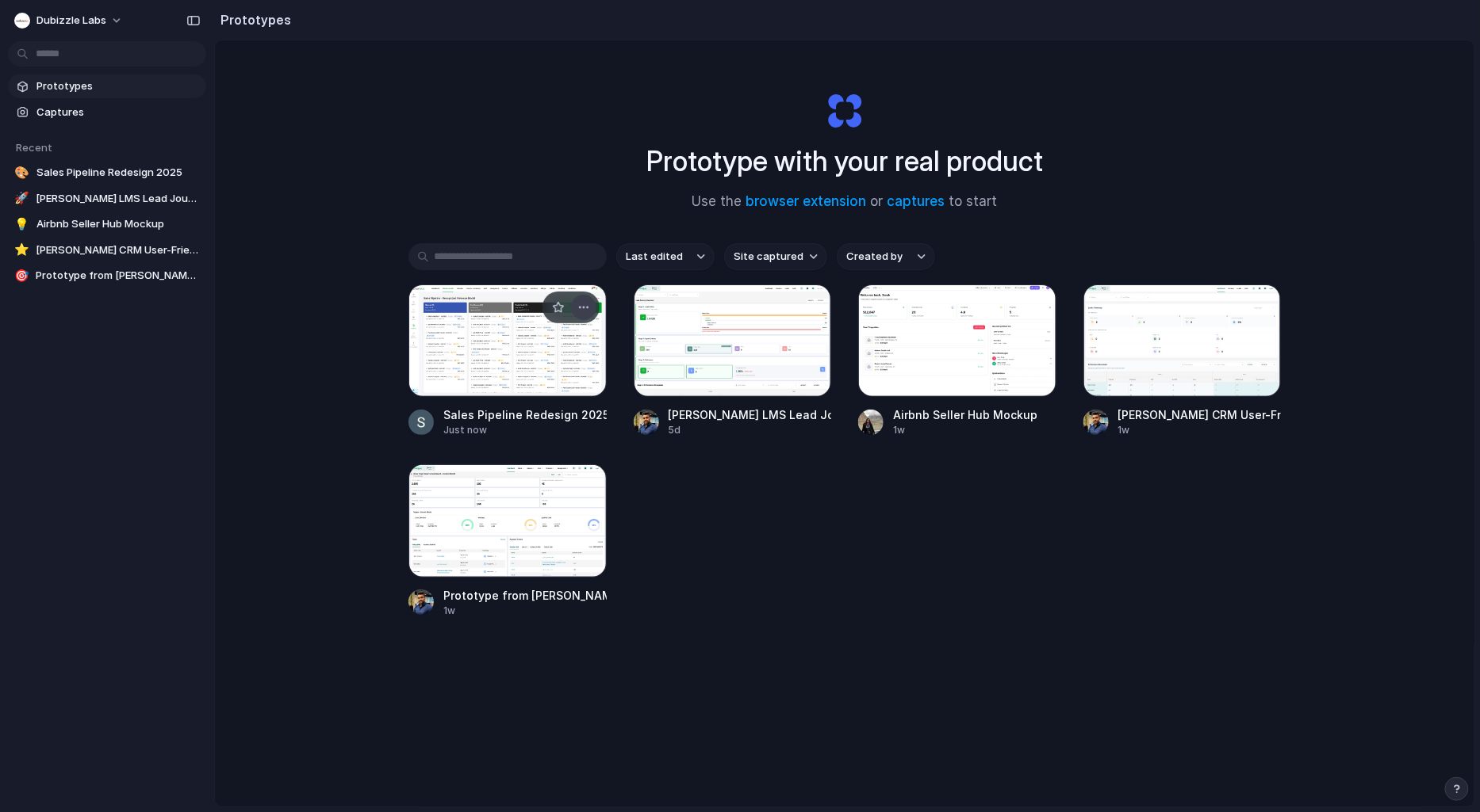
click at [583, 303] on div "button" at bounding box center [584, 308] width 13 height 13
click at [326, 374] on div "Open in new tab Rename Copy link Delete" at bounding box center [740, 406] width 1480 height 812
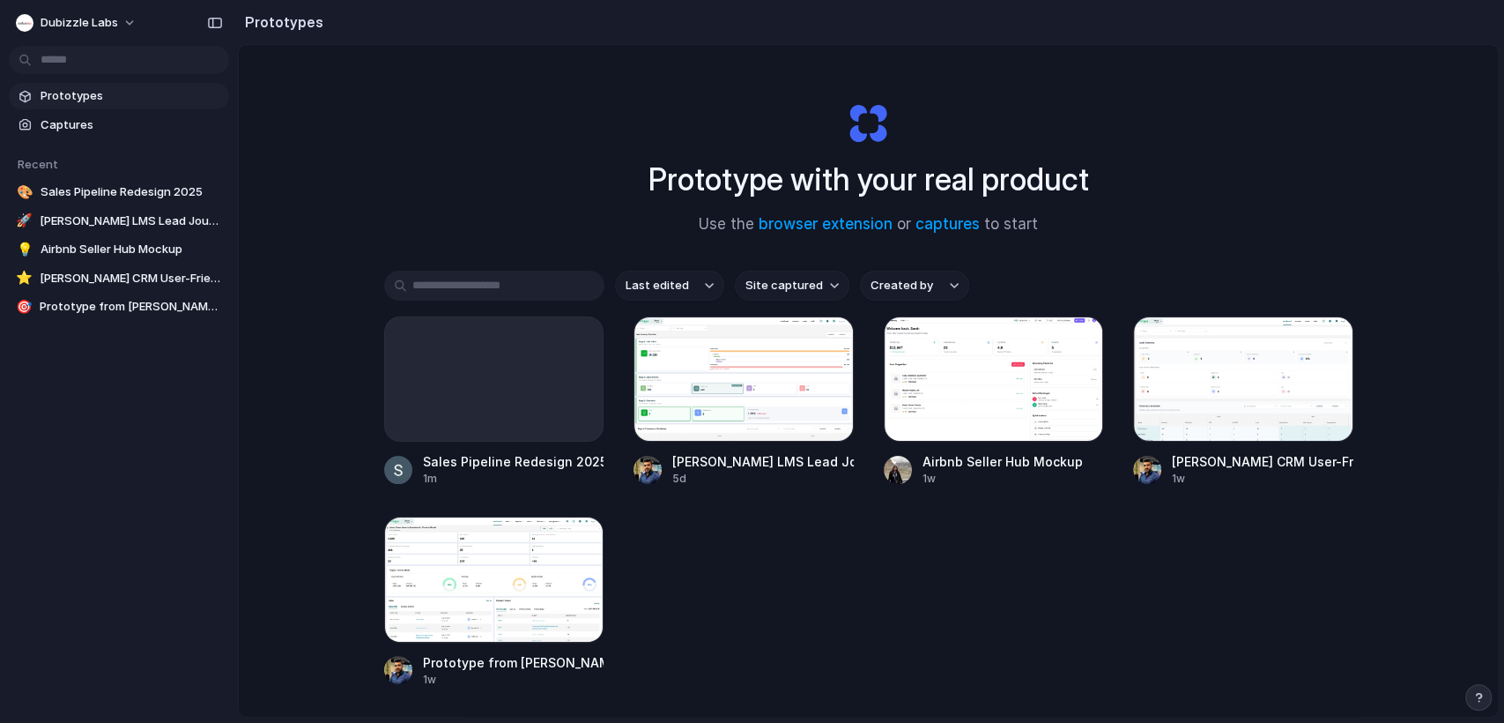
click at [1101, 128] on div "Prototype with your real product Use the browser extension or captures to start" at bounding box center [868, 161] width 705 height 190
